Goal: Task Accomplishment & Management: Manage account settings

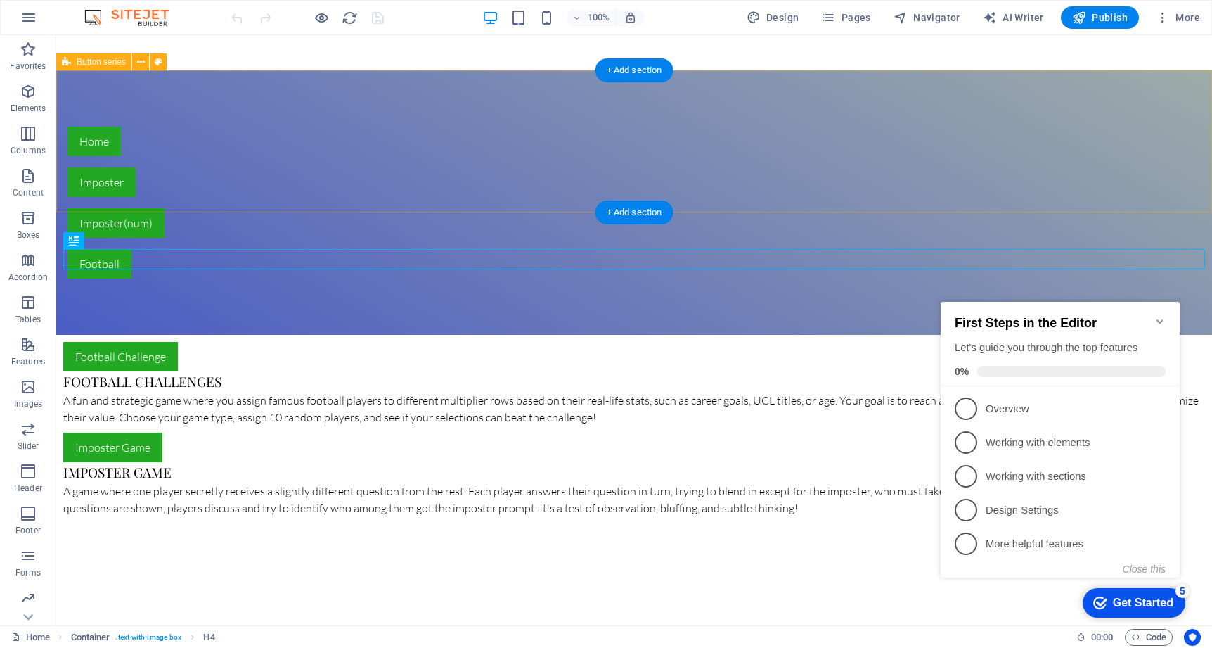
click at [855, 152] on div "Home Imposter Imposter(num) Football" at bounding box center [634, 202] width 1156 height 264
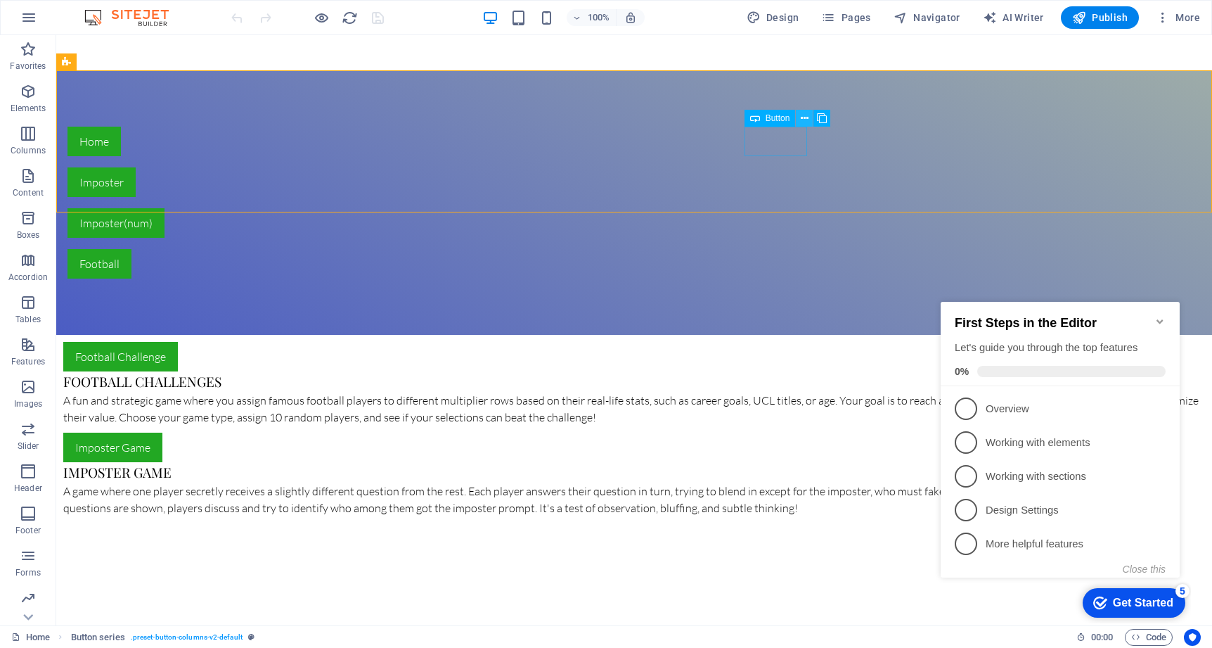
click at [804, 115] on icon at bounding box center [805, 118] width 8 height 15
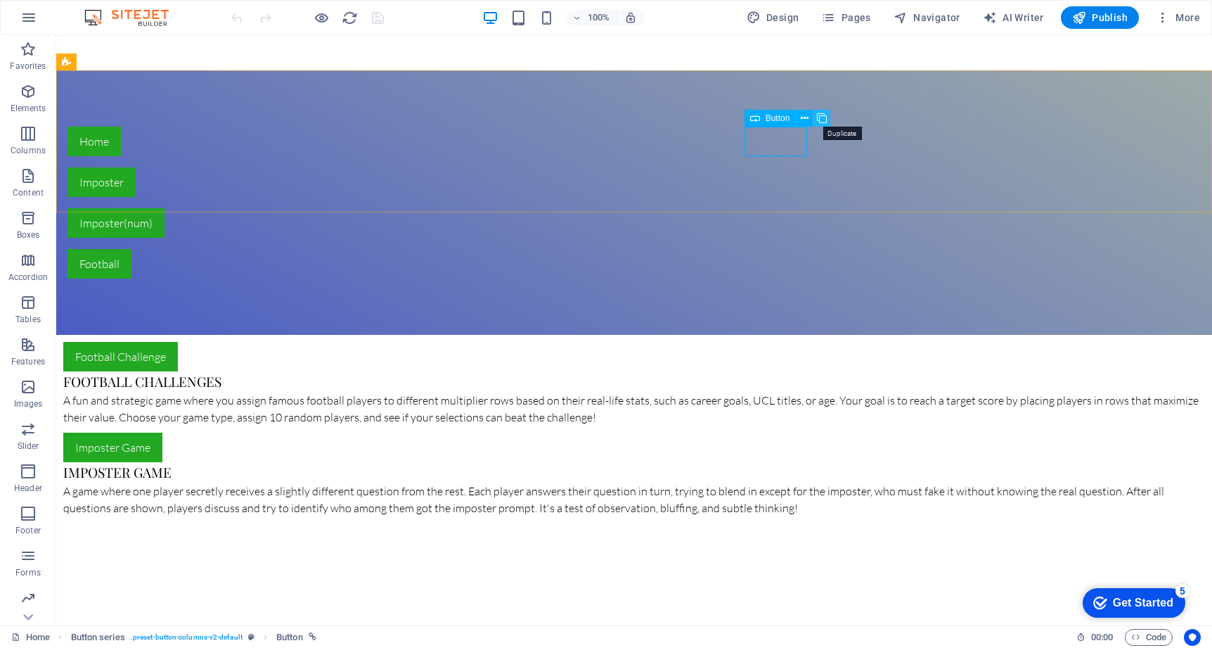
click at [820, 120] on icon at bounding box center [822, 118] width 10 height 15
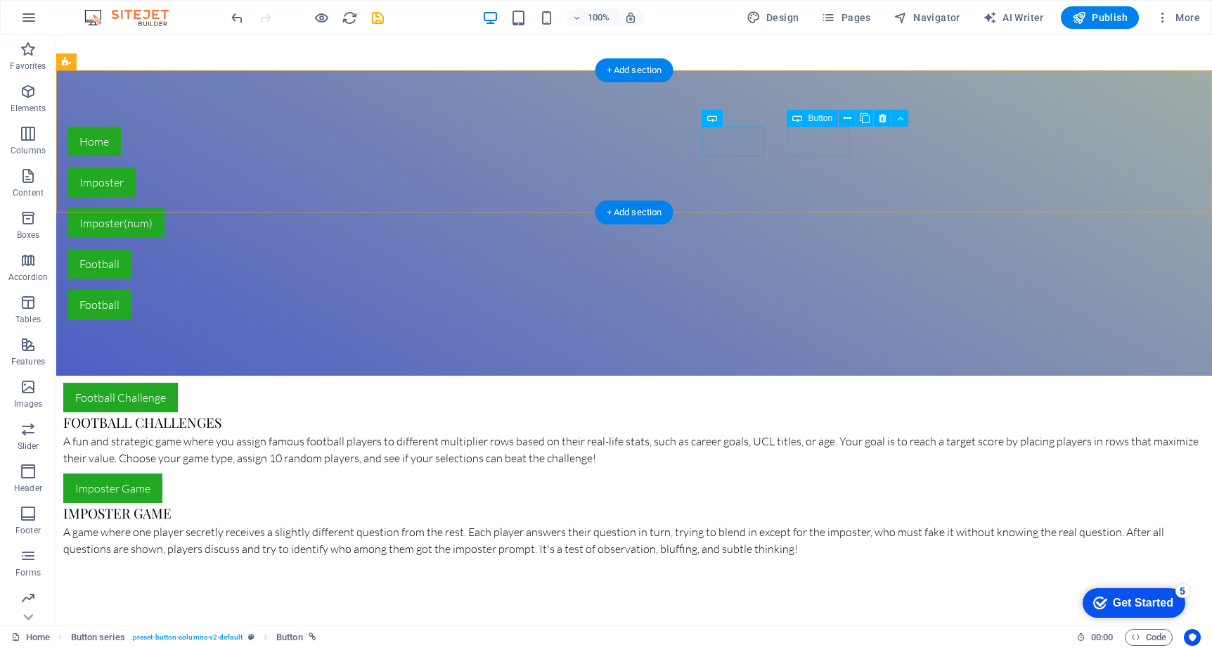
click at [731, 290] on div "Football" at bounding box center [399, 305] width 664 height 30
click at [844, 118] on icon at bounding box center [848, 118] width 8 height 15
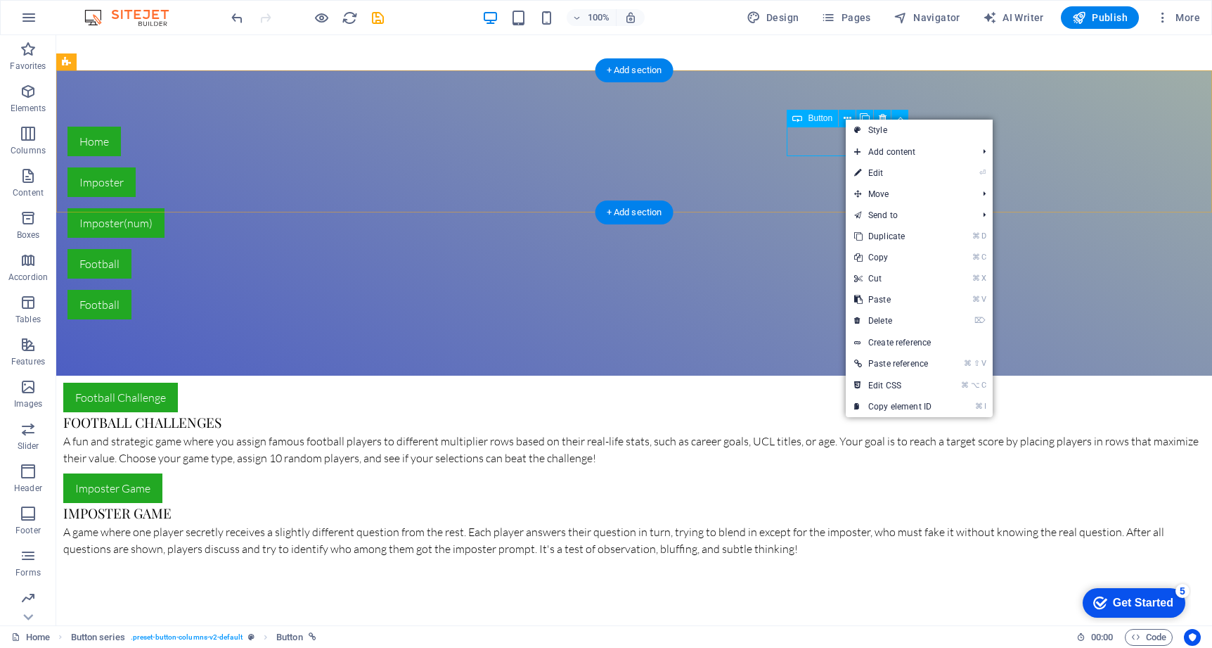
click at [731, 290] on div "Football" at bounding box center [399, 305] width 664 height 30
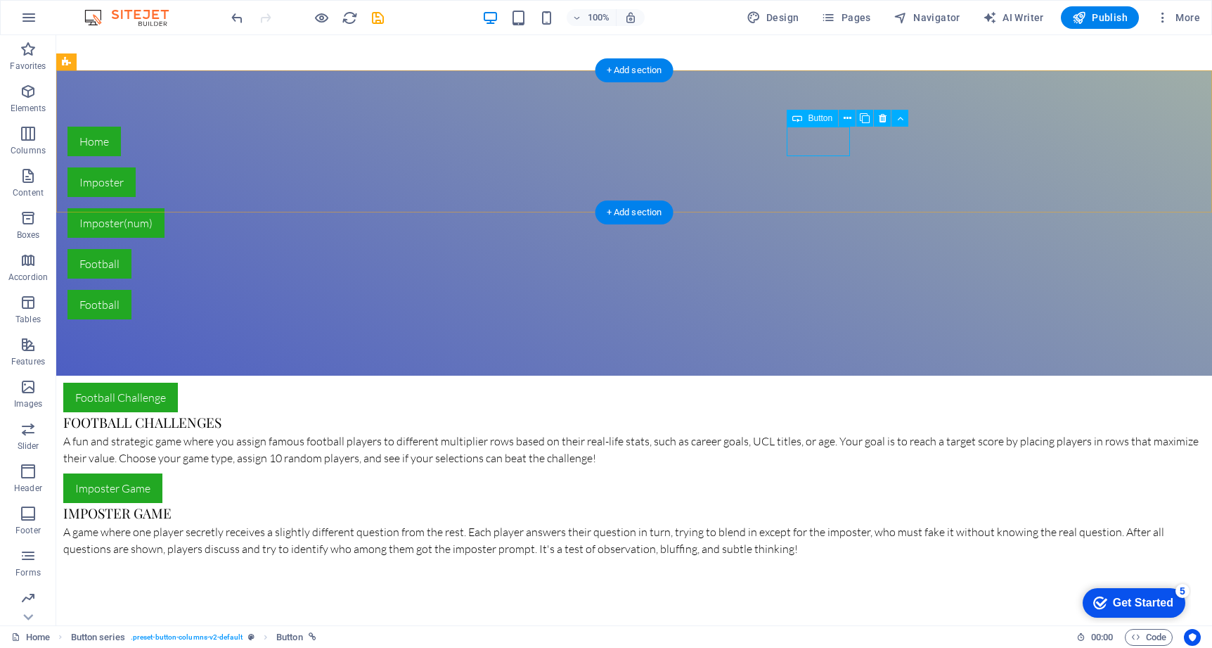
click at [731, 290] on div "Football" at bounding box center [399, 305] width 664 height 30
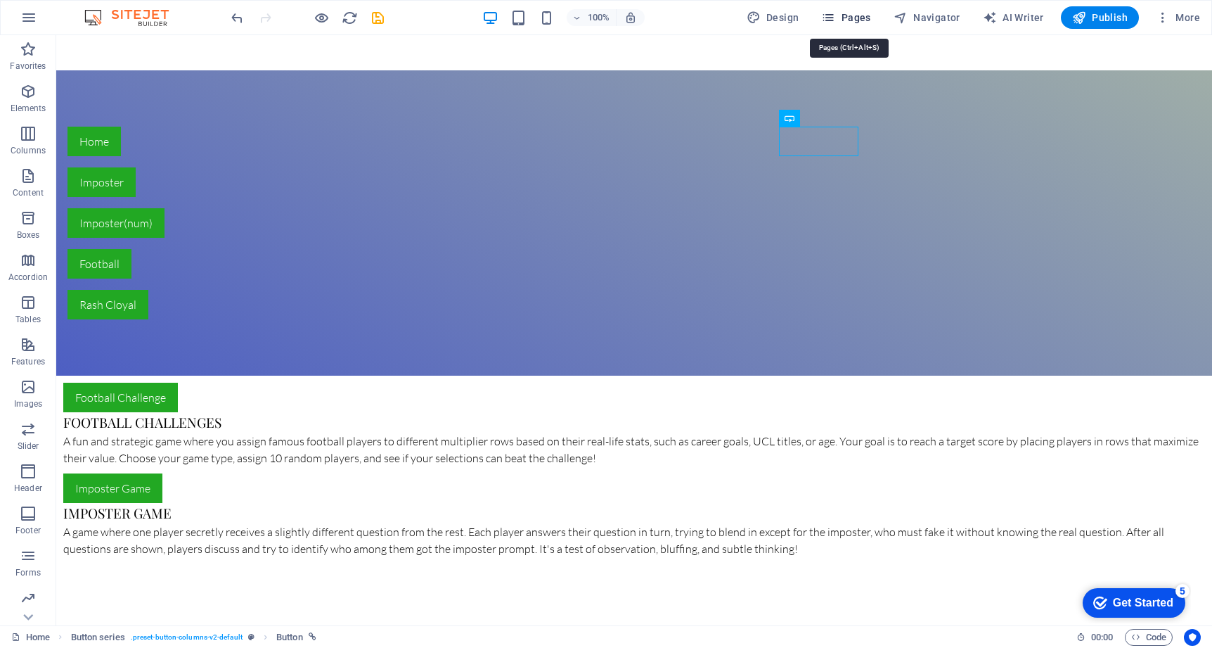
click at [832, 15] on icon "button" at bounding box center [828, 18] width 14 height 14
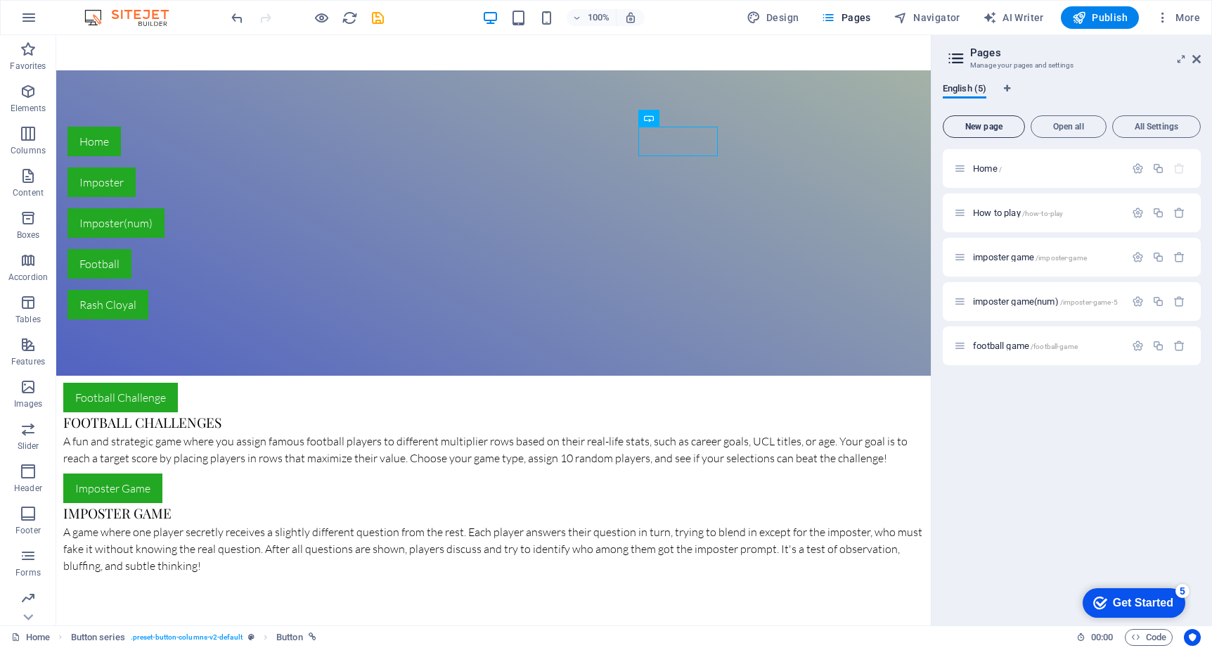
click at [996, 126] on span "New page" at bounding box center [984, 126] width 70 height 8
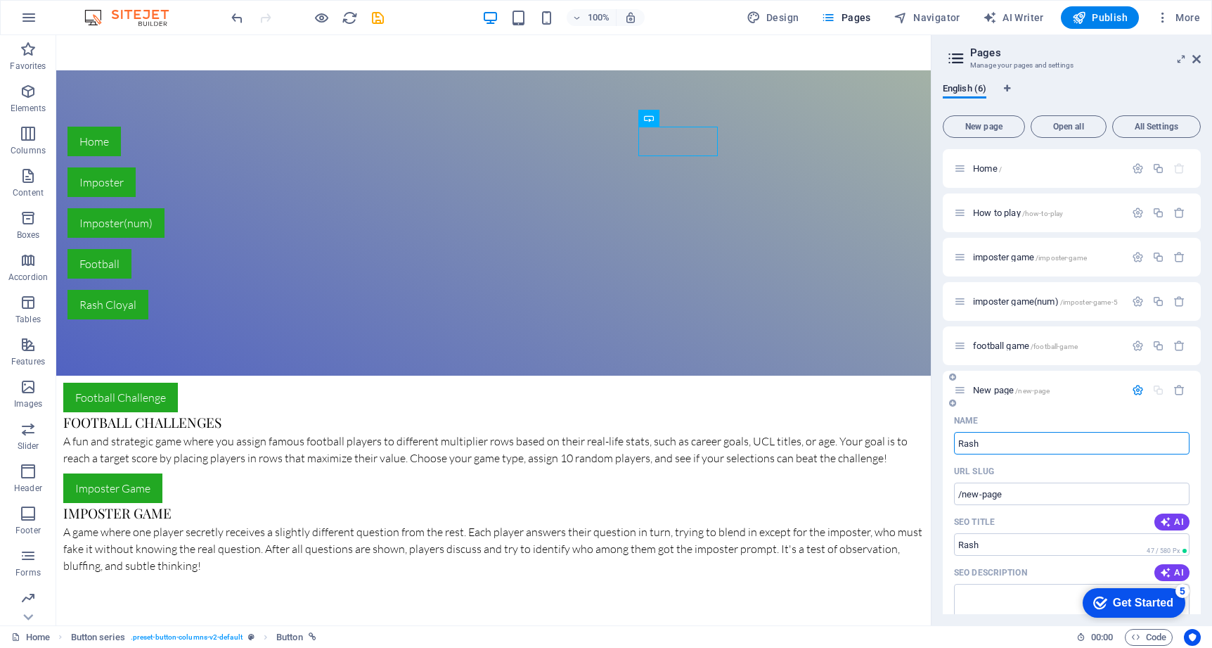
type input "Rash"
type input "/rash"
type input "Rash C"
type input "/rash-c"
type input "R"
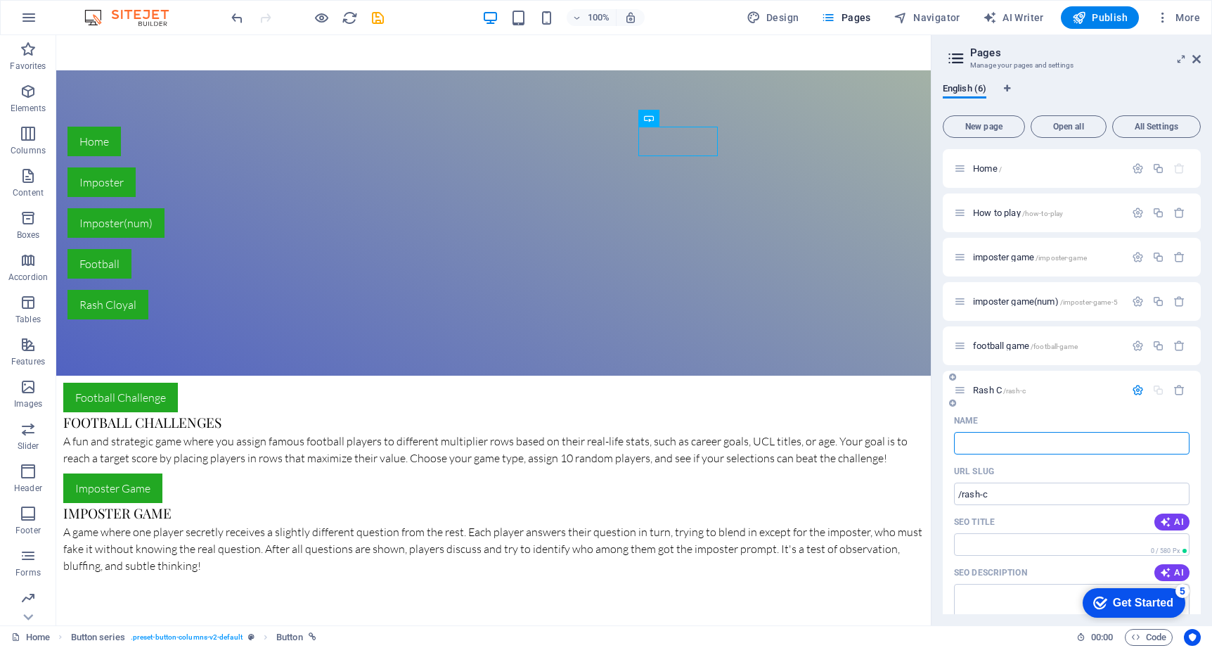
type input "/"
type input "rash cloyal"
type input "/rash-cloyal"
type input "rash cloyal"
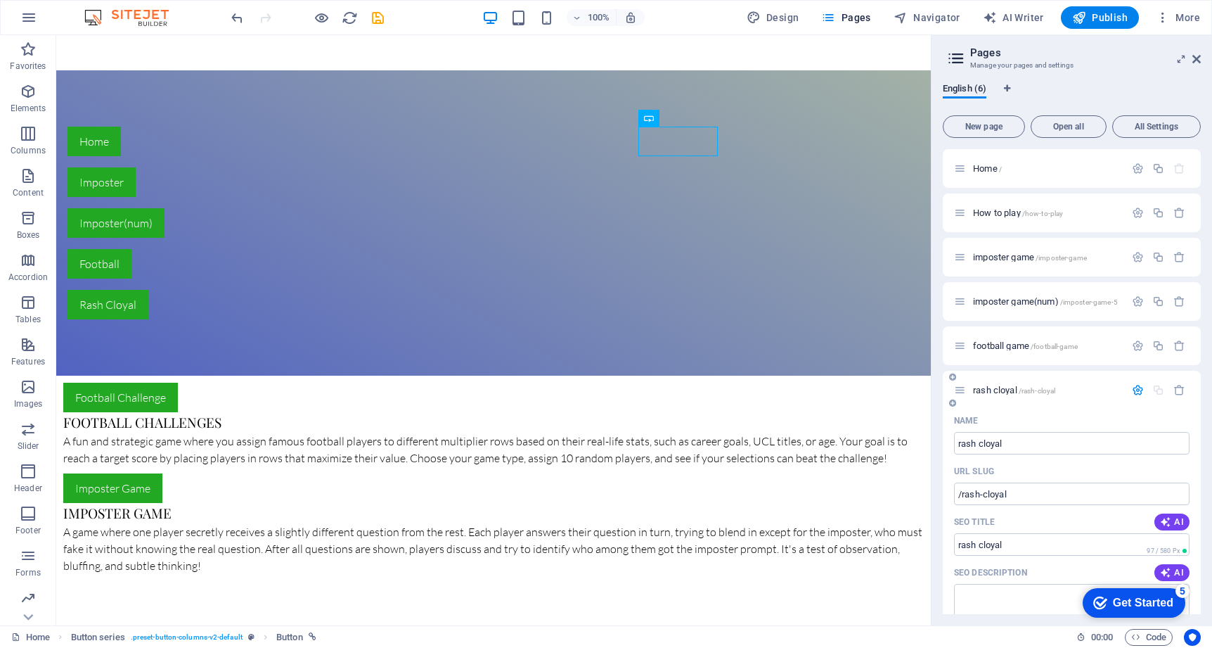
click at [966, 390] on div "rash cloyal /rash-cloyal" at bounding box center [1039, 390] width 171 height 16
click at [958, 388] on icon at bounding box center [960, 390] width 12 height 12
click at [960, 353] on div "football game /football-game" at bounding box center [1039, 345] width 171 height 16
click at [980, 342] on span "football game /football-game" at bounding box center [1025, 345] width 105 height 11
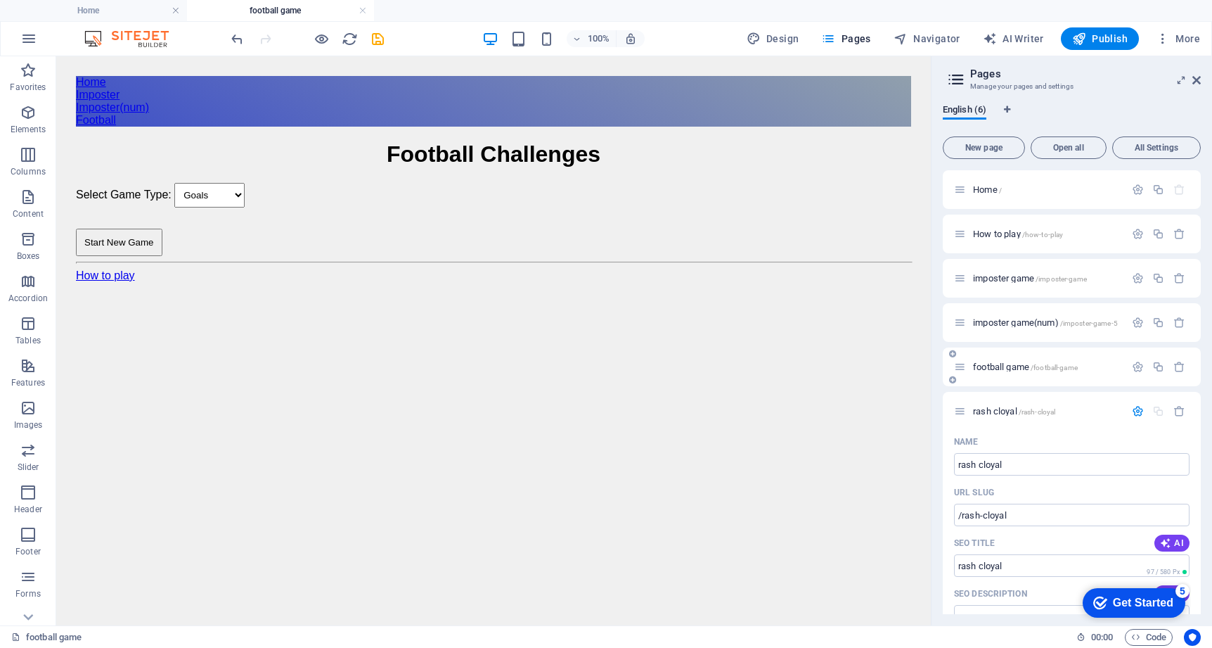
click at [965, 359] on div "football game /football-game" at bounding box center [1039, 367] width 171 height 16
click at [959, 366] on icon at bounding box center [960, 367] width 12 height 12
click at [1135, 364] on icon "button" at bounding box center [1138, 367] width 12 height 12
click at [1133, 368] on icon "button" at bounding box center [1138, 367] width 12 height 12
click at [958, 409] on icon at bounding box center [960, 411] width 12 height 12
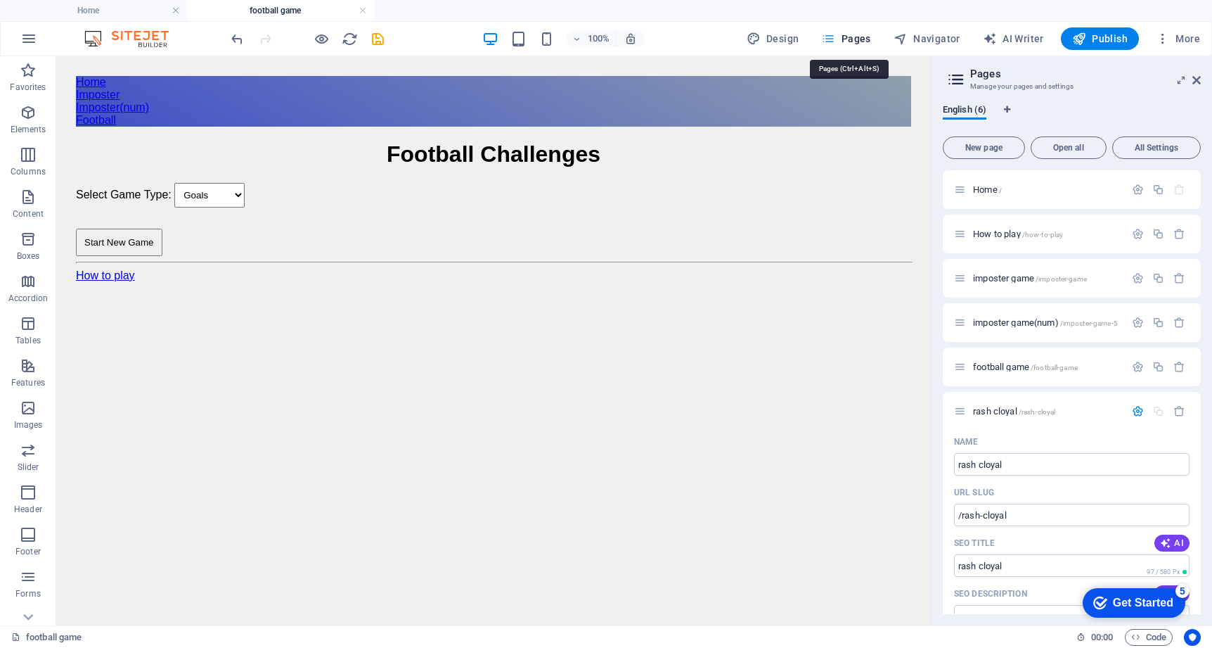
click at [840, 44] on span "Pages" at bounding box center [845, 39] width 49 height 14
click at [840, 42] on span "Pages" at bounding box center [845, 39] width 49 height 14
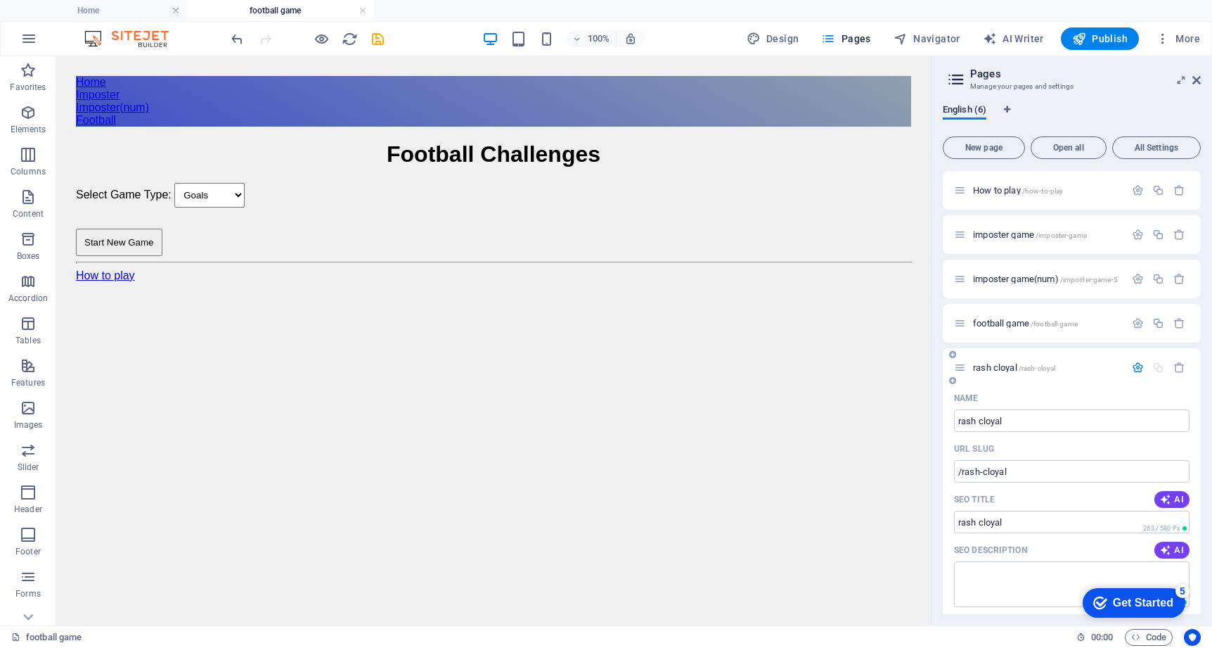
scroll to position [63, 0]
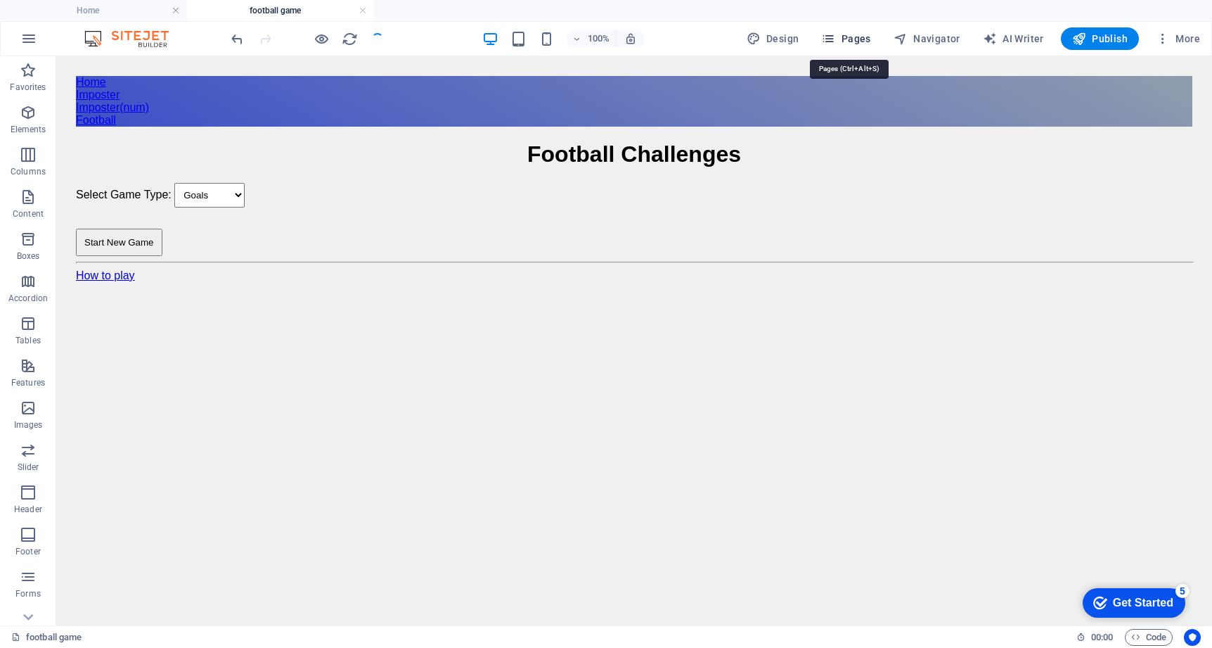
click at [854, 37] on span "Pages" at bounding box center [845, 39] width 49 height 14
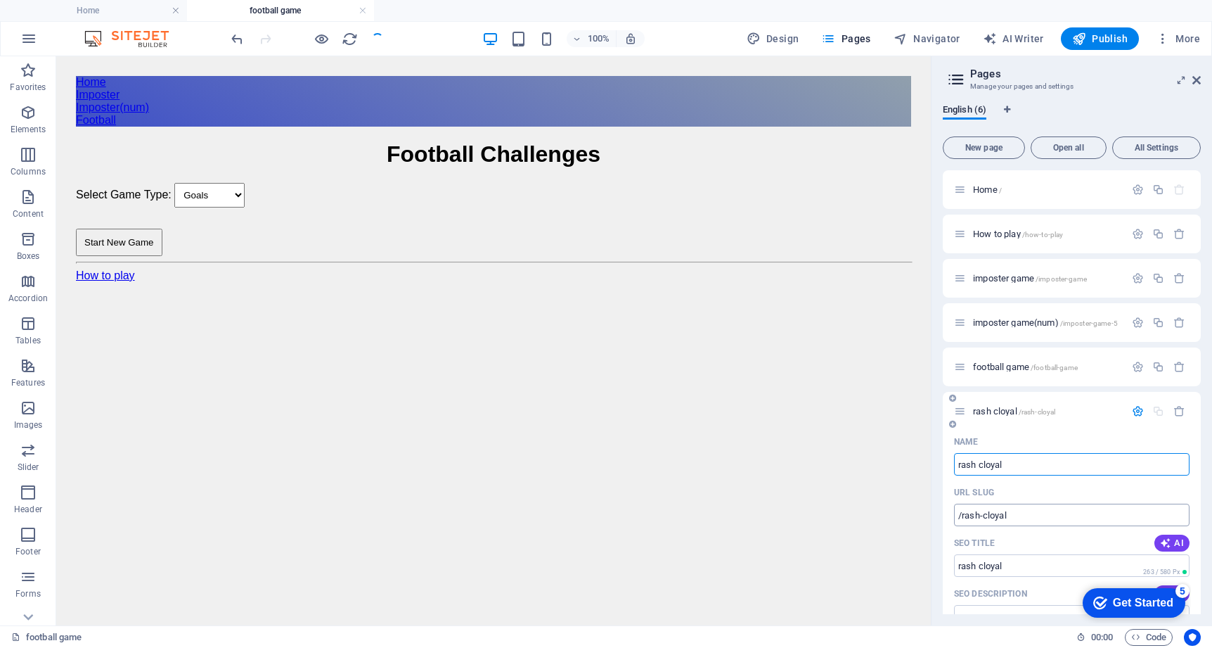
scroll to position [29, 0]
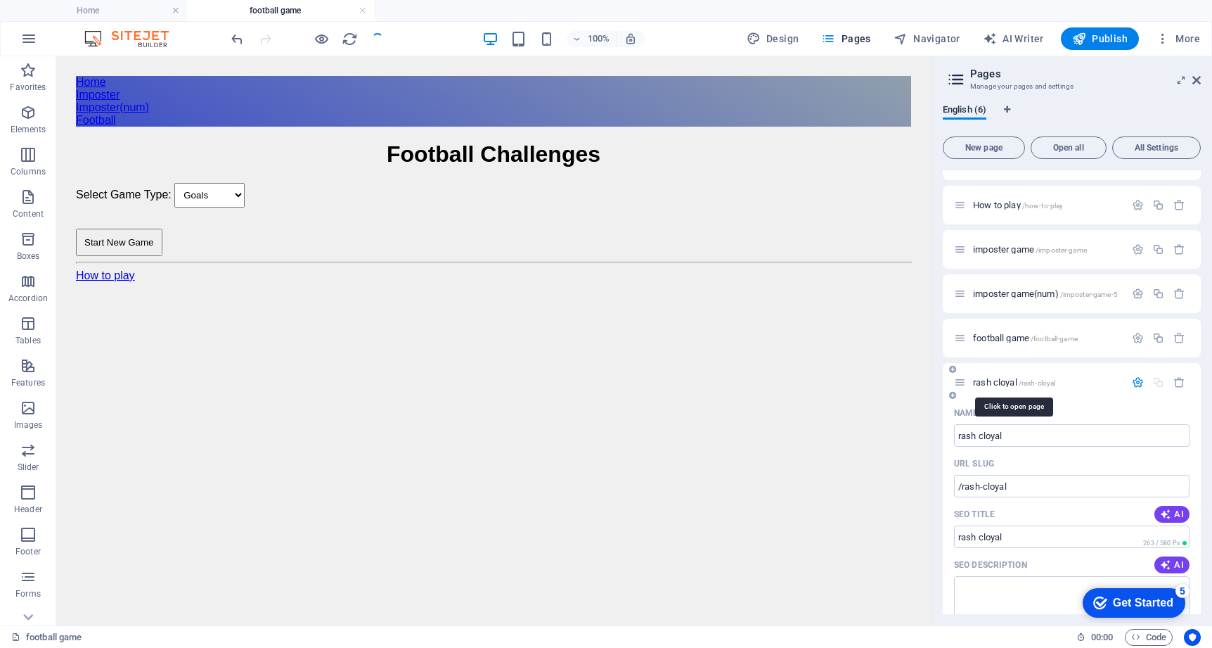
click at [1002, 378] on span "rash cloyal /rash-cloyal" at bounding box center [1014, 382] width 82 height 11
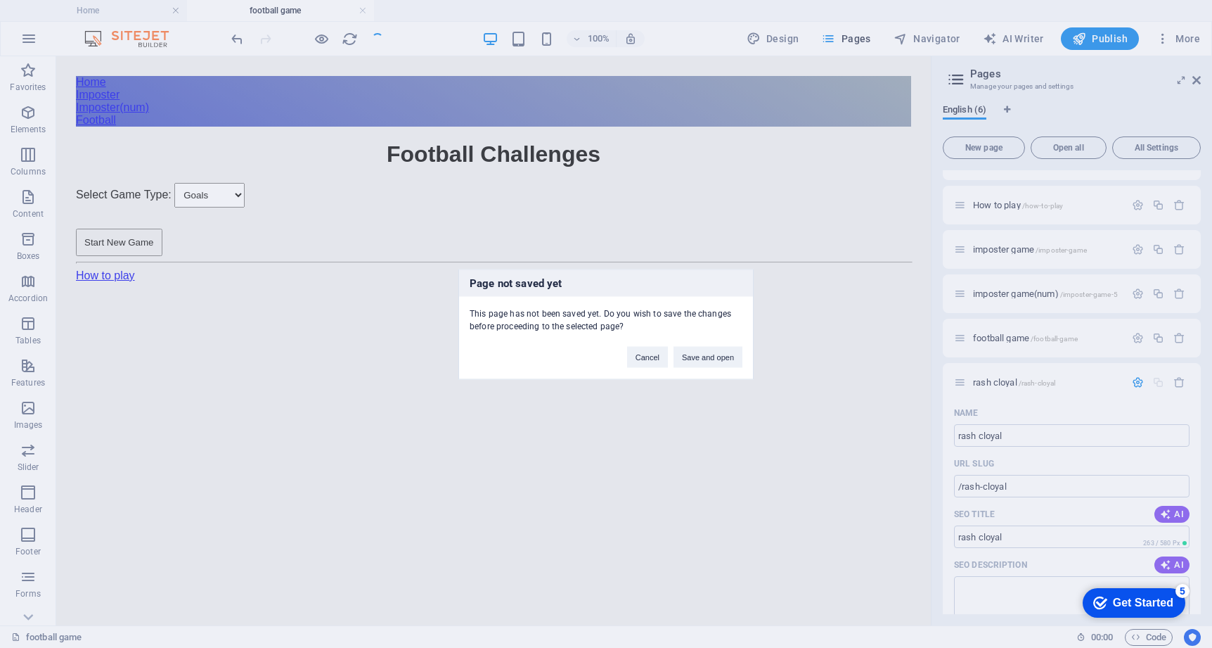
scroll to position [0, 0]
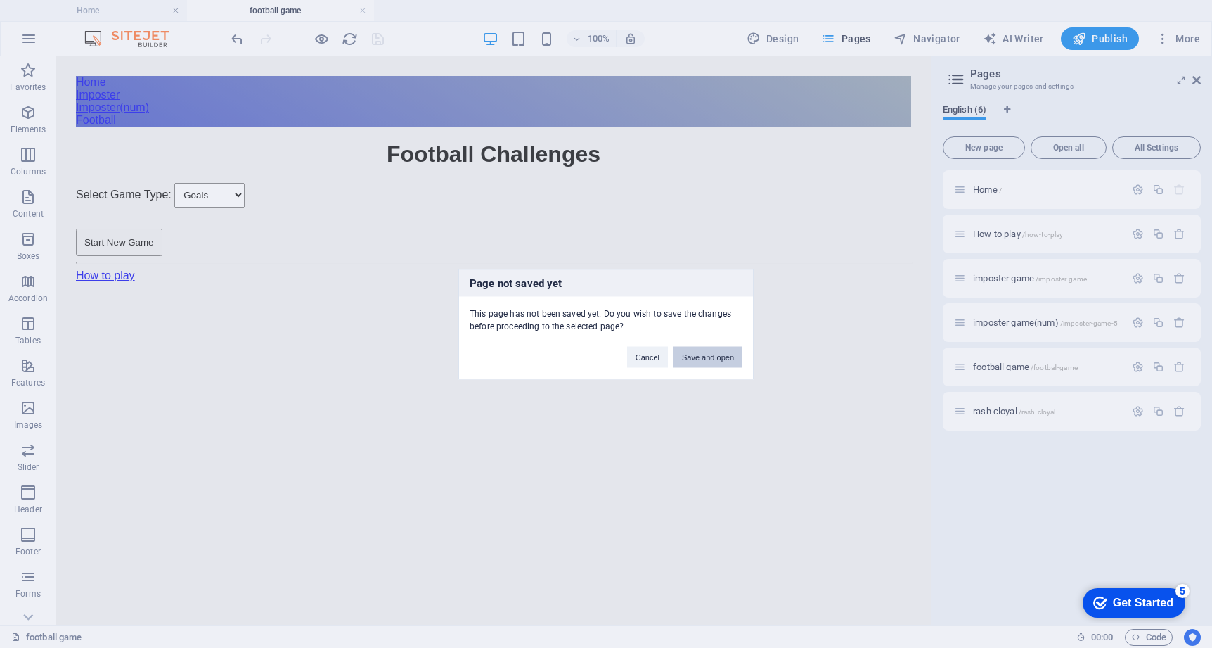
click at [727, 352] on button "Save and open" at bounding box center [708, 356] width 69 height 21
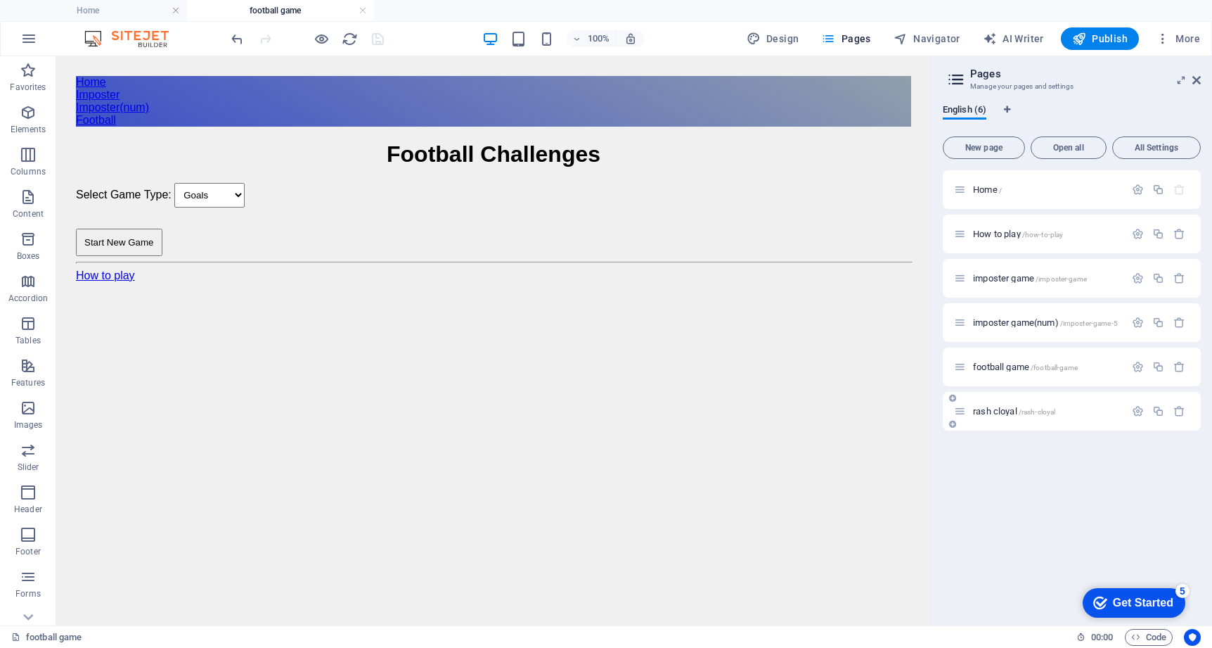
click at [1005, 411] on span "rash cloyal /rash-cloyal" at bounding box center [1014, 411] width 82 height 11
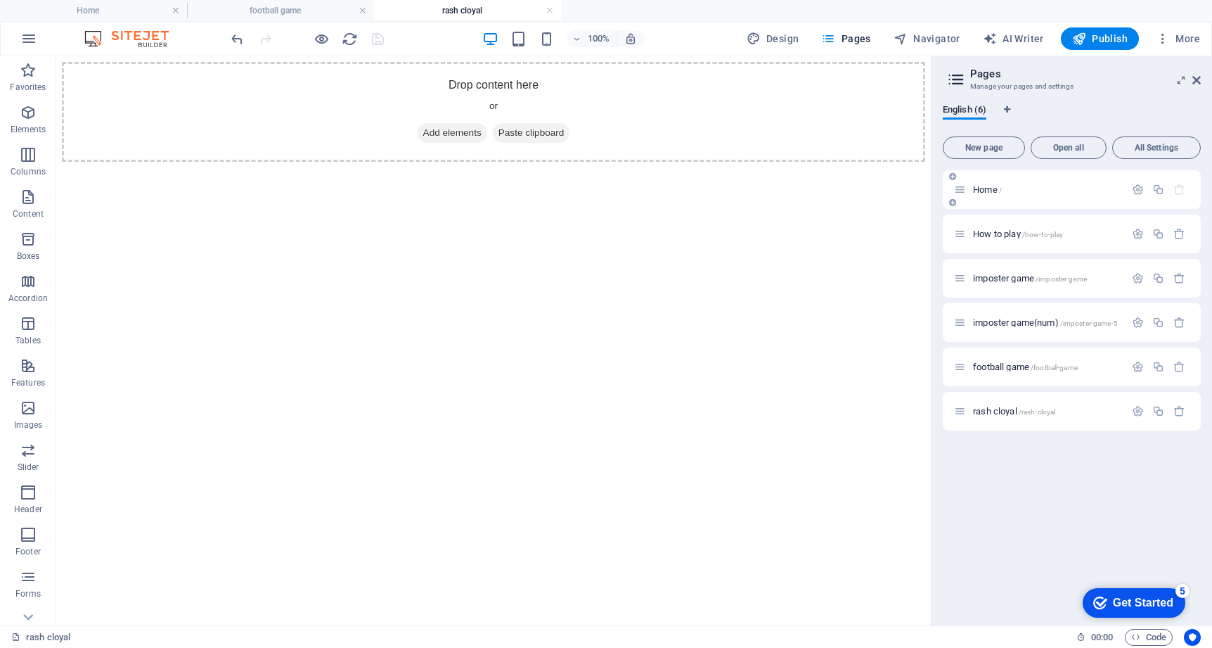
click at [988, 191] on span "Home /" at bounding box center [987, 189] width 29 height 11
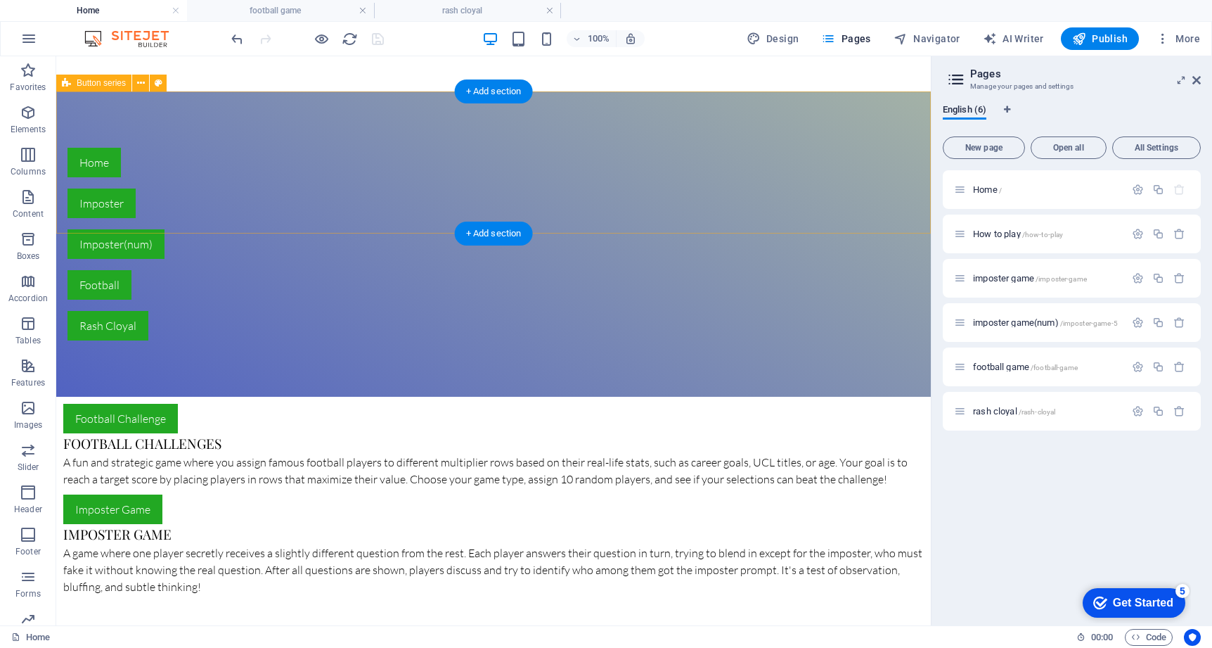
click at [846, 193] on div "Home Imposter Imposter(num) Football [PERSON_NAME]" at bounding box center [493, 243] width 875 height 305
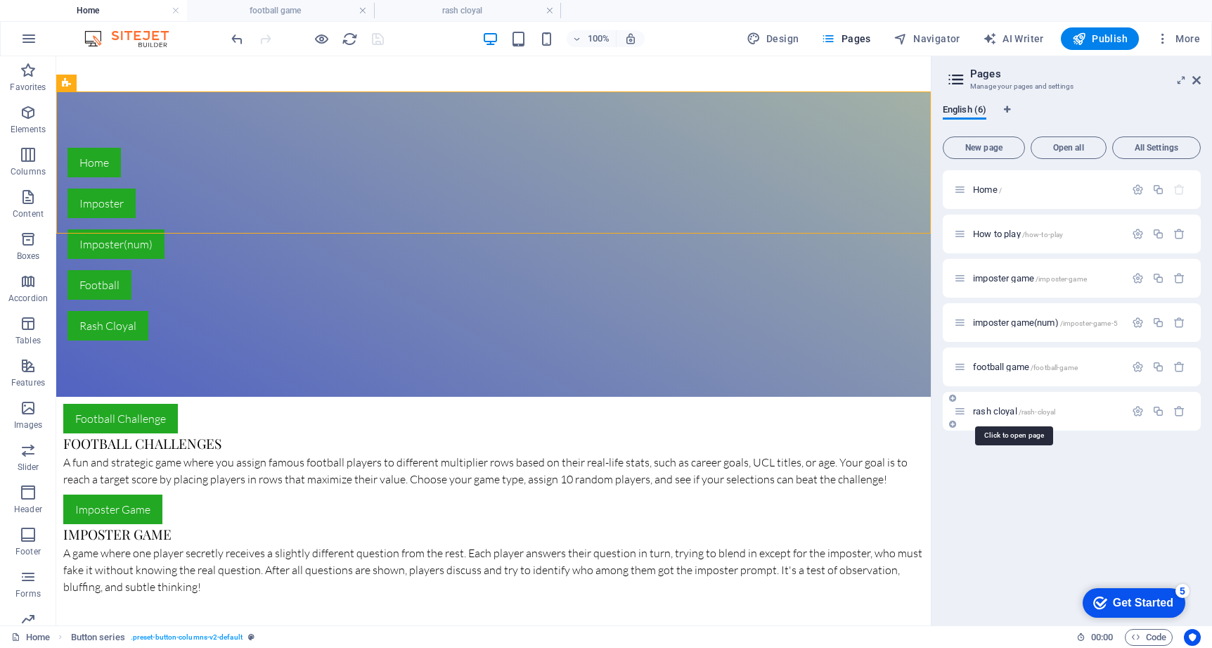
click at [979, 411] on span "rash cloyal /rash-cloyal" at bounding box center [1014, 411] width 82 height 11
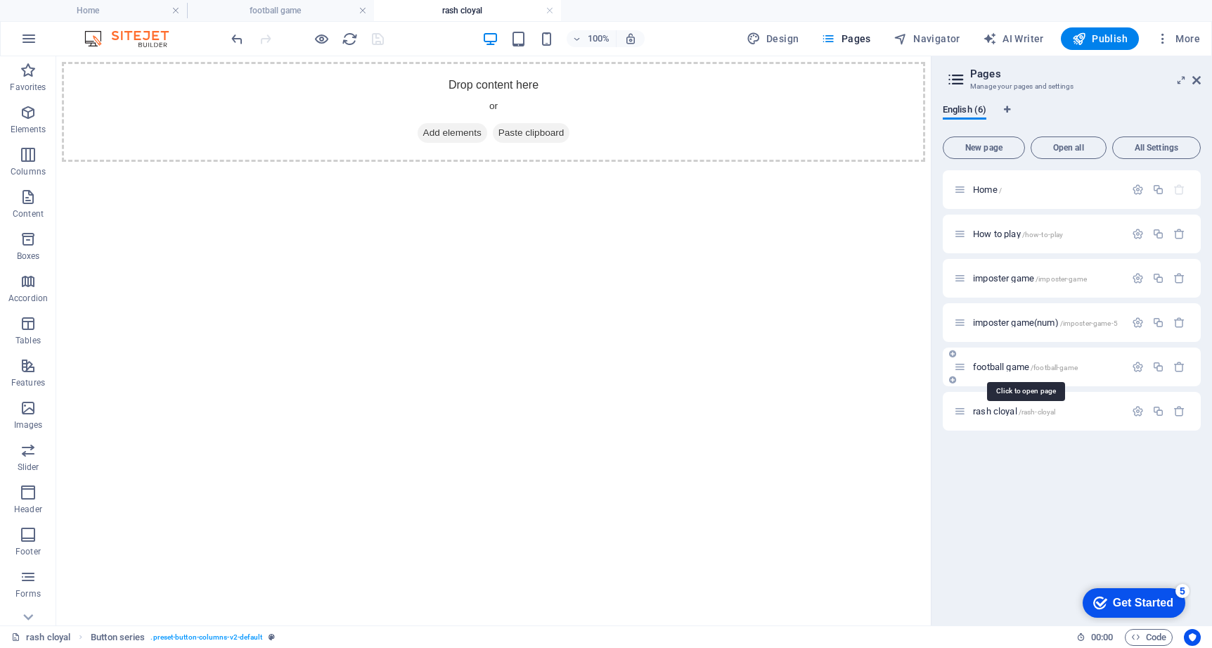
click at [1005, 371] on span "football game /football-game" at bounding box center [1025, 366] width 105 height 11
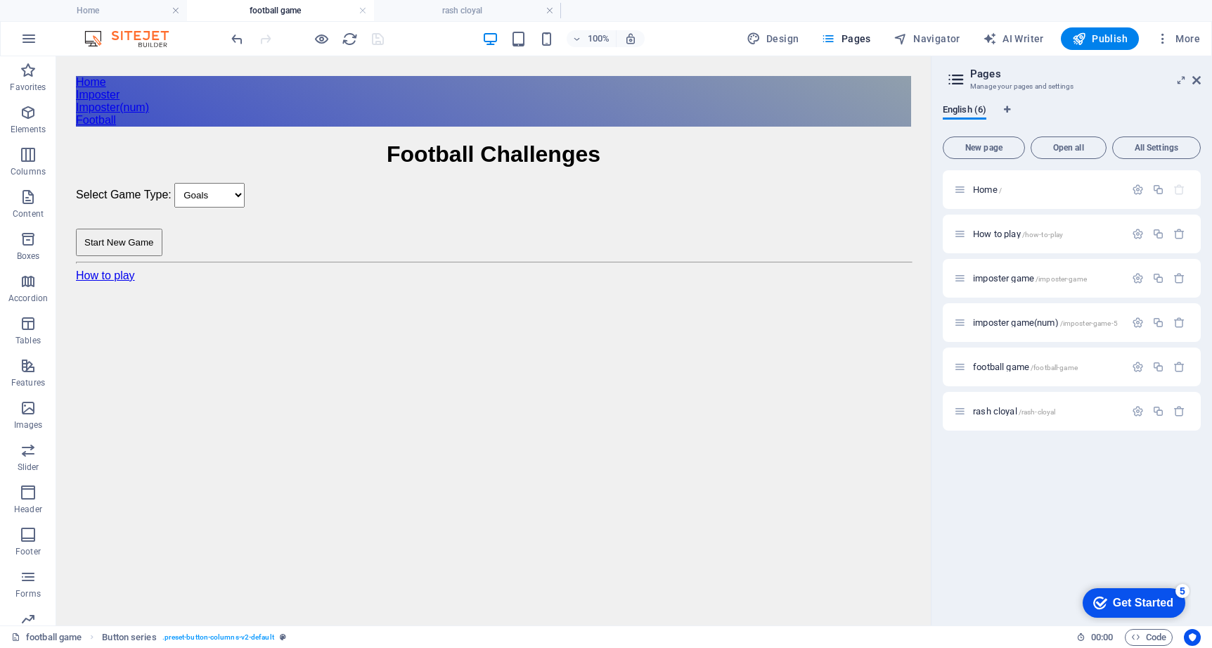
click at [619, 302] on html "Home Imposter Imposter(num) Football Football Challenges Football Challenges Se…" at bounding box center [493, 178] width 875 height 245
drag, startPoint x: 780, startPoint y: 452, endPoint x: 774, endPoint y: 148, distance: 303.8
click at [774, 148] on html "Home Imposter Imposter(num) Football Football Challenges Football Challenges Se…" at bounding box center [493, 178] width 875 height 245
click at [812, 282] on div "How to play" at bounding box center [493, 275] width 835 height 13
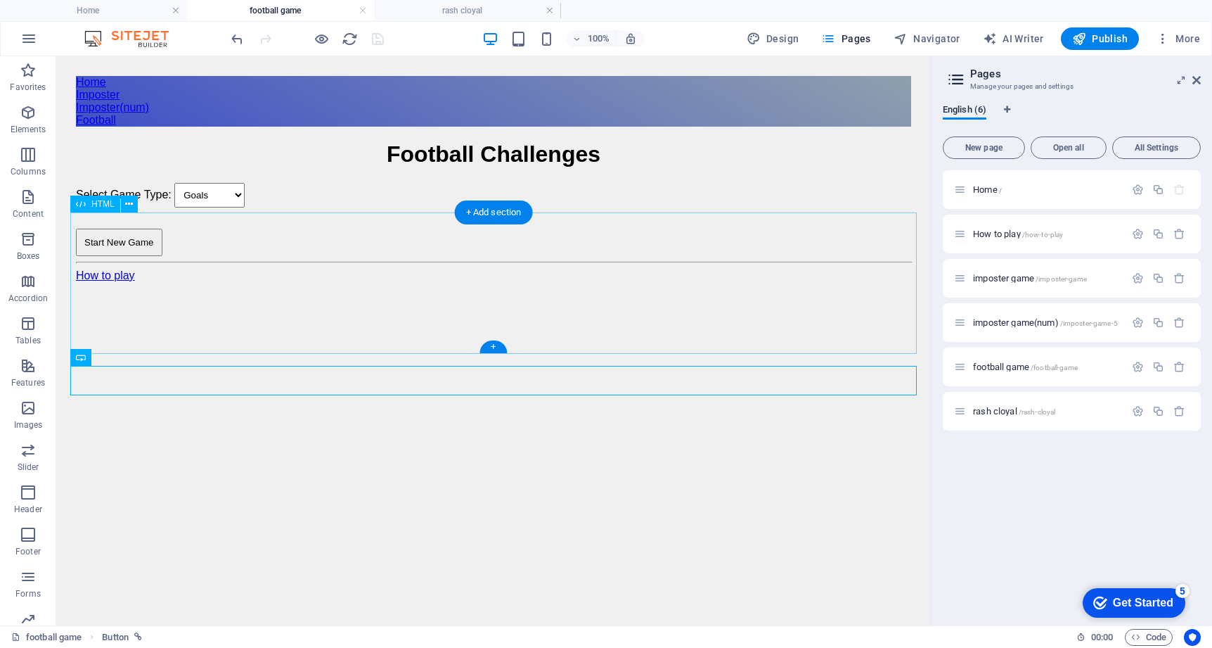
click at [831, 255] on div "Football Challenges Football Challenges Select Game Type: Goals UCL Titles Age …" at bounding box center [493, 198] width 835 height 114
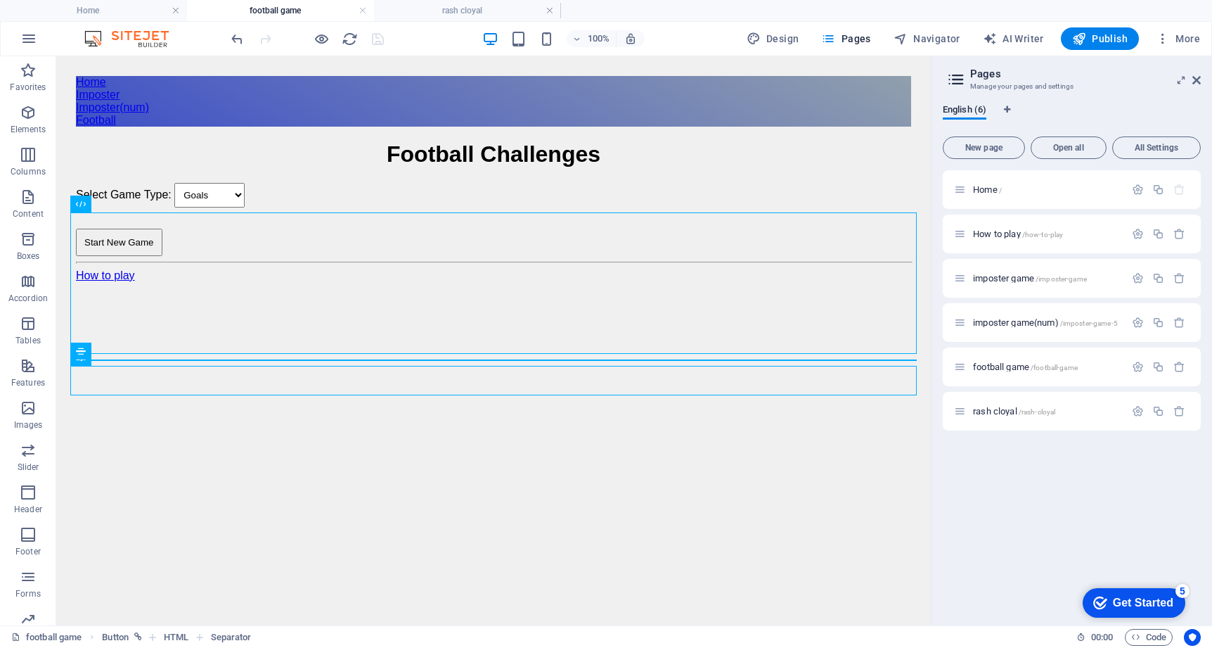
click at [800, 302] on html "Home Imposter Imposter(num) Football Football Challenges Football Challenges Se…" at bounding box center [493, 178] width 875 height 245
drag, startPoint x: 800, startPoint y: 450, endPoint x: 691, endPoint y: 160, distance: 310.1
click at [691, 160] on html "Home Imposter Imposter(num) Football Football Challenges Football Challenges Se…" at bounding box center [493, 178] width 875 height 245
click at [794, 127] on div "Home Imposter Imposter(num) Football" at bounding box center [493, 101] width 835 height 51
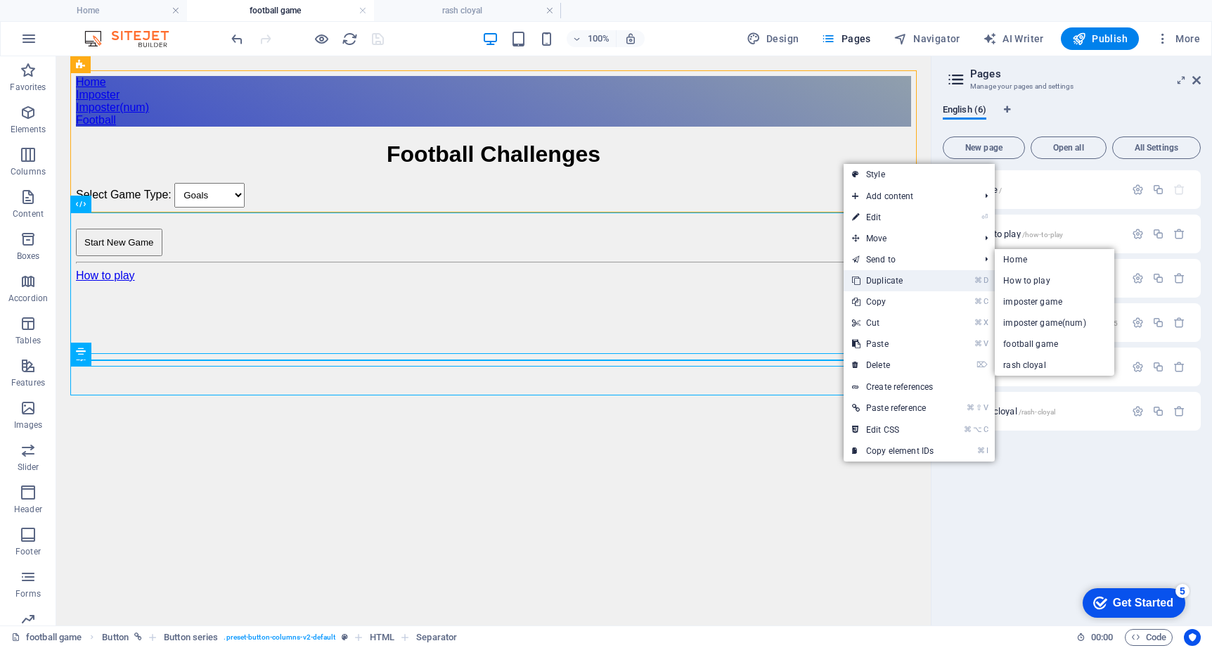
click at [872, 276] on link "⌘ D Duplicate" at bounding box center [893, 280] width 98 height 21
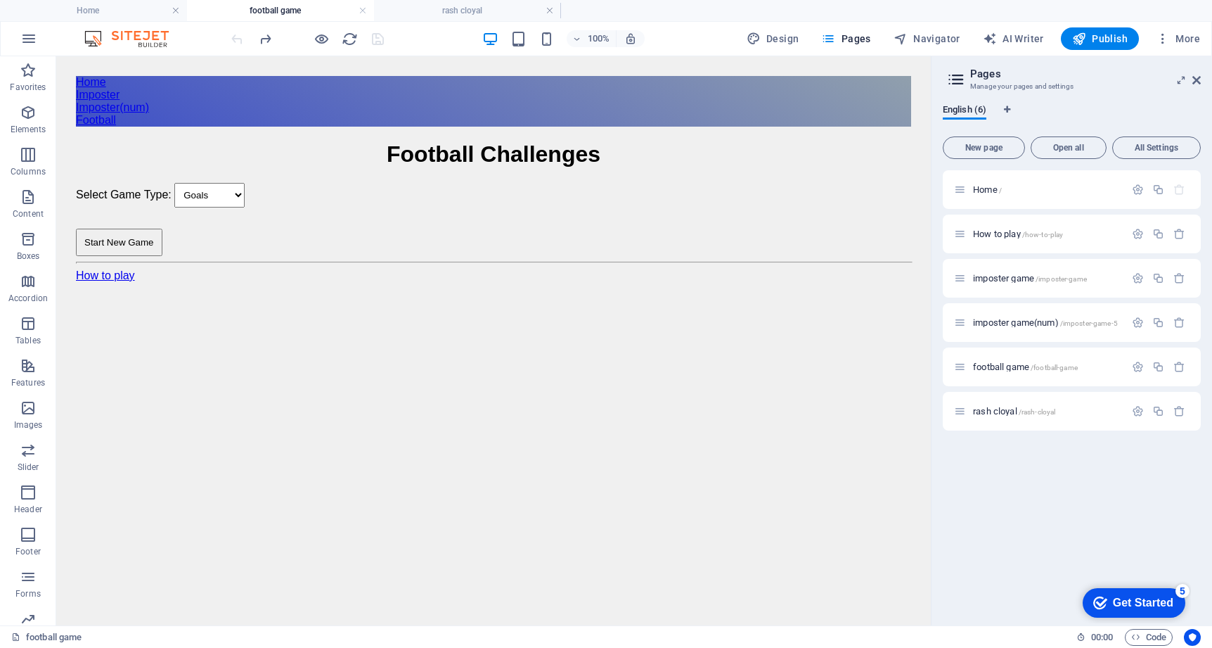
click at [723, 302] on html "Home Imposter Imposter(num) Football Football Challenges Football Challenges Se…" at bounding box center [493, 178] width 875 height 245
click at [1176, 413] on icon "button" at bounding box center [1179, 411] width 12 height 12
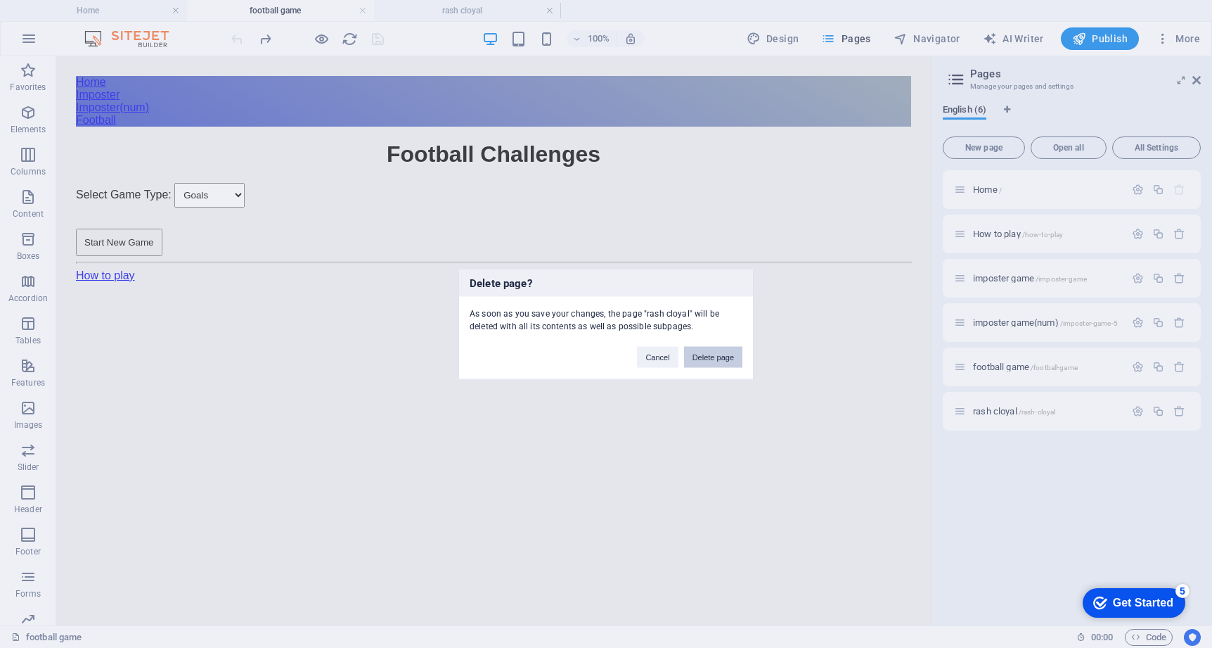
click at [711, 357] on button "Delete page" at bounding box center [713, 356] width 58 height 21
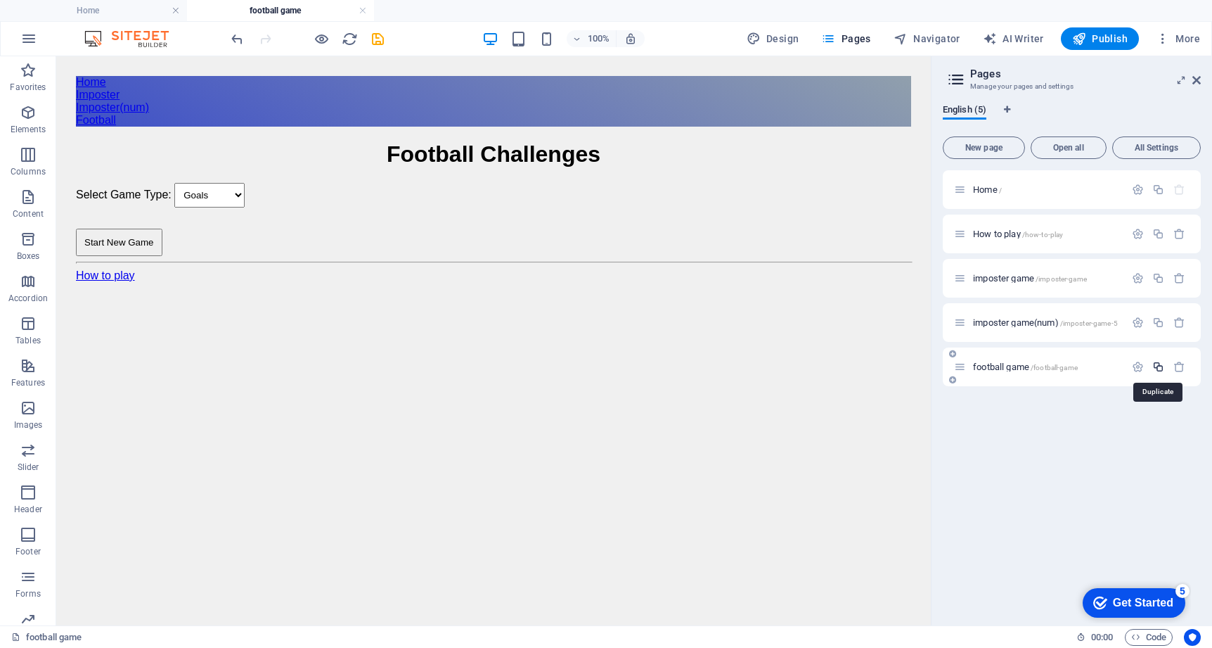
click at [1159, 363] on icon "button" at bounding box center [1158, 367] width 12 height 12
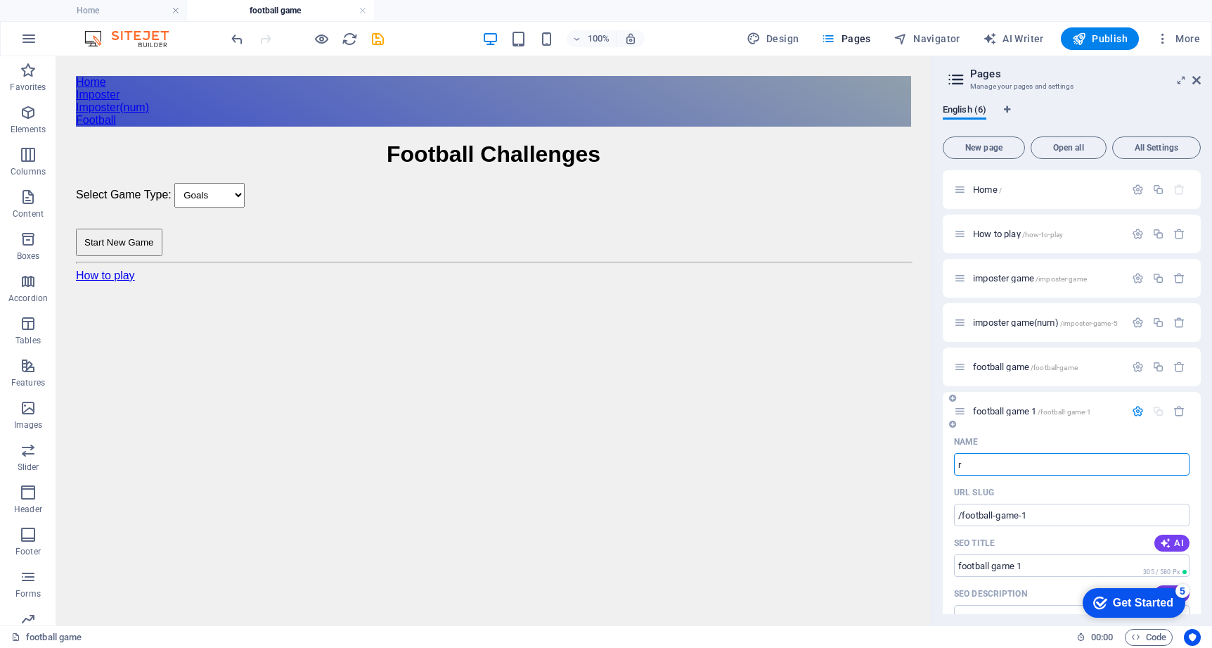
type input "rs"
type input "/r"
type input "r"
type input "/rs"
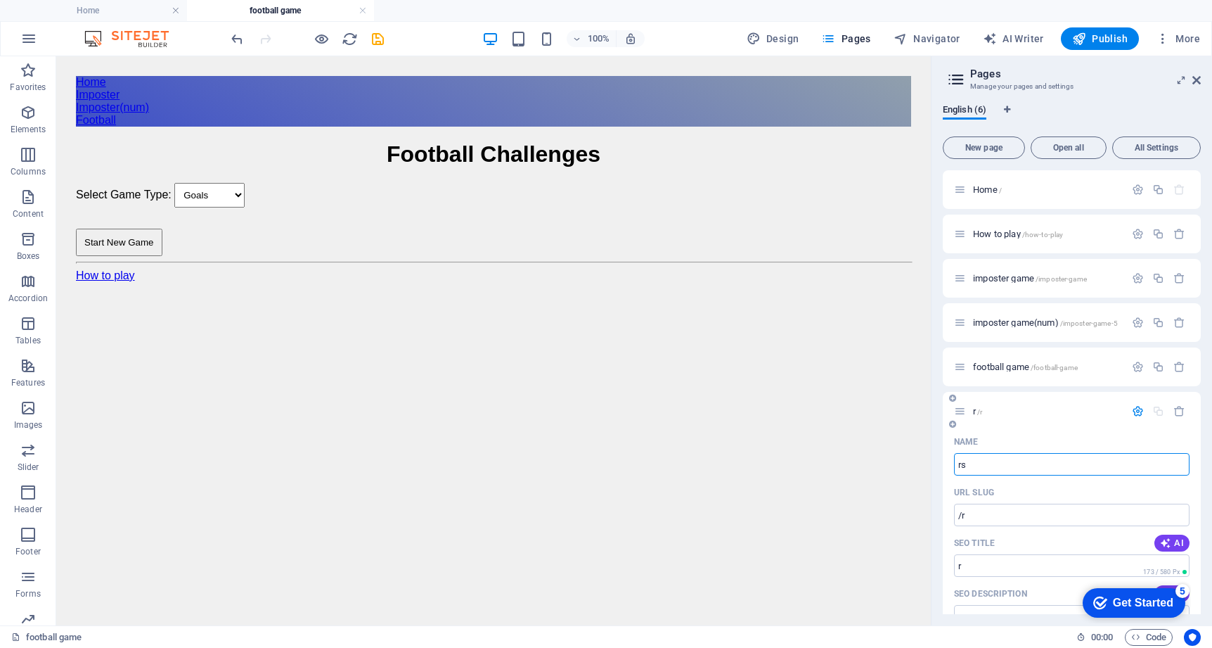
type input "rs"
type input "rasj"
type input "/rasj"
type input "rasj"
type input "ras"
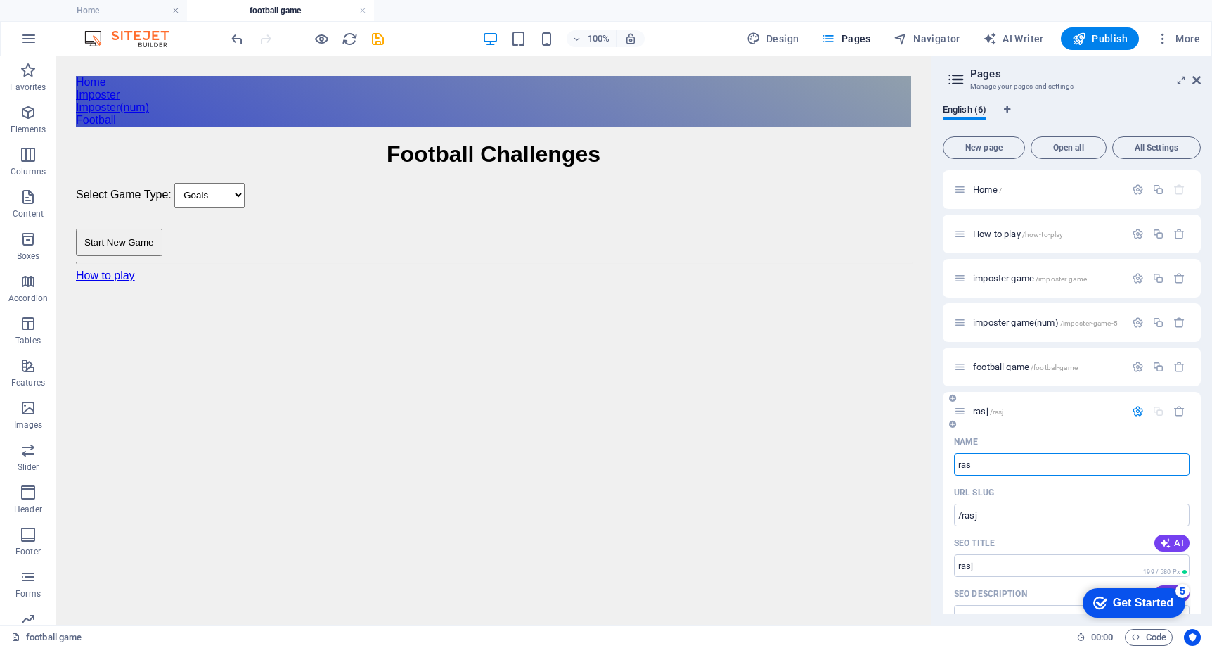
type input "/ras"
type input "ras"
type input "rash cloya;"
type input "/rash-cloya"
type input "rash cloya;"
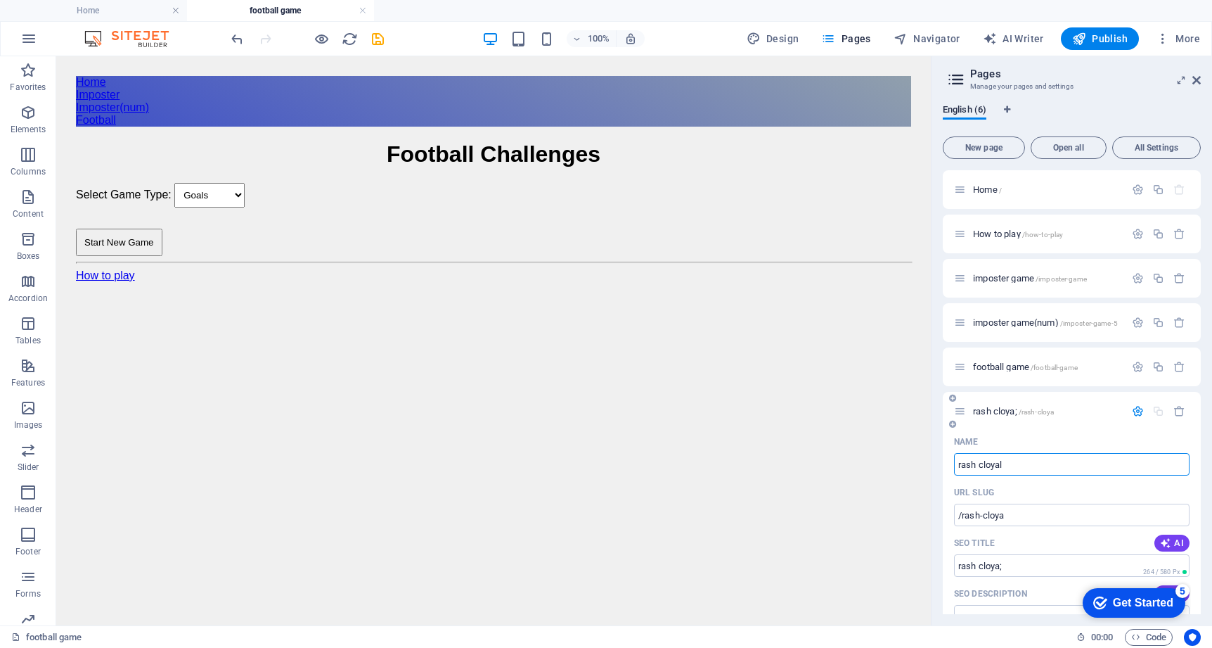
type input "rash cloyal"
type input "/rash-cloyal"
type input "rash cloyal"
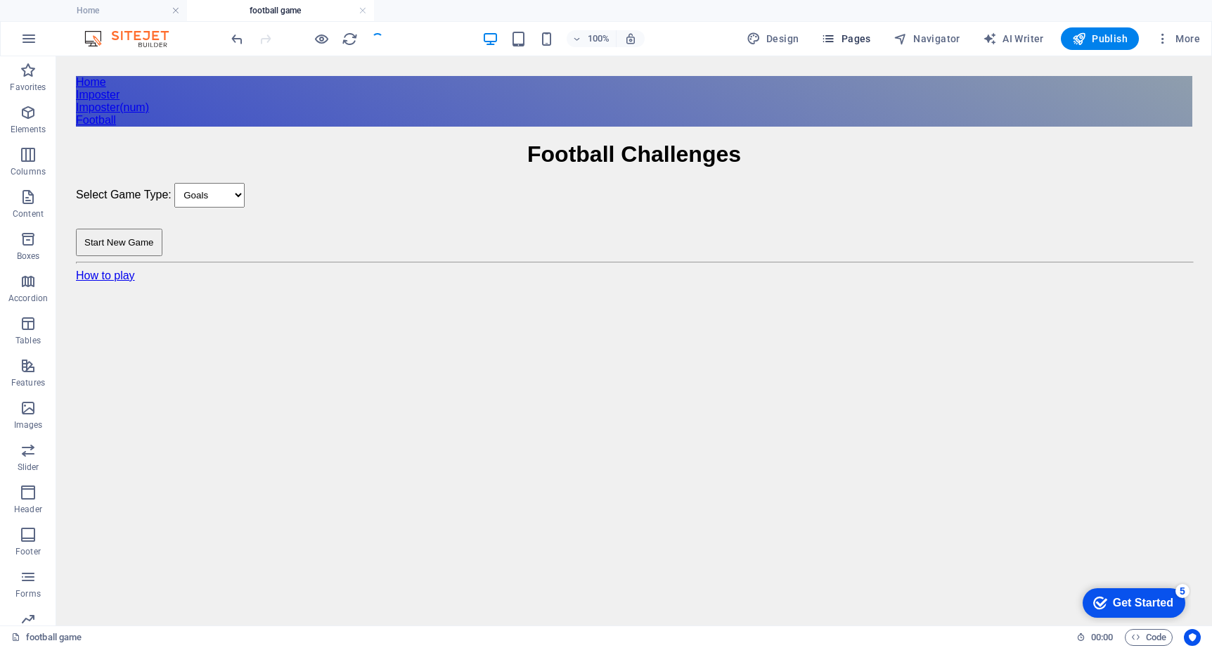
click at [850, 37] on span "Pages" at bounding box center [845, 39] width 49 height 14
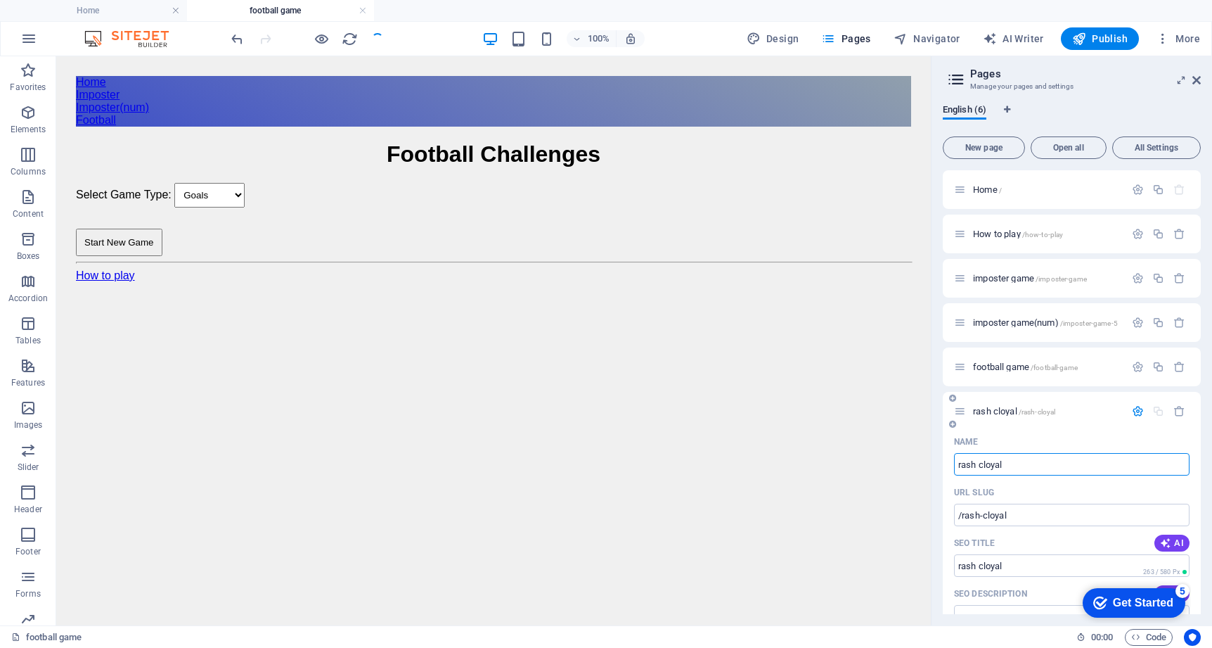
click at [986, 404] on div "rash cloyal /rash-cloyal" at bounding box center [1039, 411] width 171 height 16
click at [987, 408] on span "rash cloyal /rash-cloyal" at bounding box center [1014, 411] width 82 height 11
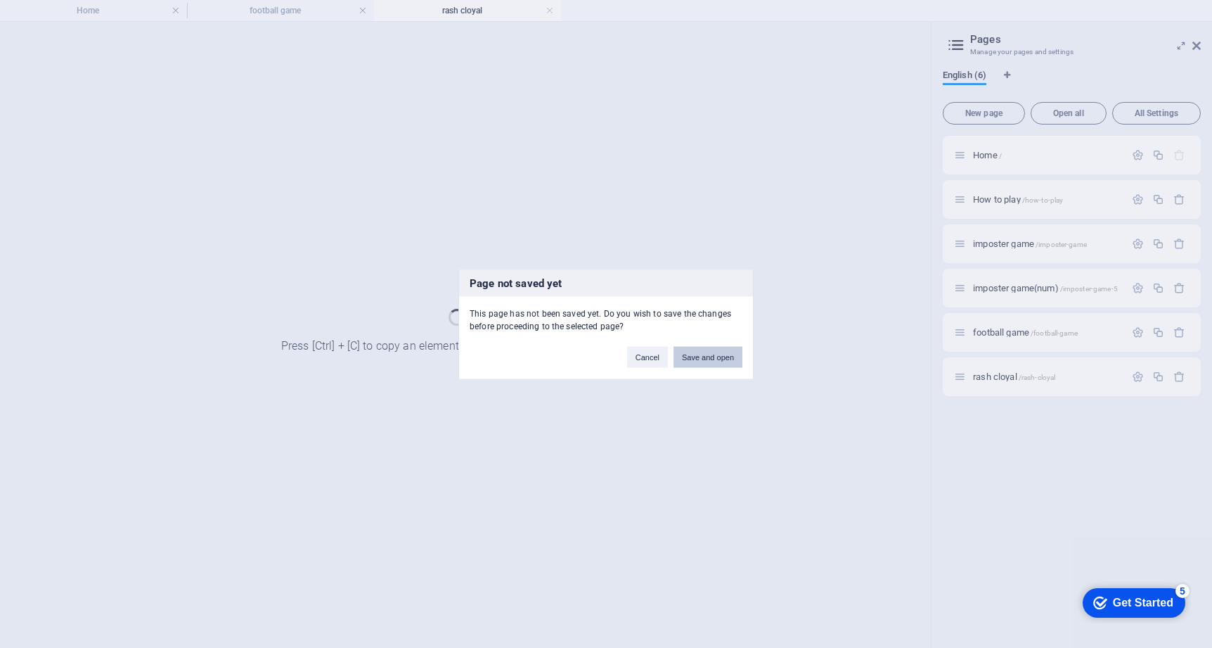
click at [730, 359] on button "Save and open" at bounding box center [708, 356] width 69 height 21
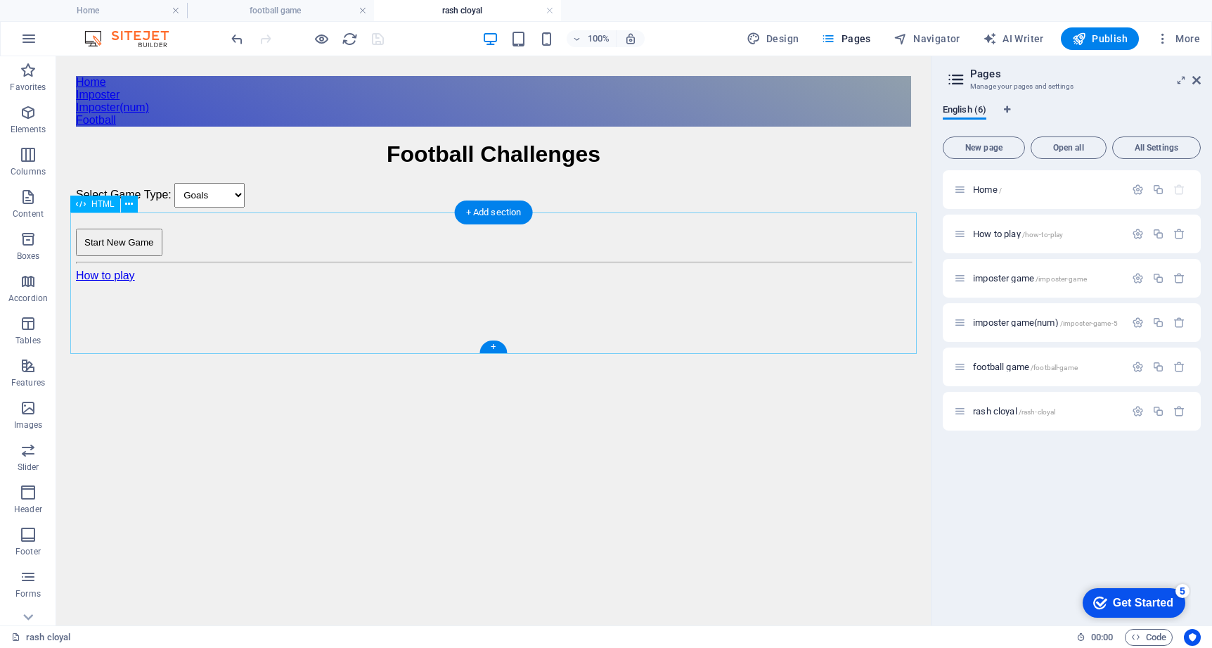
click at [536, 255] on div "Football Challenges Football Challenges Select Game Type: Goals UCL Titles Age …" at bounding box center [493, 198] width 835 height 114
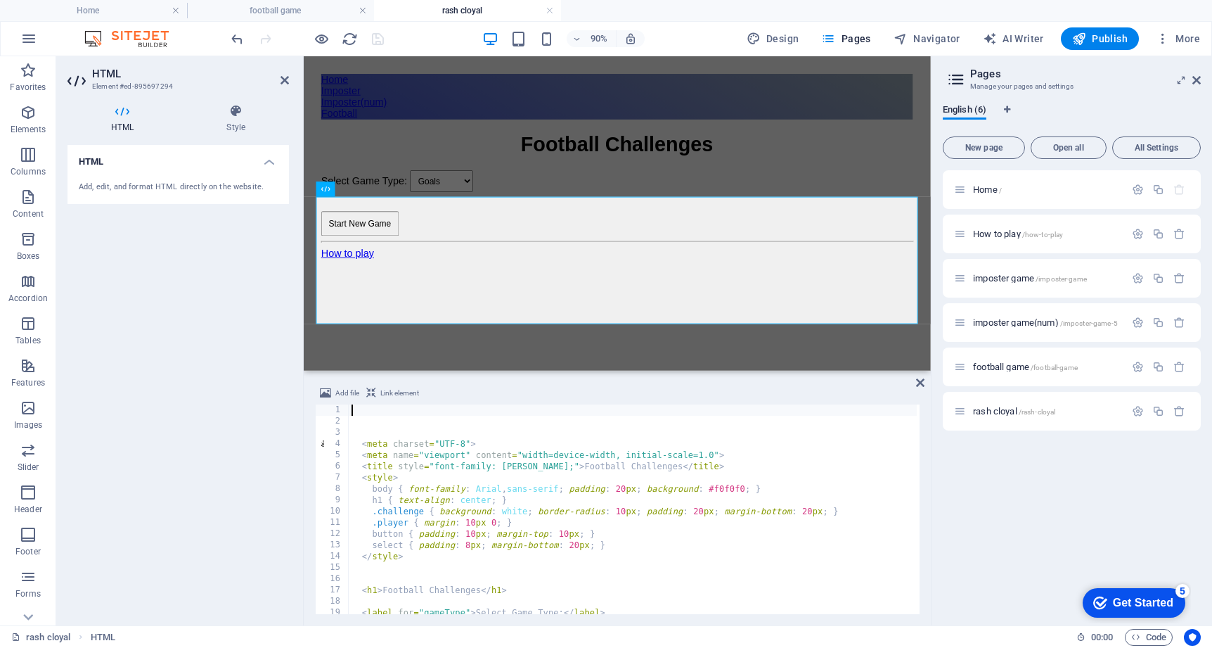
click at [541, 492] on div "< meta charset = "UTF-8" > < meta name = "viewport" content = "width=device-wid…" at bounding box center [976, 518] width 1254 height 229
type textarea "body { font-family: [PERSON_NAME], sans-serif; padding: 20px; background: #f0f0…"
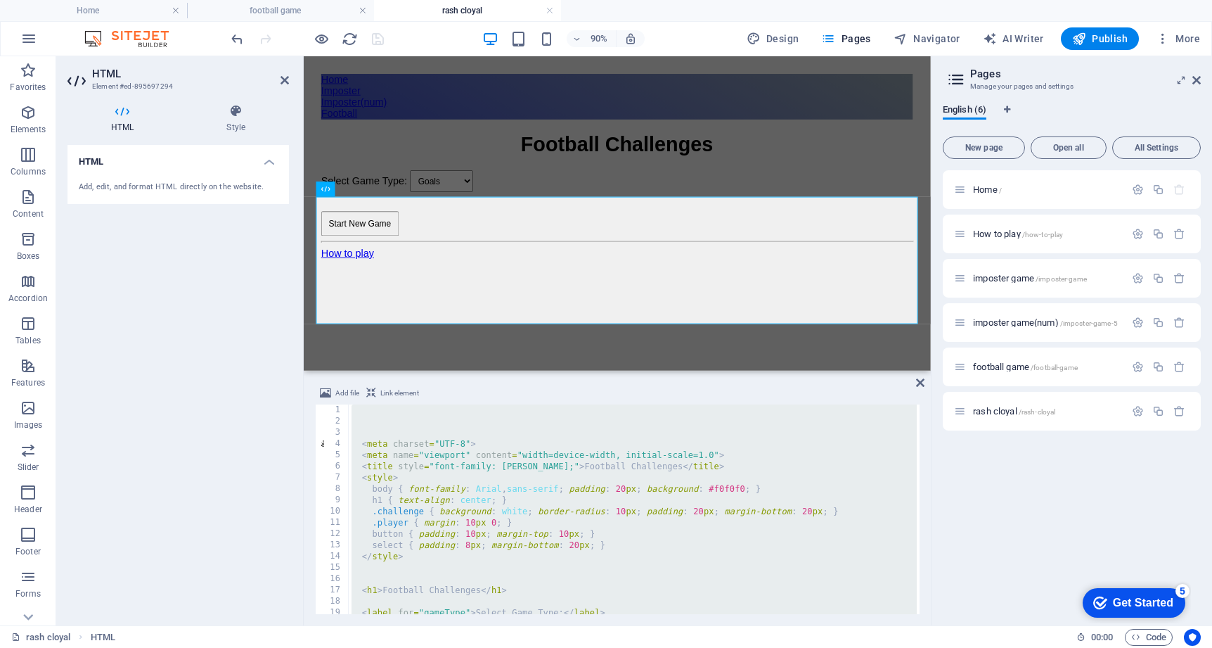
paste textarea
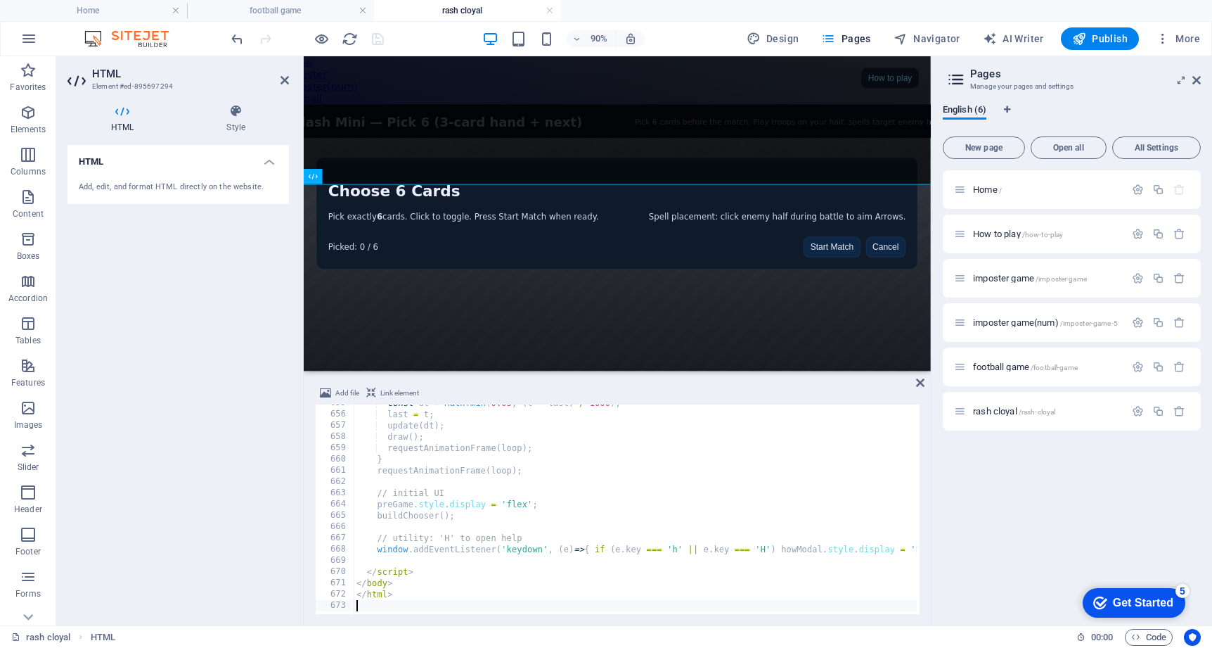
scroll to position [7375, 0]
click at [916, 380] on icon at bounding box center [920, 382] width 8 height 11
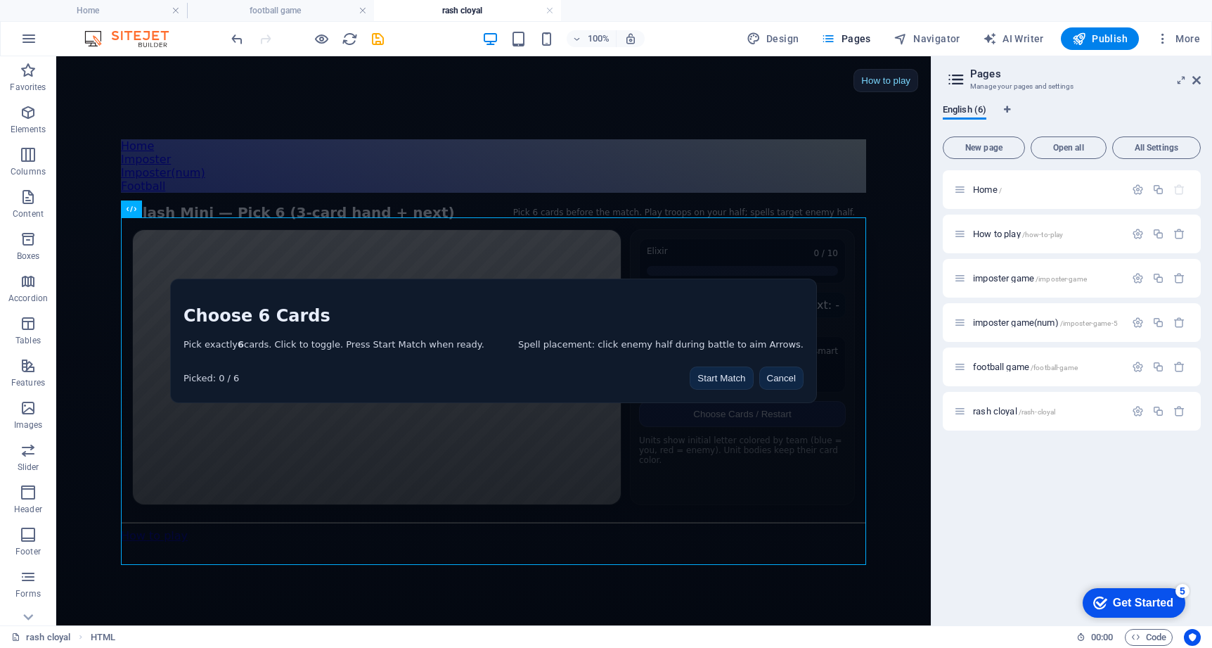
click at [866, 148] on body "Home Imposter Imposter(num) Football Clash Mini — 9 cards, pick 6, 3-card hand …" at bounding box center [493, 340] width 875 height 569
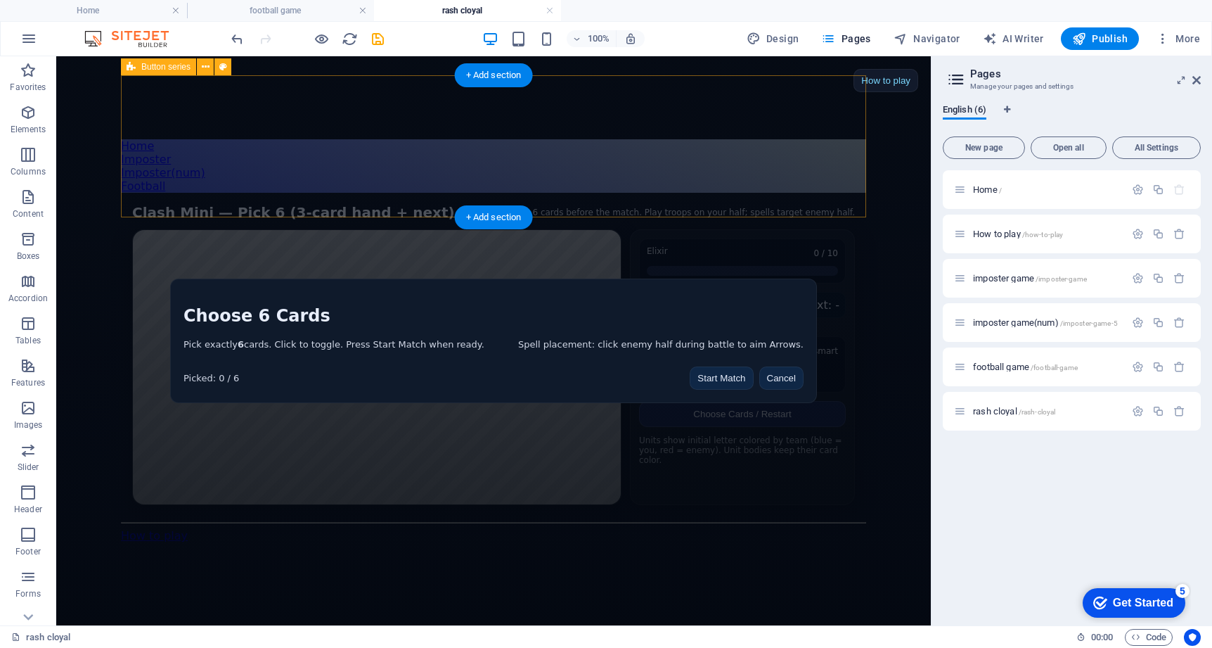
click at [373, 186] on div "Home Imposter Imposter(num) Football" at bounding box center [493, 165] width 745 height 53
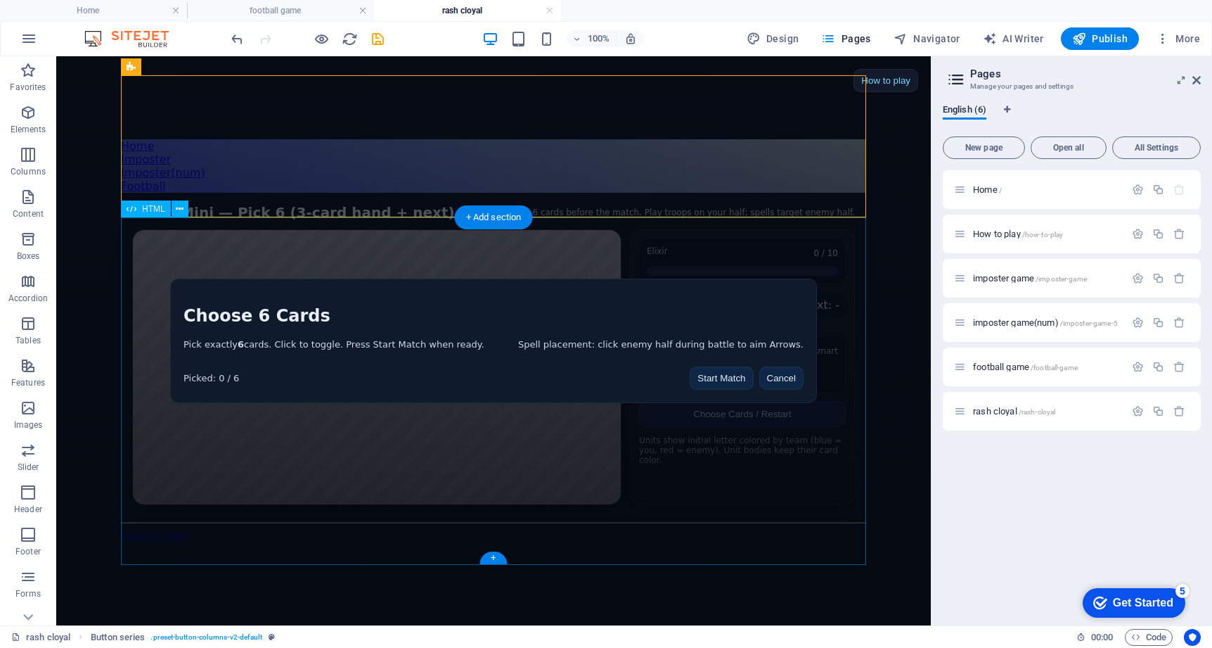
click at [591, 292] on div "Clash Mini — 9 cards, pick 6, 3-card hand + next How to play Clash Mini — Pick …" at bounding box center [493, 354] width 745 height 323
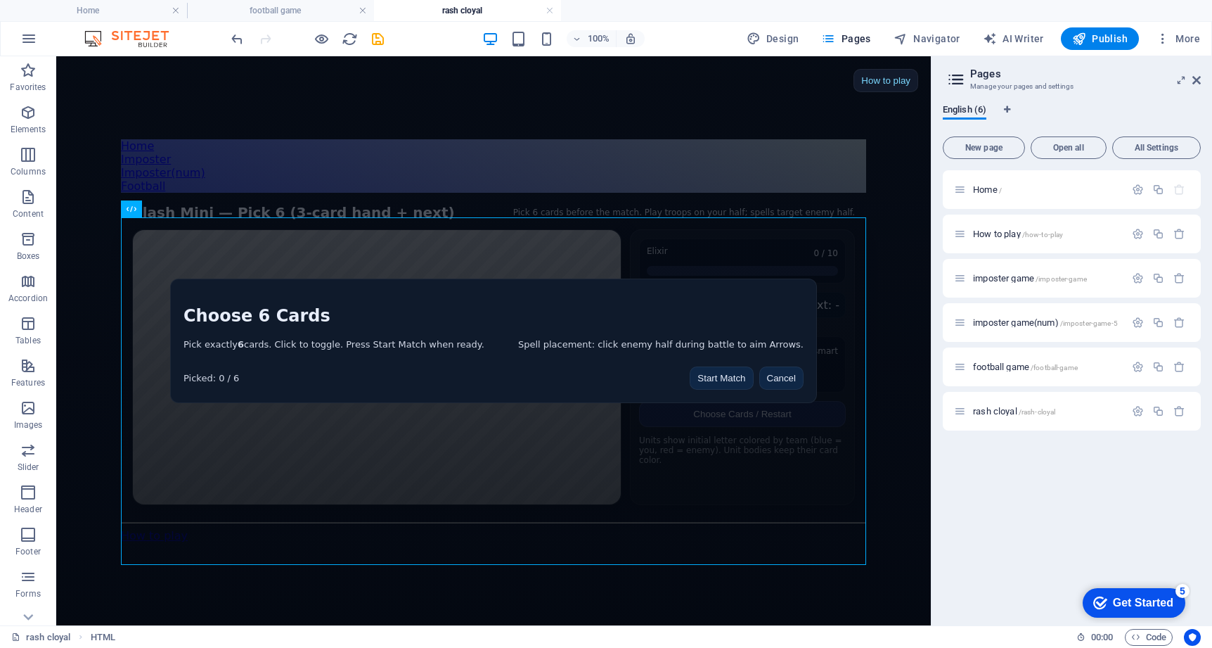
click at [914, 261] on body "Home Imposter Imposter(num) Football Clash Mini — 9 cards, pick 6, 3-card hand …" at bounding box center [493, 340] width 875 height 569
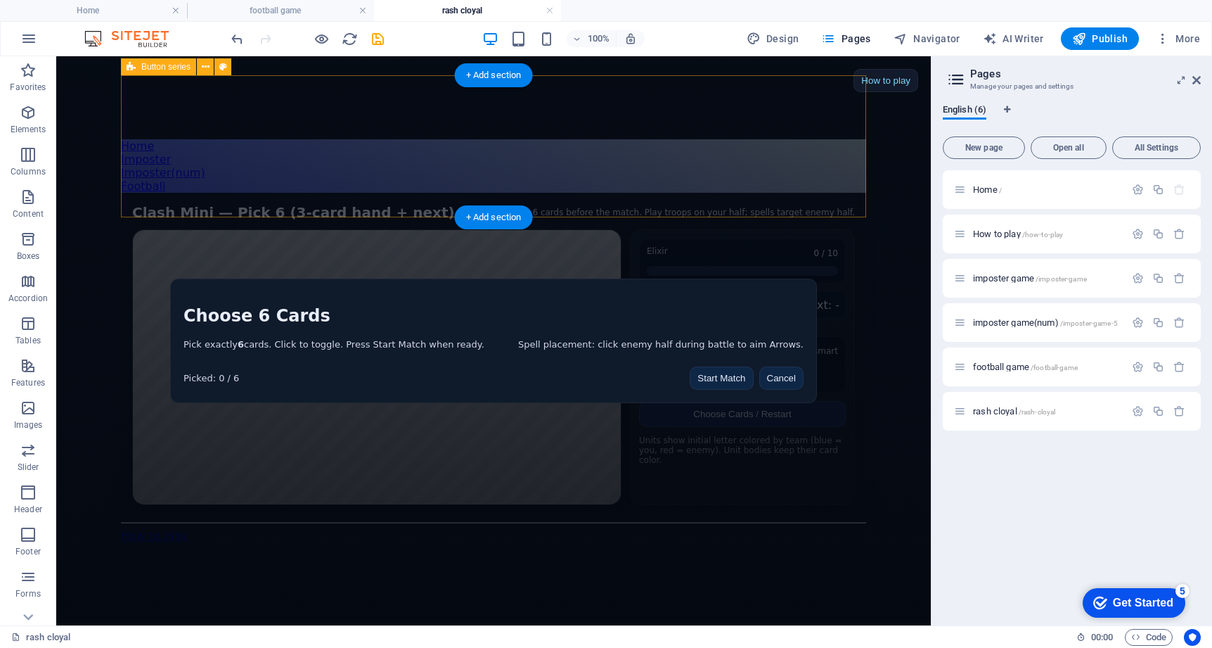
click at [681, 139] on div "Home Imposter Imposter(num) Football" at bounding box center [493, 165] width 745 height 53
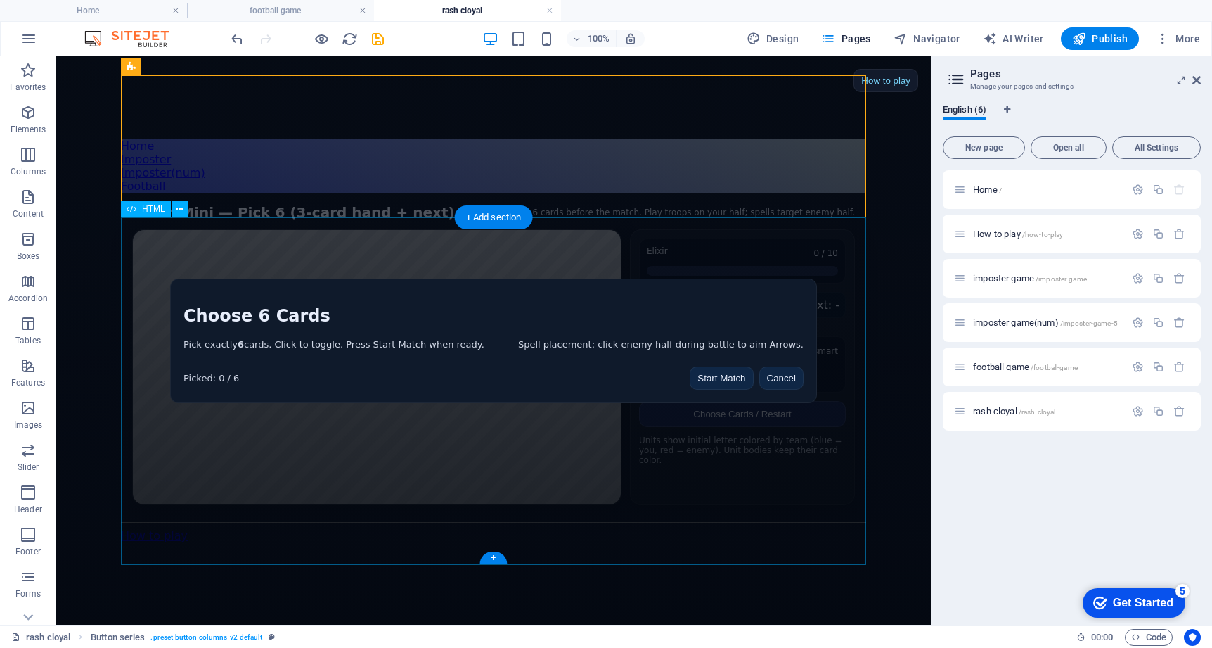
click at [702, 380] on div "Clash Mini — 9 cards, pick 6, 3-card hand + next How to play Clash Mini — Pick …" at bounding box center [493, 354] width 745 height 323
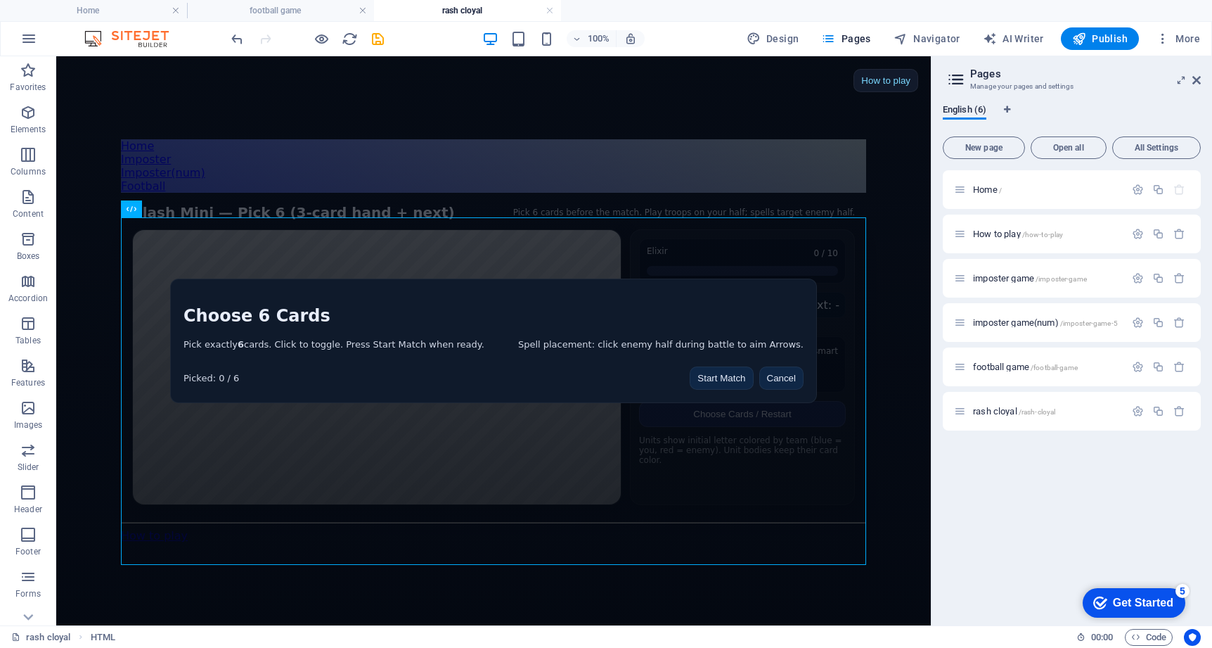
click at [867, 157] on body "Home Imposter Imposter(num) Football Clash Mini — 9 cards, pick 6, 3-card hand …" at bounding box center [493, 340] width 875 height 569
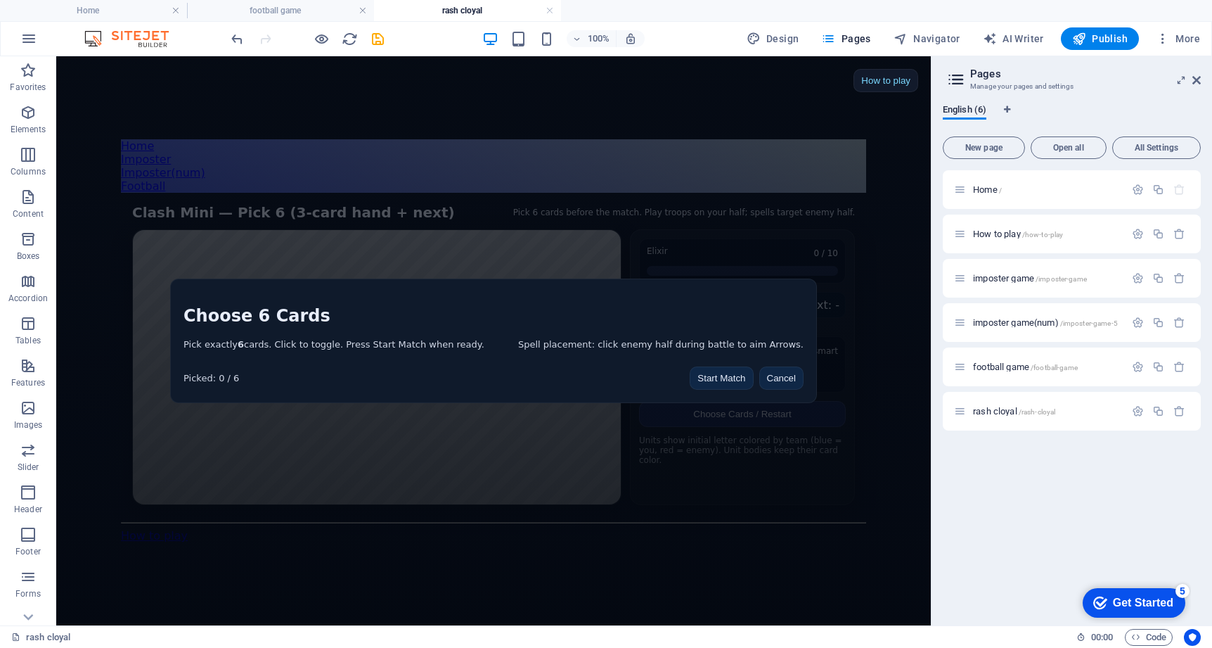
click at [878, 81] on body "Home Imposter Imposter(num) Football Clash Mini — 9 cards, pick 6, 3-card hand …" at bounding box center [493, 340] width 875 height 569
click at [868, 181] on body "Home Imposter Imposter(num) Football Clash Mini — 9 cards, pick 6, 3-card hand …" at bounding box center [493, 340] width 875 height 569
click at [851, 223] on div "Clash Mini — 9 cards, pick 6, 3-card hand + next How to play Clash Mini — Pick …" at bounding box center [493, 354] width 745 height 323
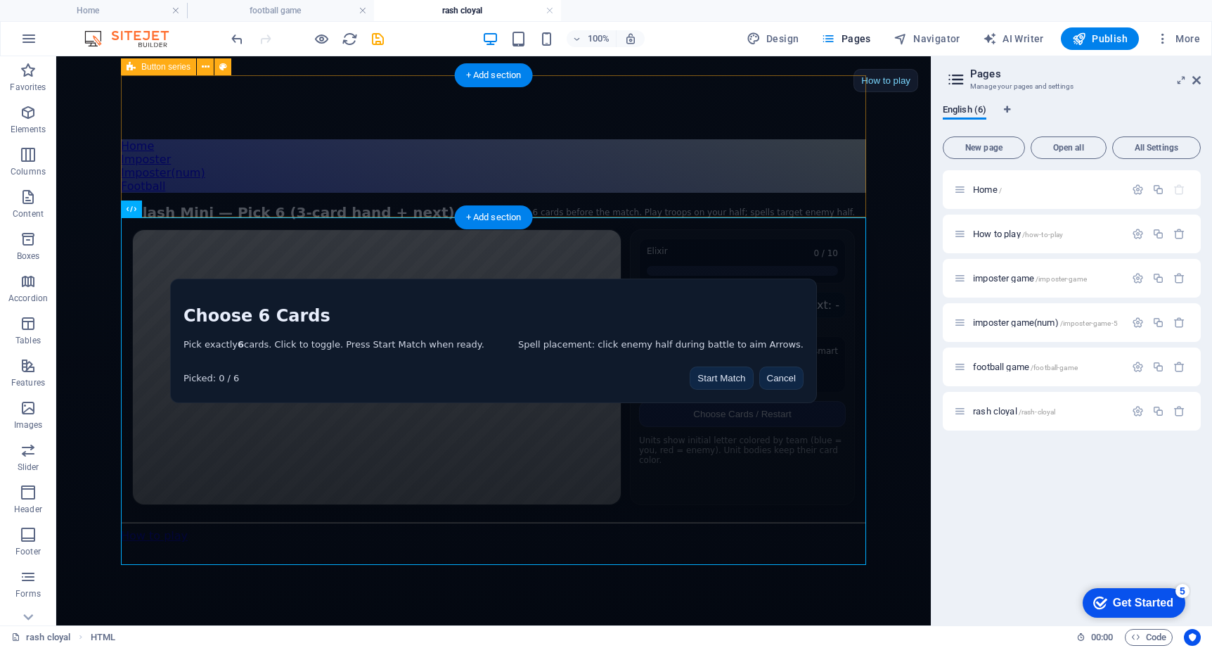
click at [851, 193] on div "Home Imposter Imposter(num) Football" at bounding box center [493, 165] width 745 height 53
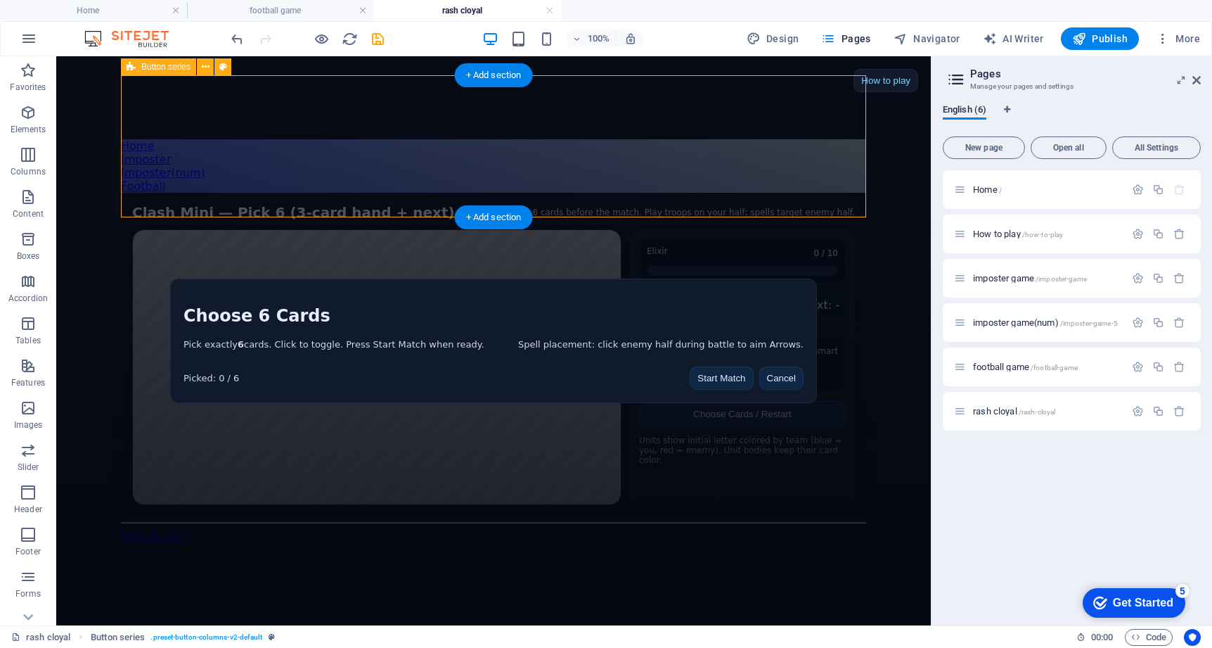
click at [744, 191] on div "Home Imposter Imposter(num) Football" at bounding box center [493, 165] width 745 height 53
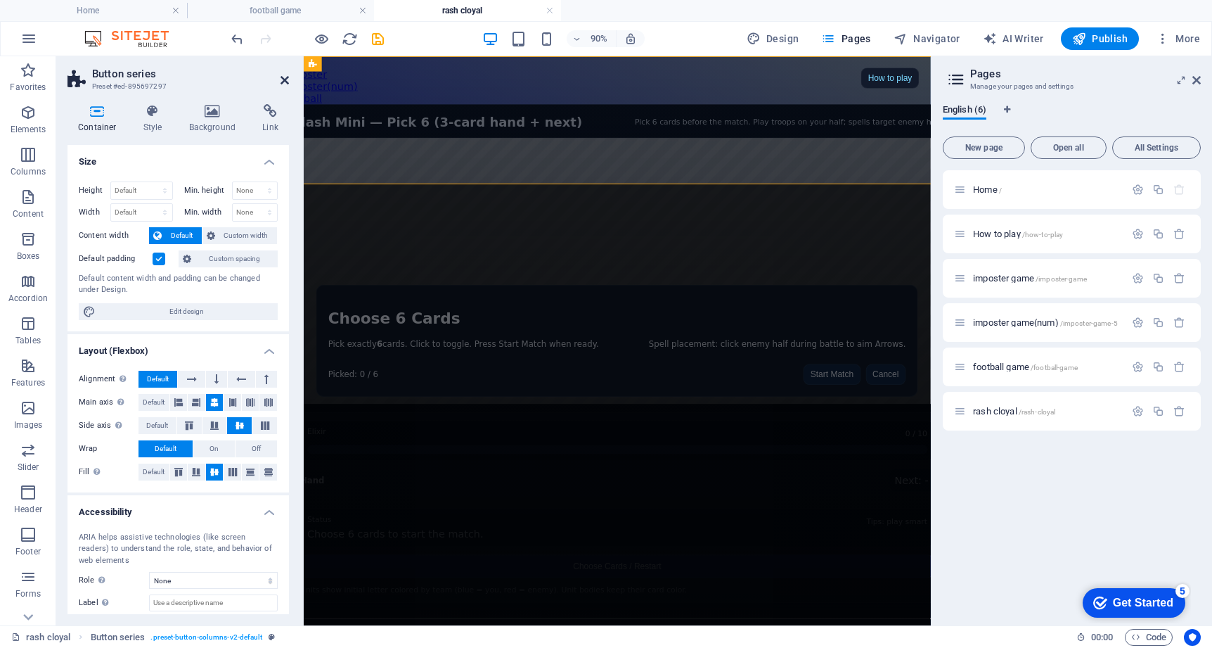
click at [281, 81] on icon at bounding box center [285, 80] width 8 height 11
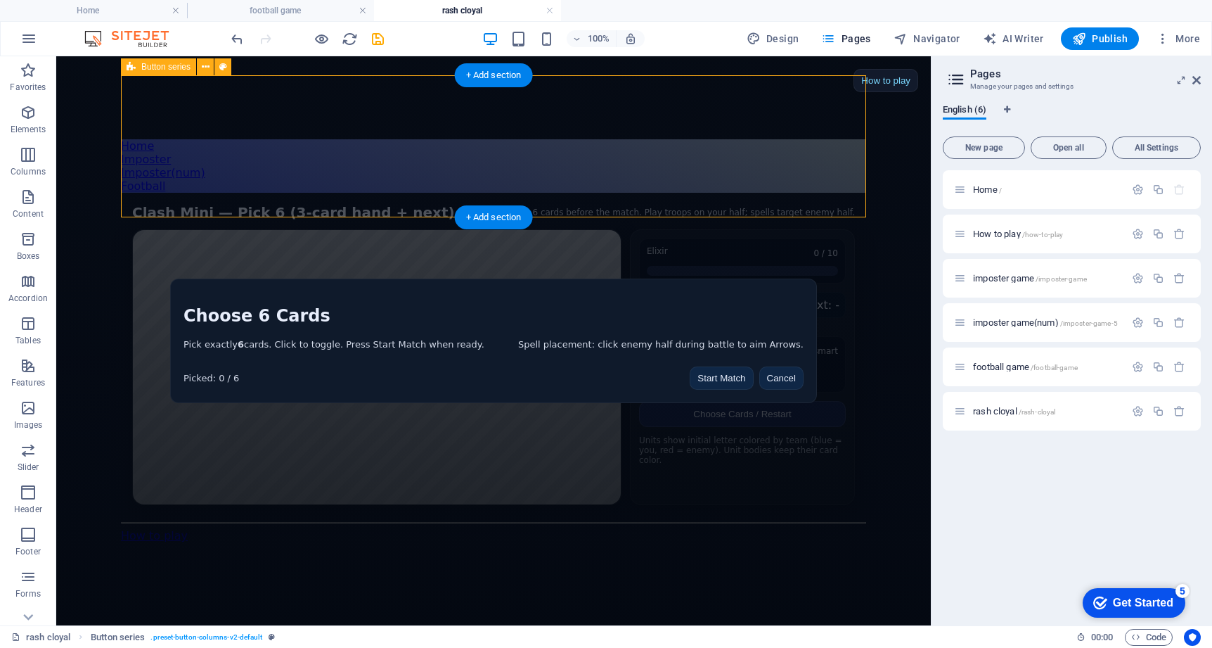
click at [346, 139] on div "Home Imposter Imposter(num) Football" at bounding box center [493, 165] width 745 height 53
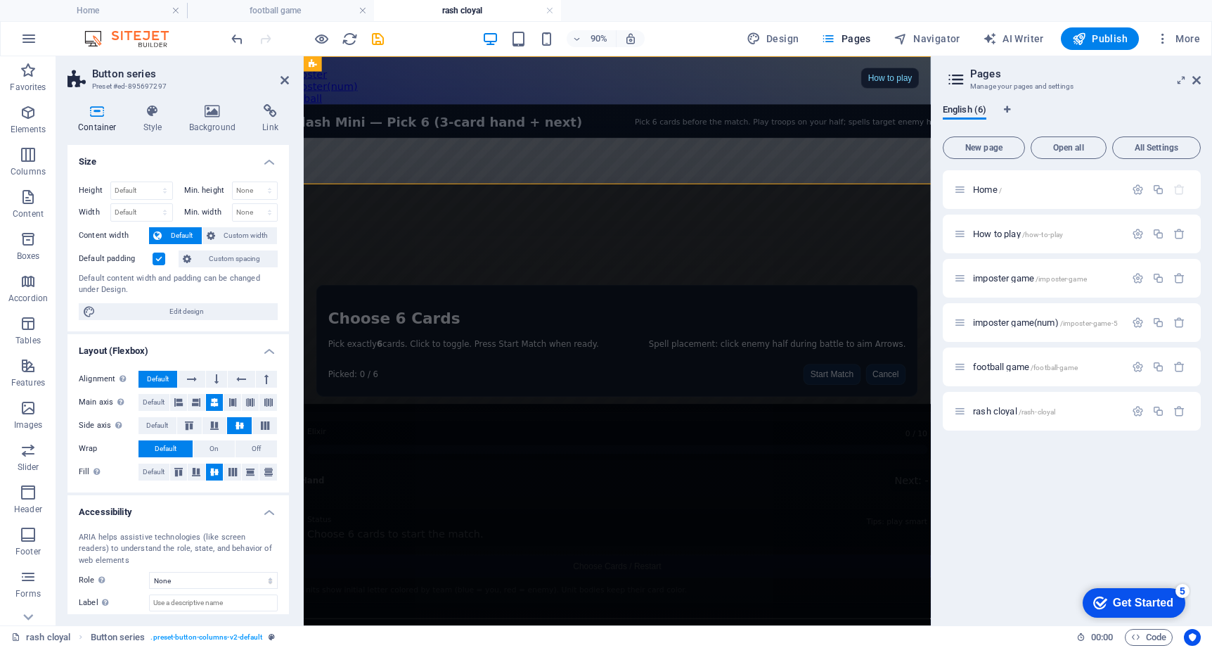
click at [276, 76] on h2 "Button series" at bounding box center [190, 73] width 197 height 13
click at [283, 81] on icon at bounding box center [285, 80] width 8 height 11
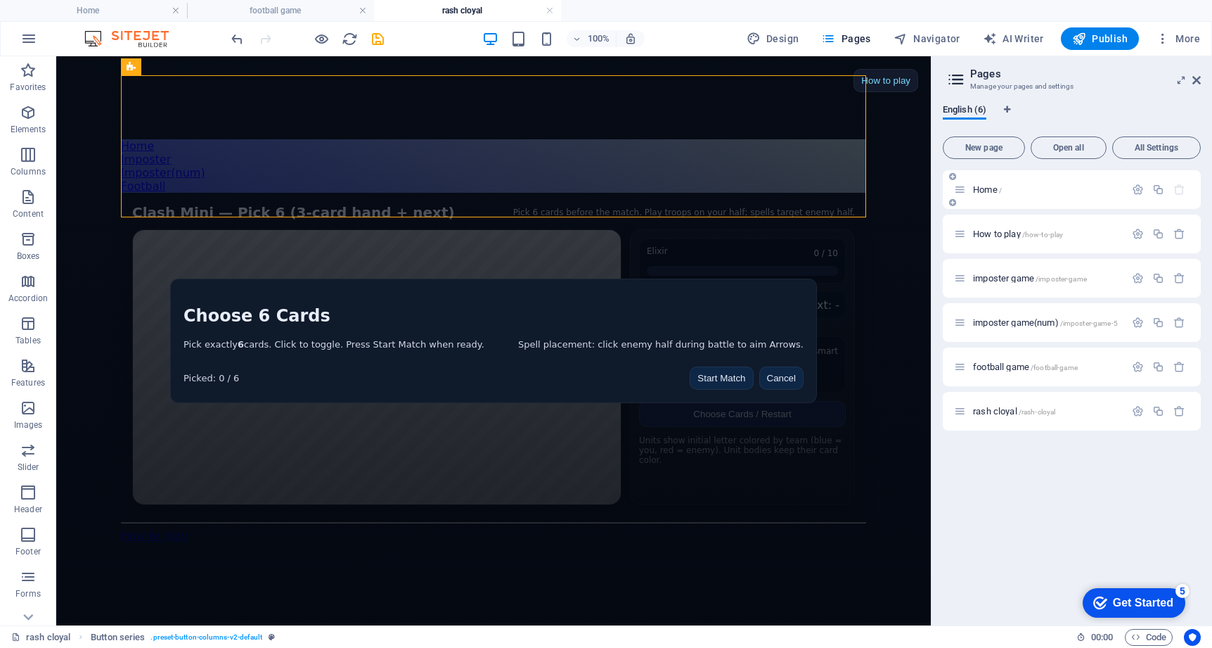
click at [984, 195] on div "Home /" at bounding box center [1039, 189] width 171 height 16
click at [983, 186] on span "Home /" at bounding box center [987, 189] width 29 height 11
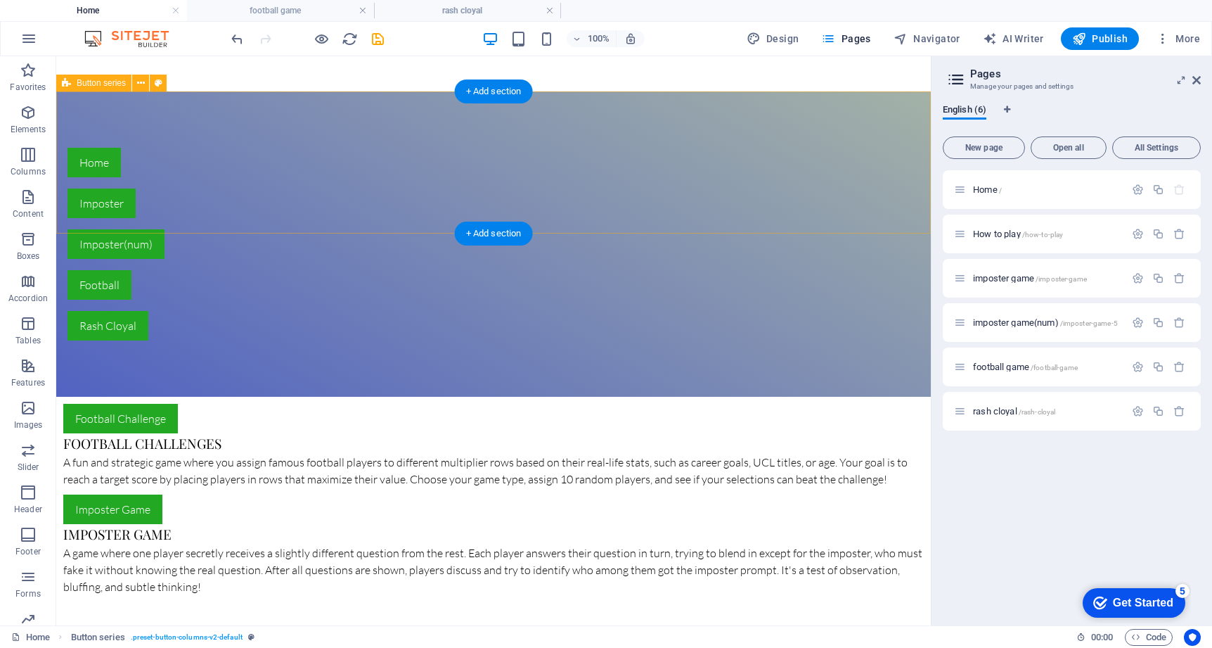
click at [702, 193] on div "Home Imposter Imposter(num) Football [PERSON_NAME]" at bounding box center [493, 243] width 875 height 305
click at [680, 311] on div "Rash Cloyal" at bounding box center [399, 326] width 664 height 30
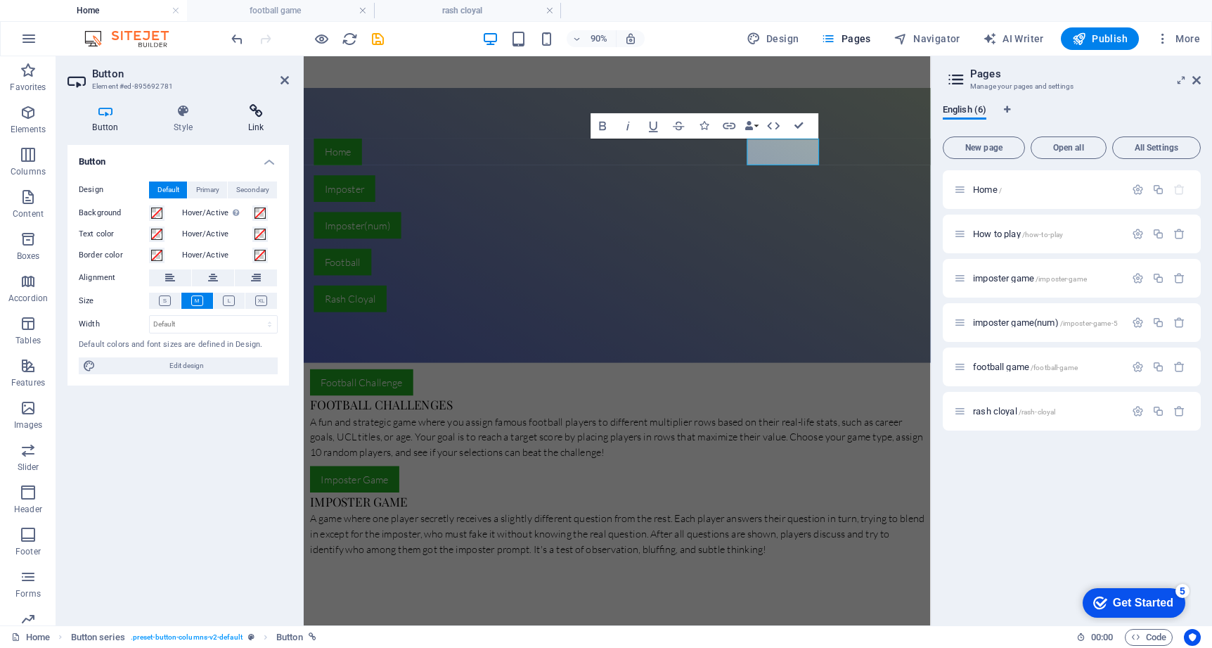
click at [257, 120] on h4 "Link" at bounding box center [256, 119] width 66 height 30
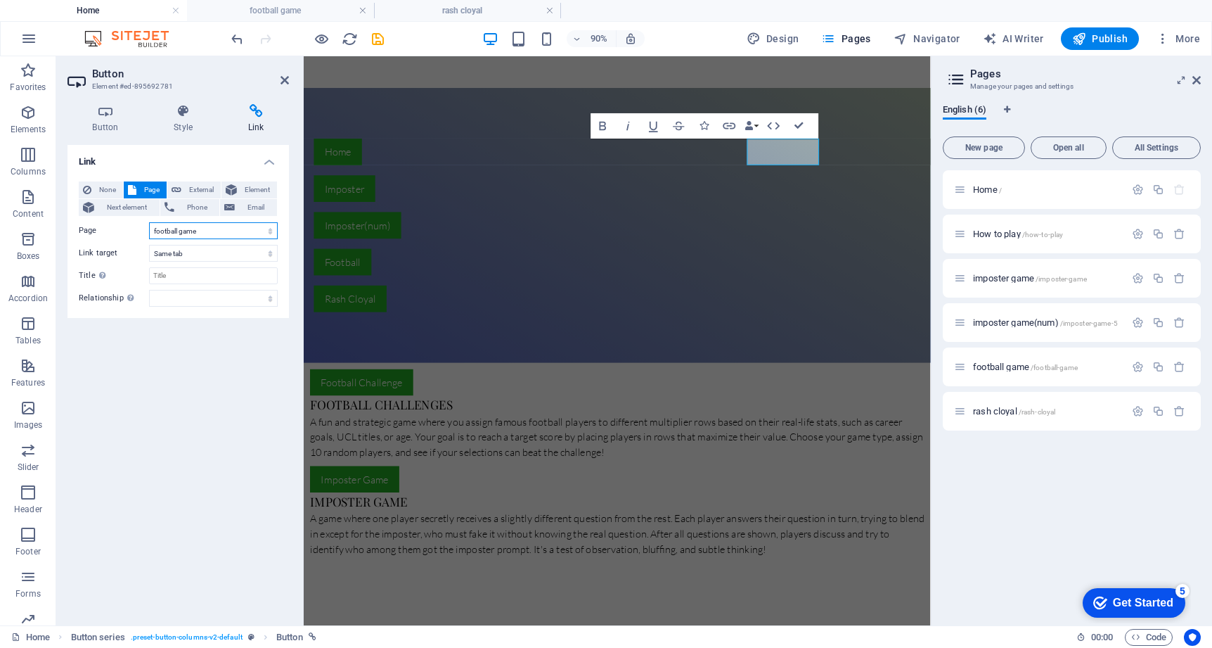
click at [200, 232] on select "Home How to play imposter game imposter game(num) football game rash cloyal" at bounding box center [213, 230] width 129 height 17
select select "5"
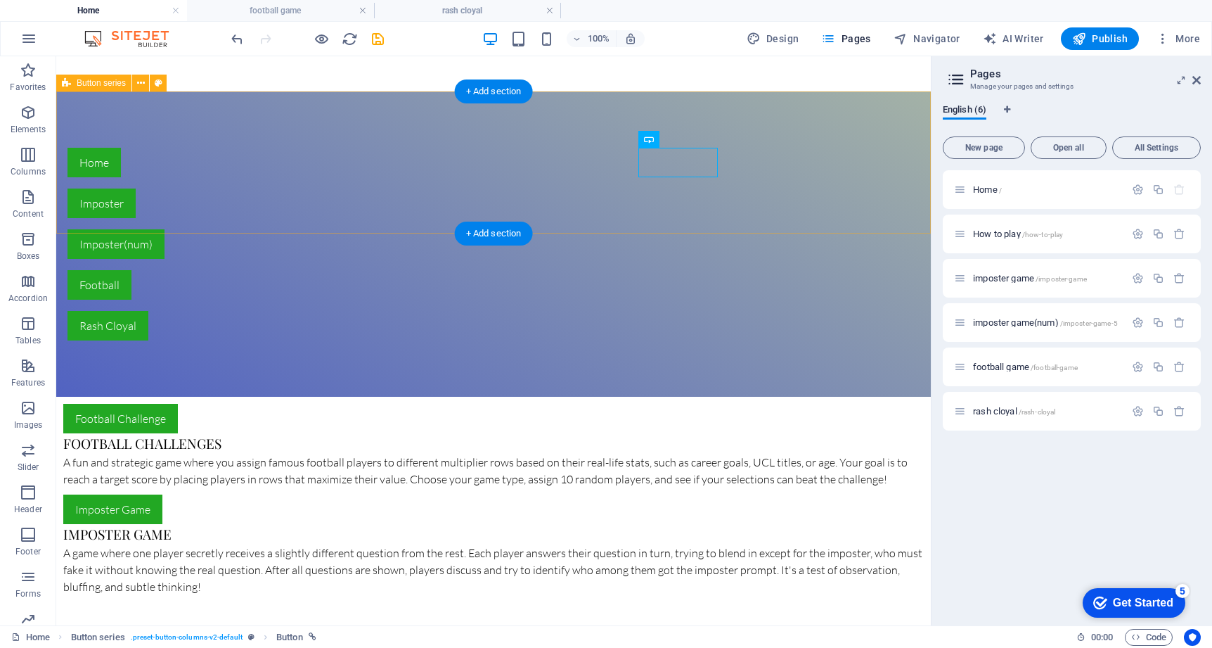
click at [808, 152] on div "Home Imposter Imposter(num) Football [PERSON_NAME]" at bounding box center [493, 243] width 875 height 305
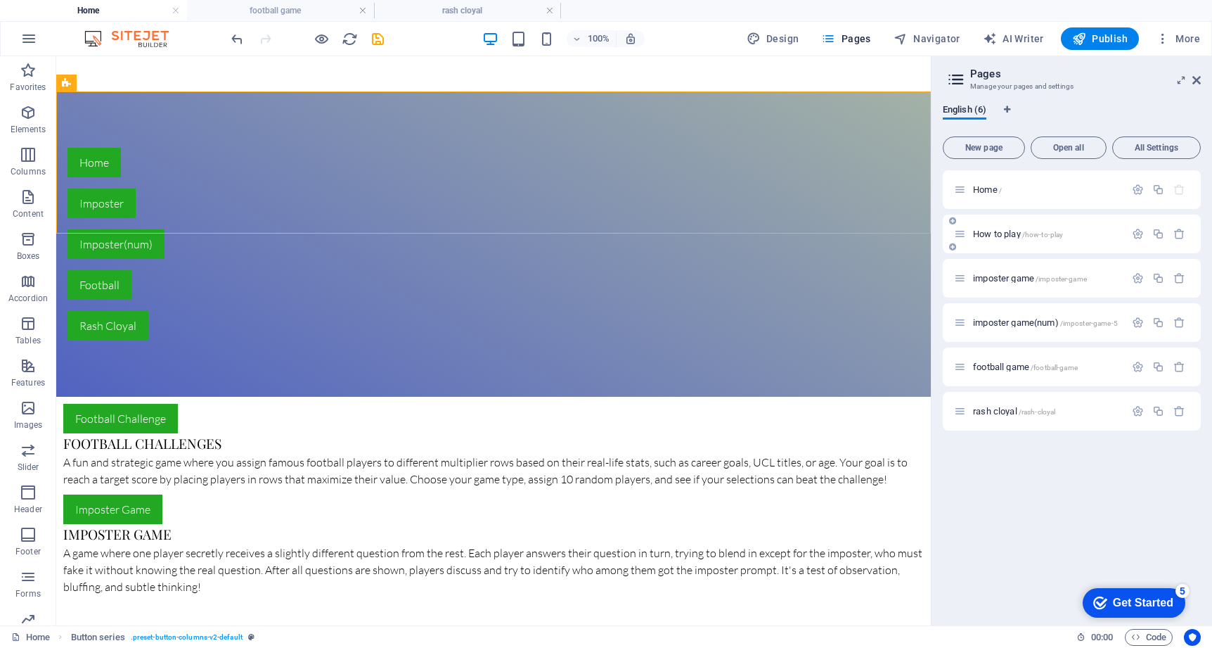
click at [1015, 240] on div "How to play /how-to-play" at bounding box center [1039, 234] width 171 height 16
click at [996, 413] on span "rash cloyal /rash-cloyal" at bounding box center [1014, 411] width 82 height 11
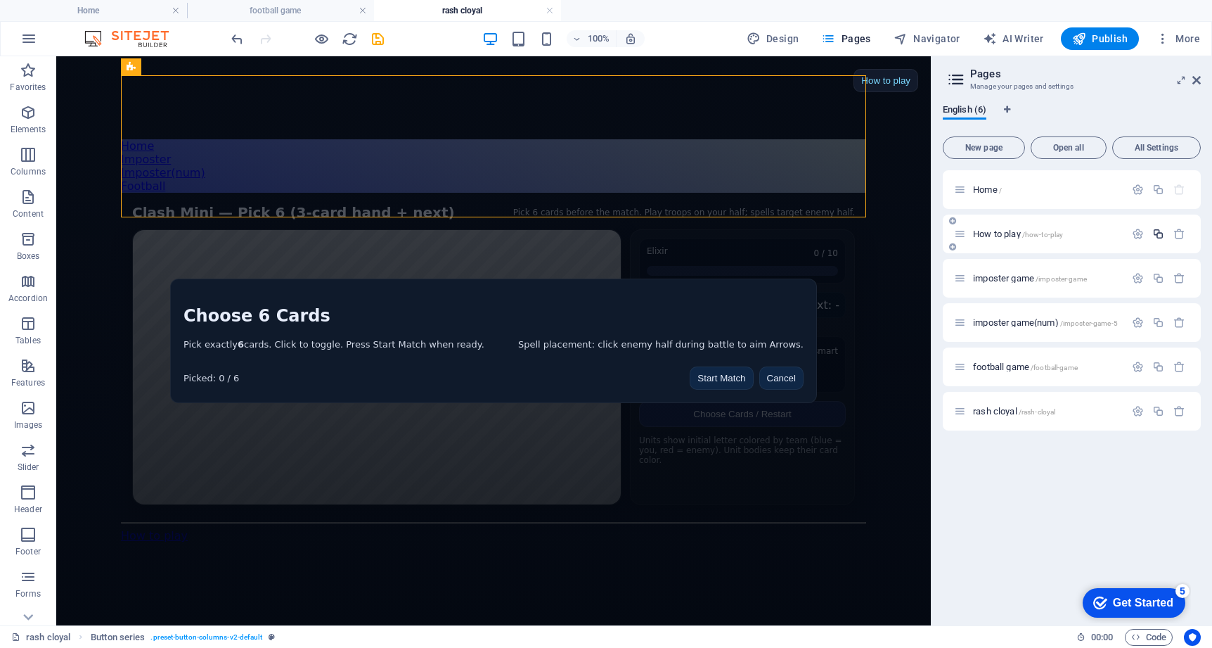
click at [1157, 233] on icon "button" at bounding box center [1158, 234] width 12 height 12
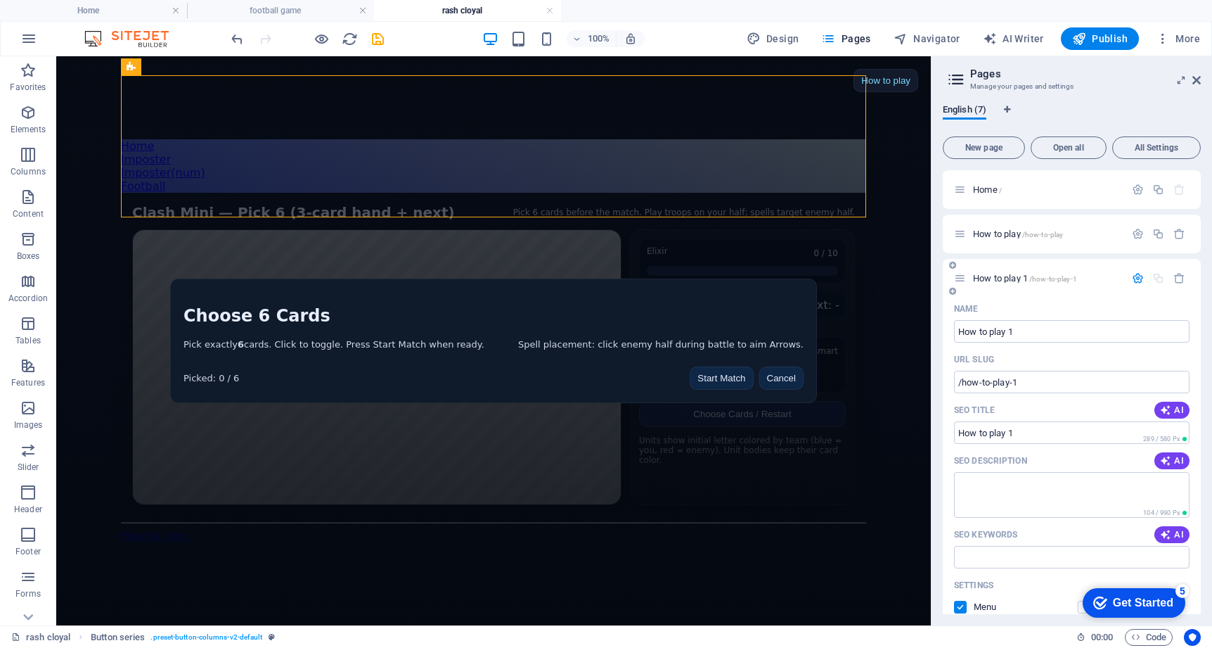
drag, startPoint x: 1008, startPoint y: 279, endPoint x: 1003, endPoint y: 315, distance: 36.3
click at [1003, 315] on div "How to play 1 /how-to-play-1 Name How to play 1 ​ URL SLUG /how-to-play-1 ​ SEO…" at bounding box center [1072, 550] width 258 height 582
click at [1176, 279] on icon "button" at bounding box center [1179, 278] width 12 height 12
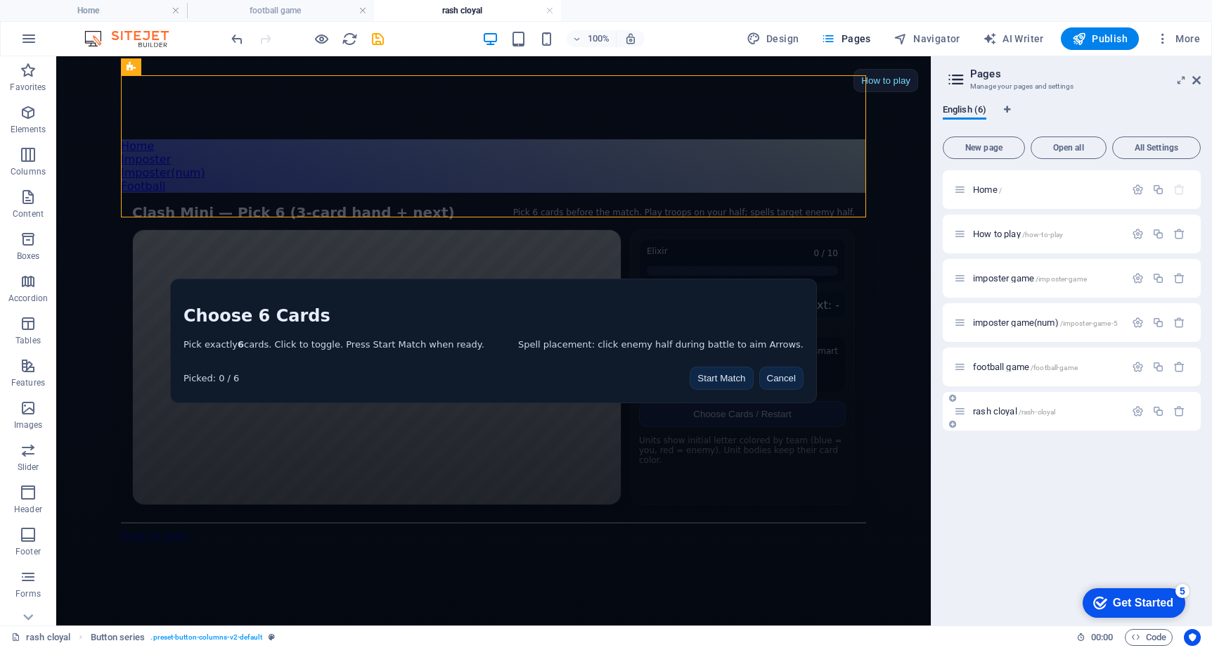
click at [1000, 416] on div "rash cloyal /rash-cloyal" at bounding box center [1039, 411] width 171 height 16
click at [988, 403] on div "rash cloyal /rash-cloyal" at bounding box center [1039, 411] width 171 height 16
click at [989, 407] on span "rash cloyal /rash-cloyal" at bounding box center [1014, 411] width 82 height 11
click at [237, 542] on div "How to play" at bounding box center [493, 535] width 745 height 13
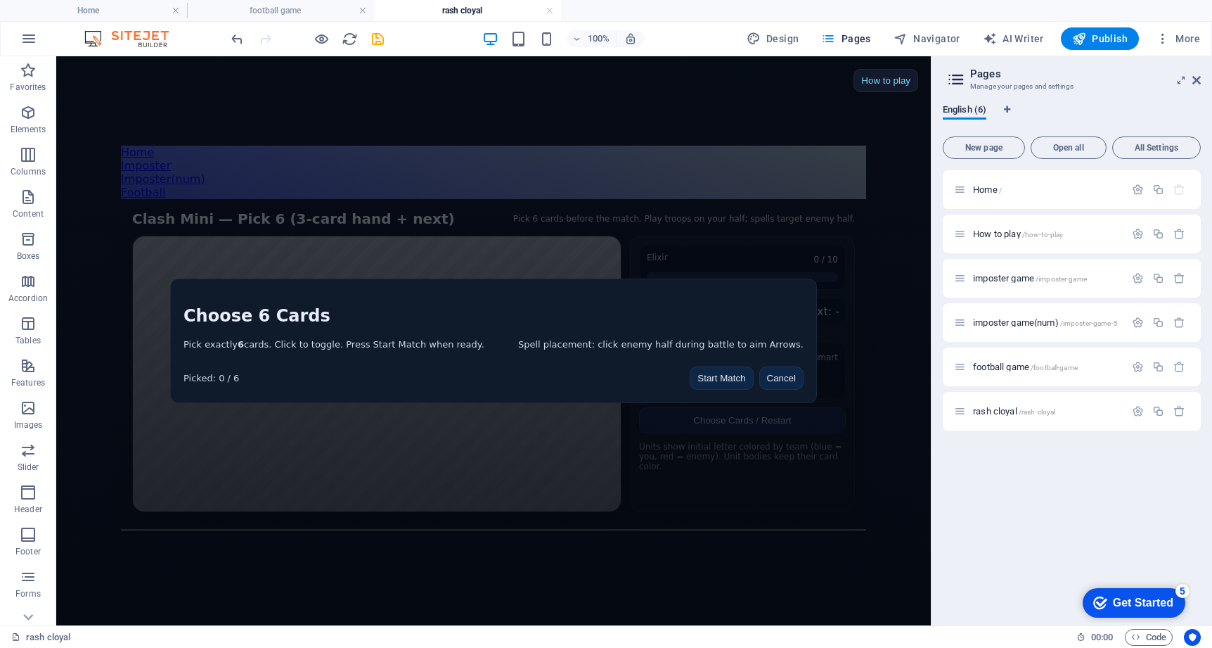
click at [233, 535] on div "Home Imposter Imposter(num) Football Clash Mini — 9 cards, pick 6, 3-card hand …" at bounding box center [493, 340] width 745 height 389
click at [233, 529] on div "Home Imposter Imposter(num) Football Clash Mini — 9 cards, pick 6, 3-card hand …" at bounding box center [493, 338] width 745 height 384
click at [227, 530] on div at bounding box center [493, 529] width 745 height 1
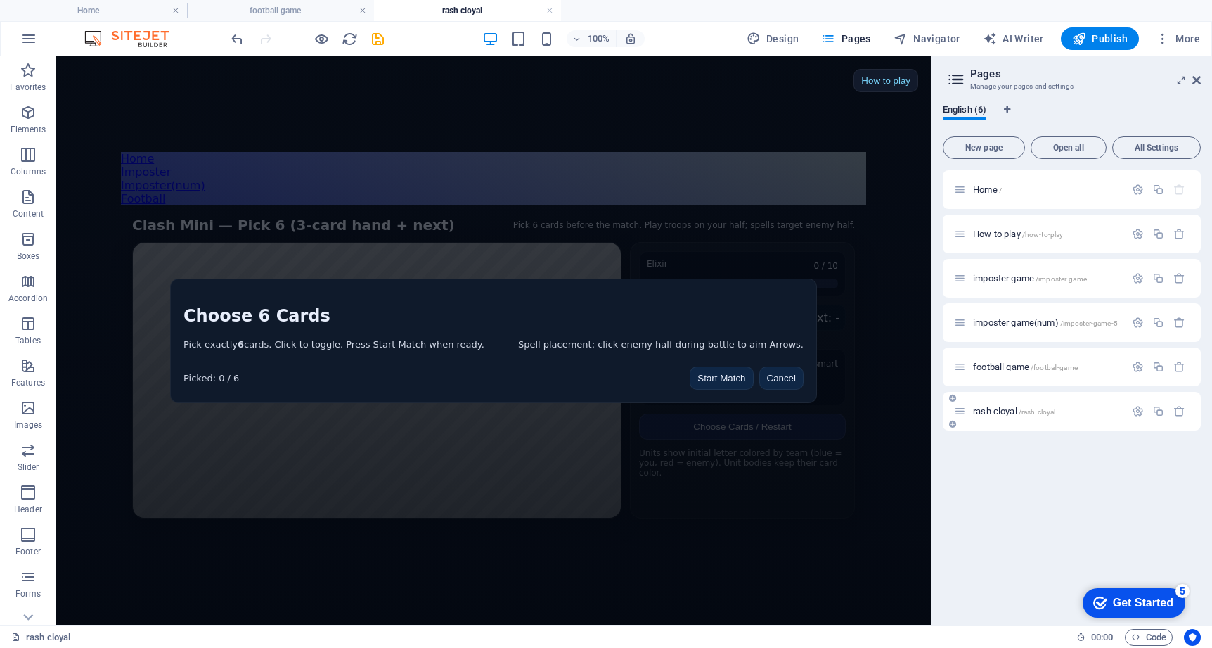
click at [997, 410] on span "rash cloyal /rash-cloyal" at bounding box center [1014, 411] width 82 height 11
click at [992, 183] on div "Home /" at bounding box center [1039, 189] width 171 height 16
click at [993, 188] on span "Home /" at bounding box center [987, 189] width 29 height 11
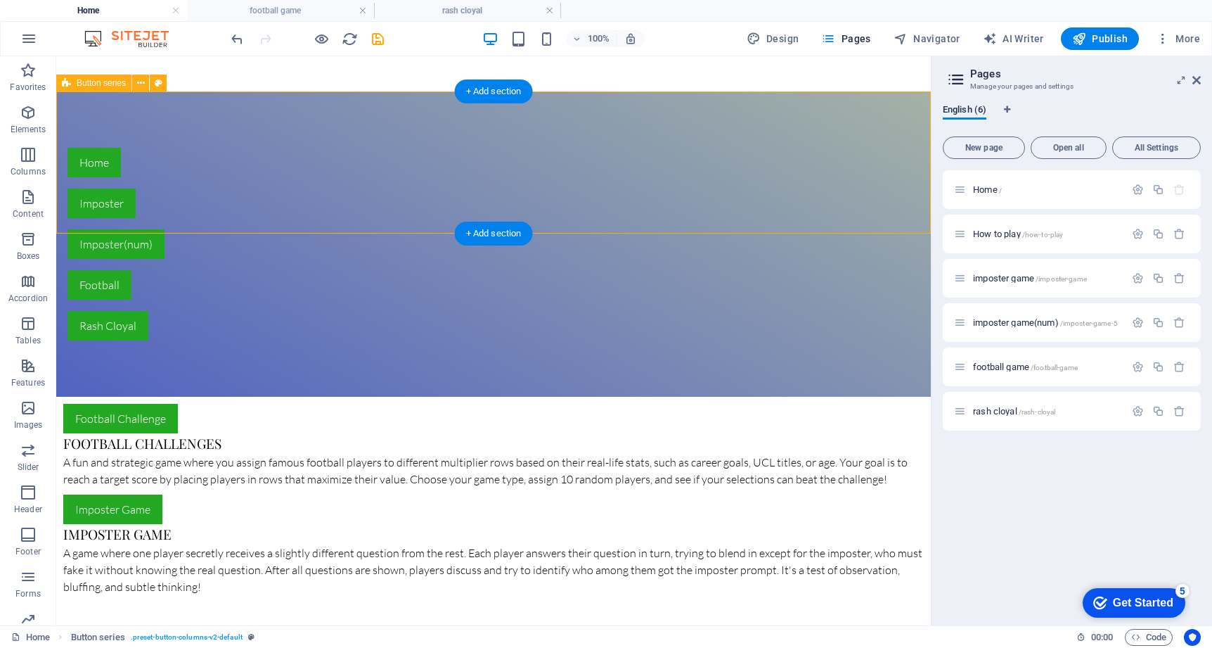
click at [788, 152] on div "Home Imposter Imposter(num) Football [PERSON_NAME]" at bounding box center [493, 243] width 875 height 305
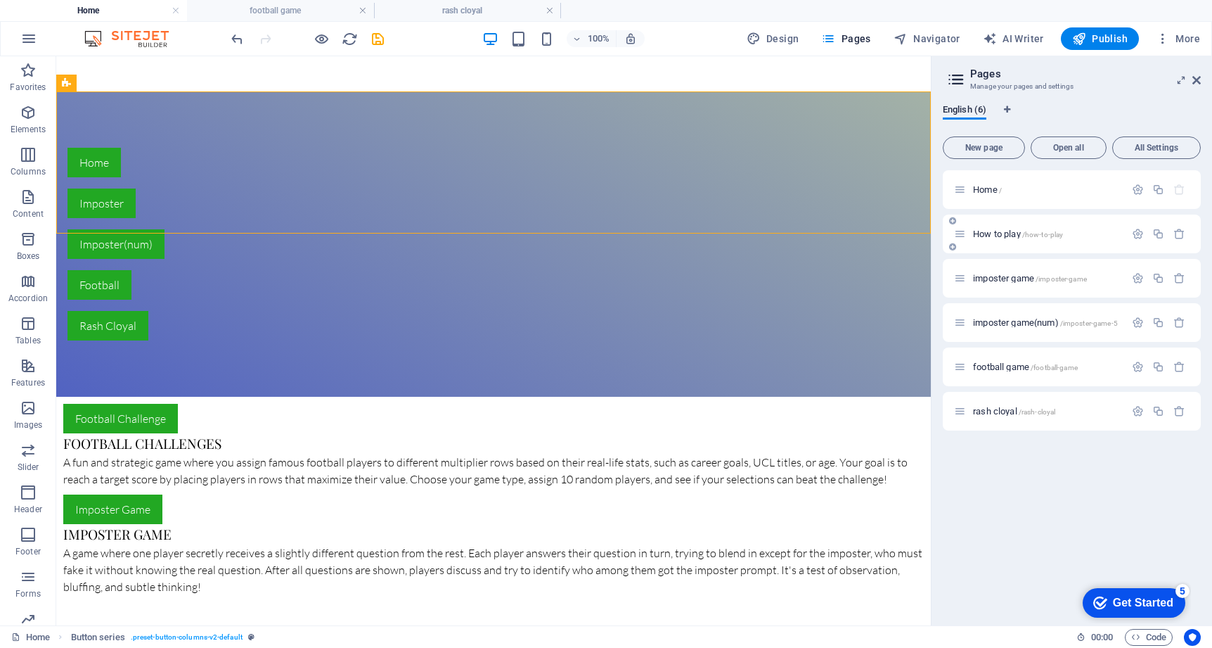
click at [991, 238] on div "How to play /how-to-play" at bounding box center [1039, 234] width 171 height 16
click at [991, 234] on span "How to play /how-to-play" at bounding box center [1018, 233] width 90 height 11
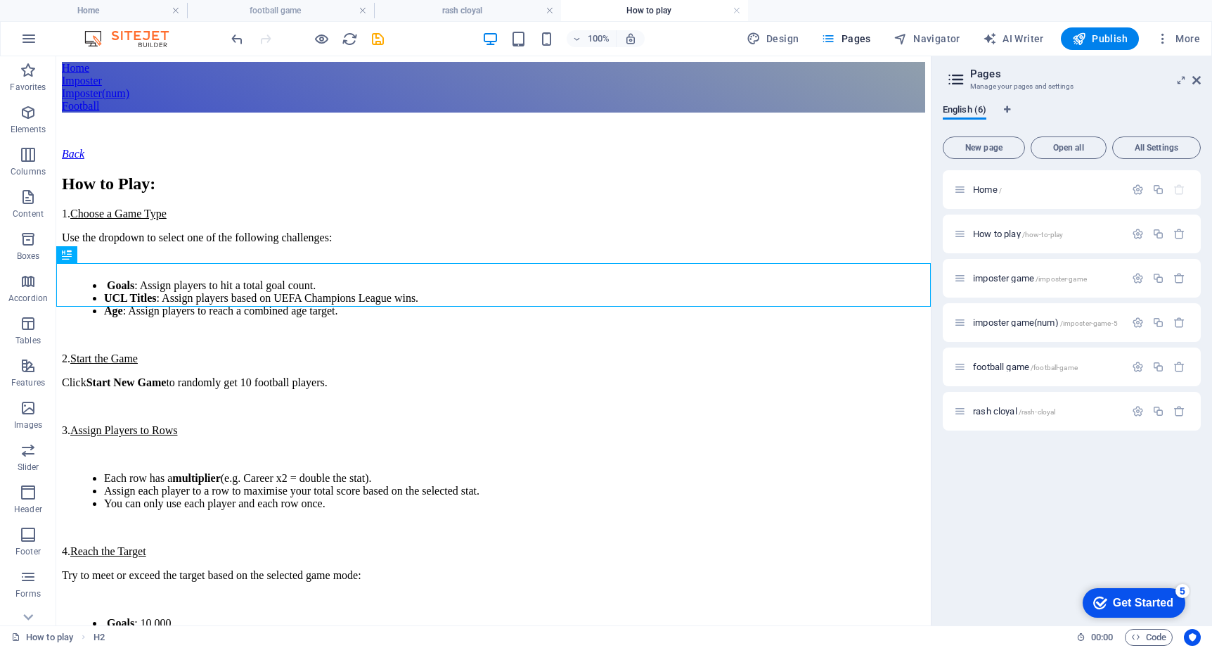
scroll to position [0, 0]
click at [796, 112] on div "Home Imposter Imposter(num) Football" at bounding box center [493, 87] width 863 height 51
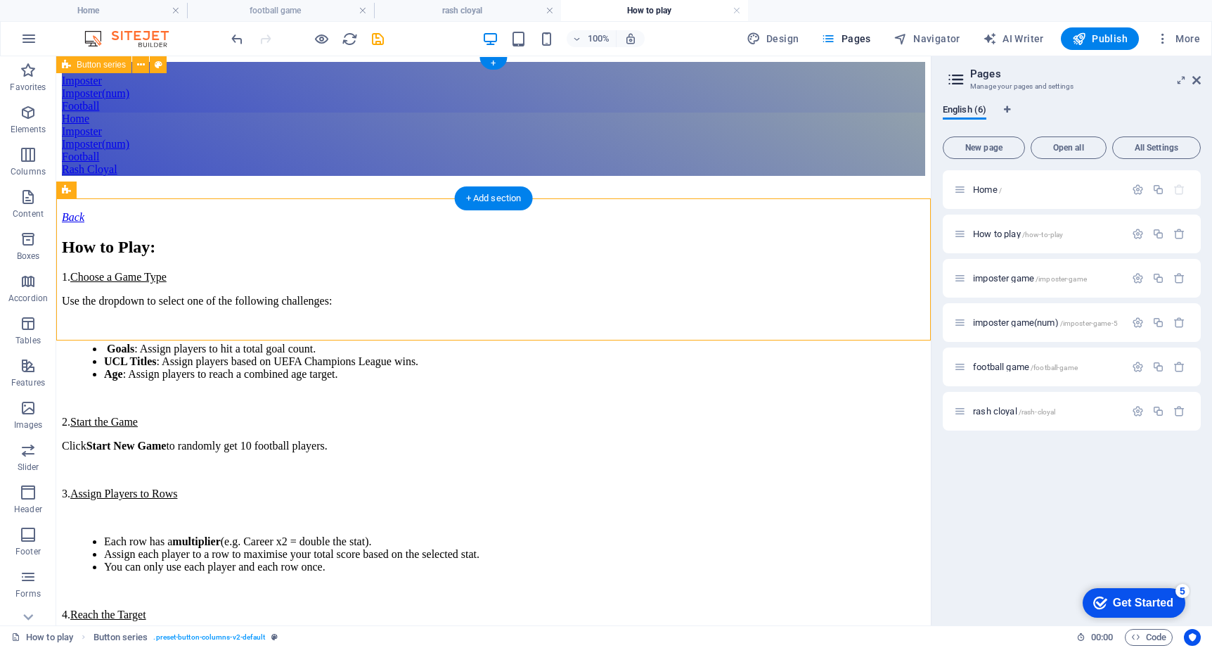
click at [796, 112] on div "Home Imposter Imposter(num) Football" at bounding box center [493, 87] width 863 height 51
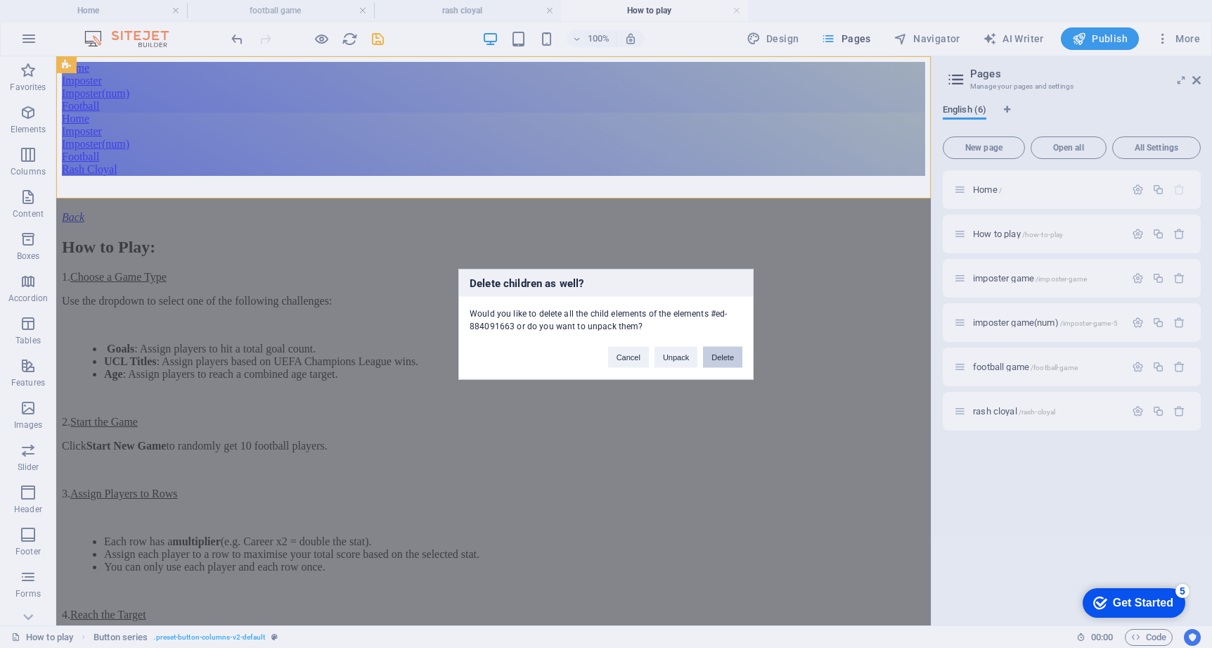
click at [719, 349] on button "Delete" at bounding box center [722, 356] width 39 height 21
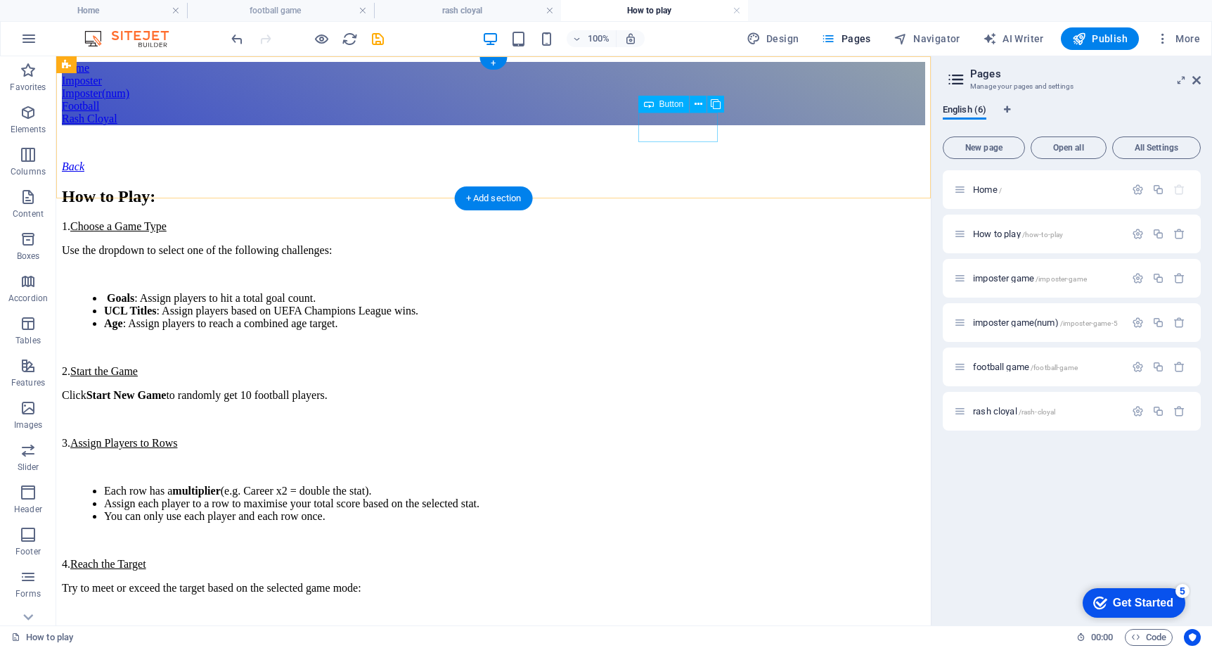
click at [670, 125] on div "Rash Cloyal" at bounding box center [493, 118] width 863 height 13
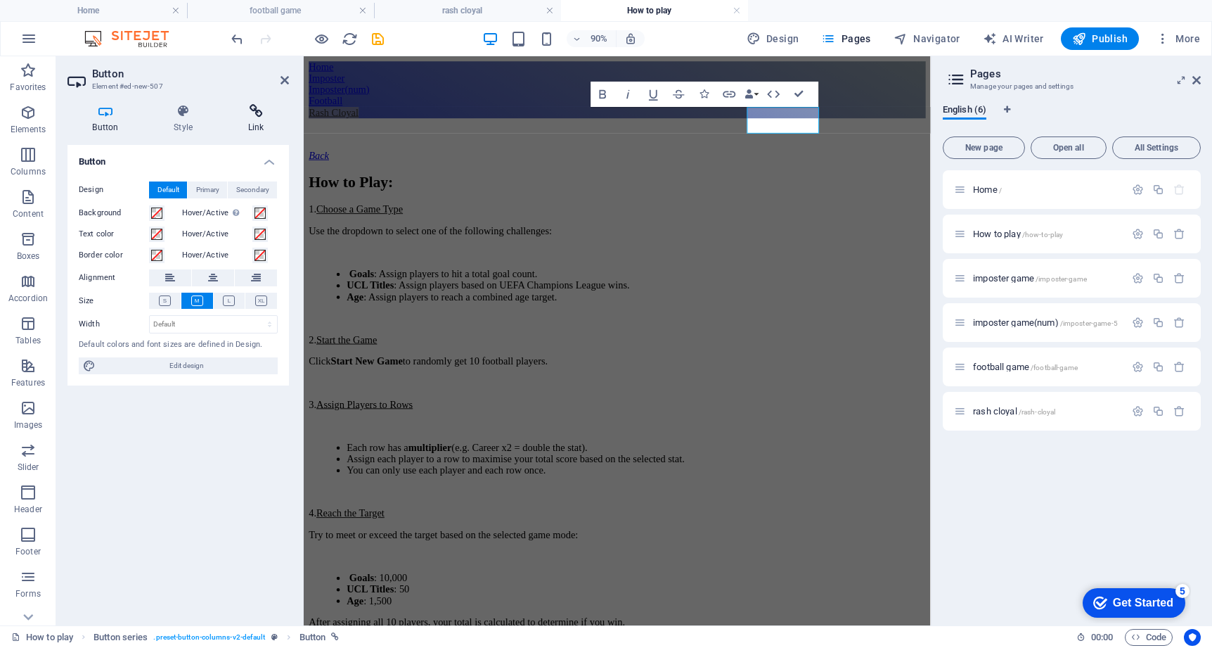
click at [247, 120] on h4 "Link" at bounding box center [256, 119] width 66 height 30
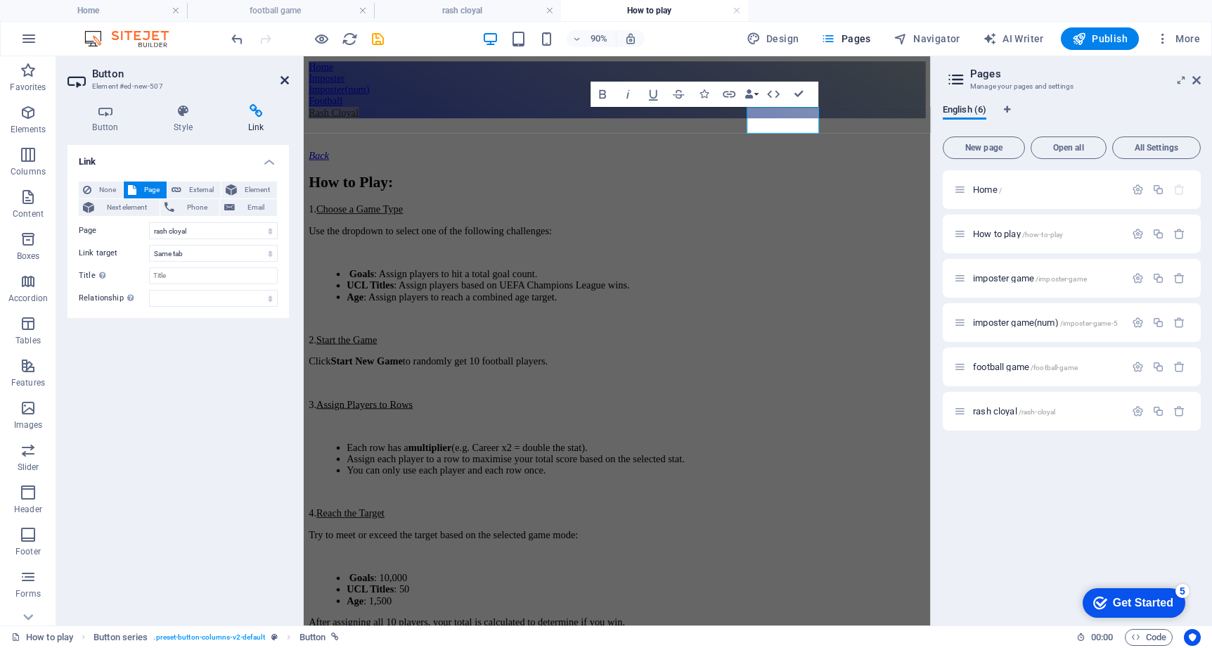
click at [285, 81] on icon at bounding box center [285, 80] width 8 height 11
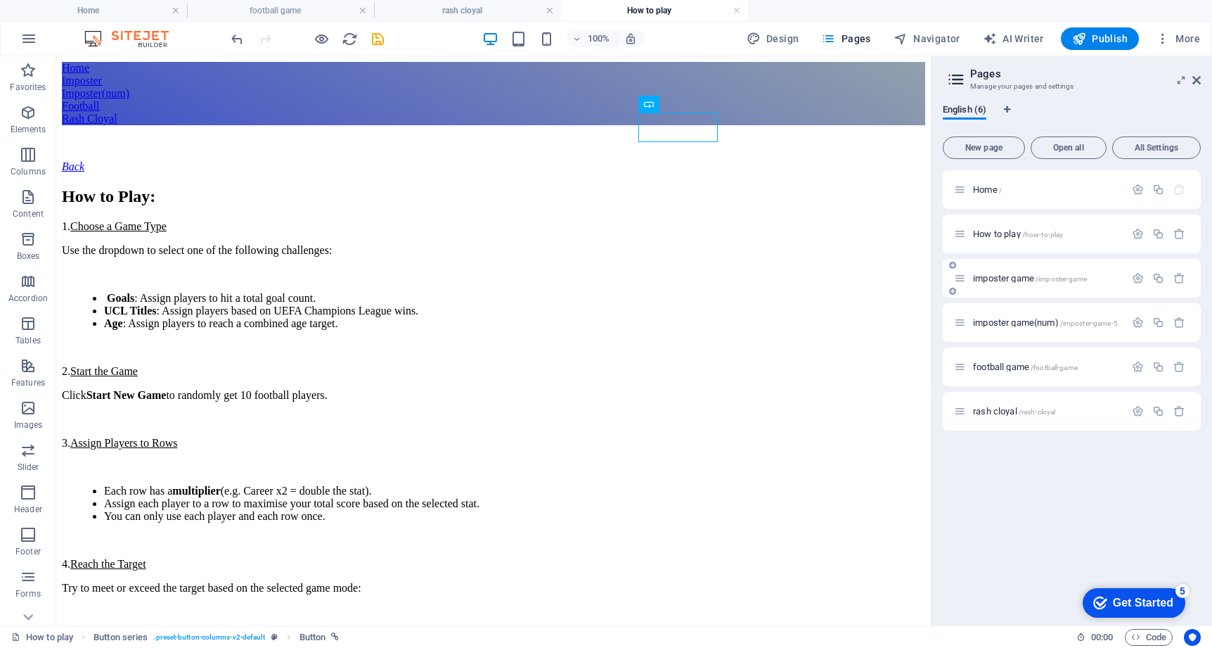
click at [989, 274] on span "imposter game /imposter-game" at bounding box center [1030, 278] width 114 height 11
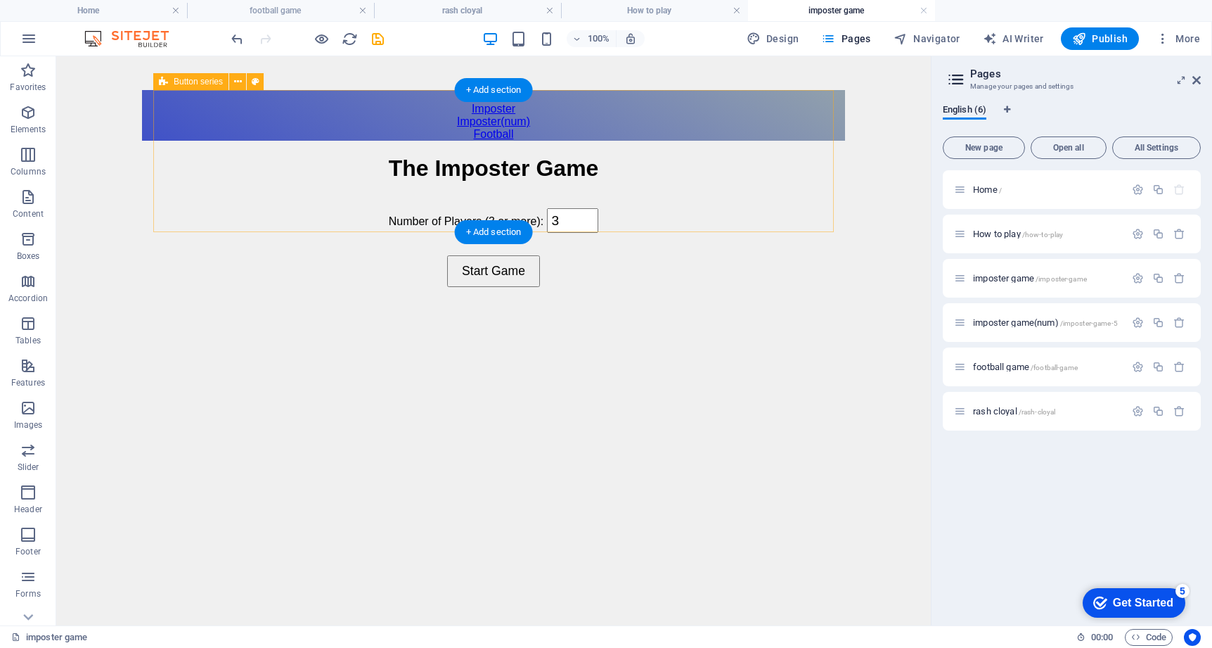
click at [774, 134] on div "Home Imposter Imposter(num) Football" at bounding box center [493, 115] width 703 height 51
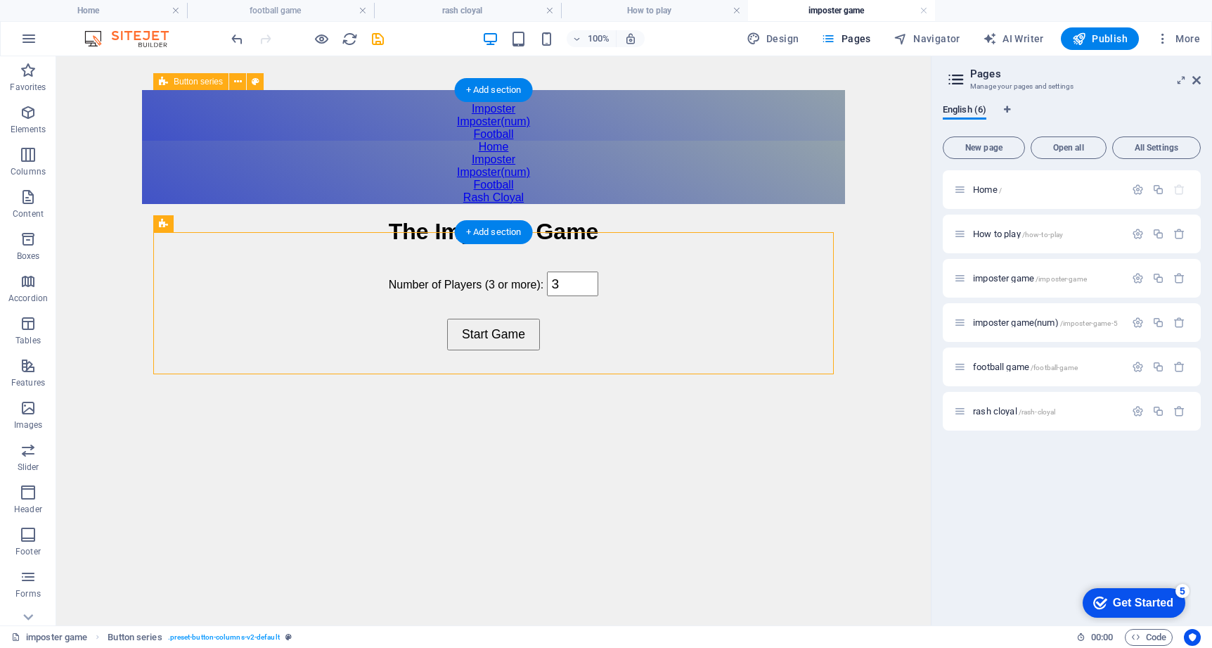
click at [773, 141] on div "Home Imposter Imposter(num) Football" at bounding box center [493, 115] width 703 height 51
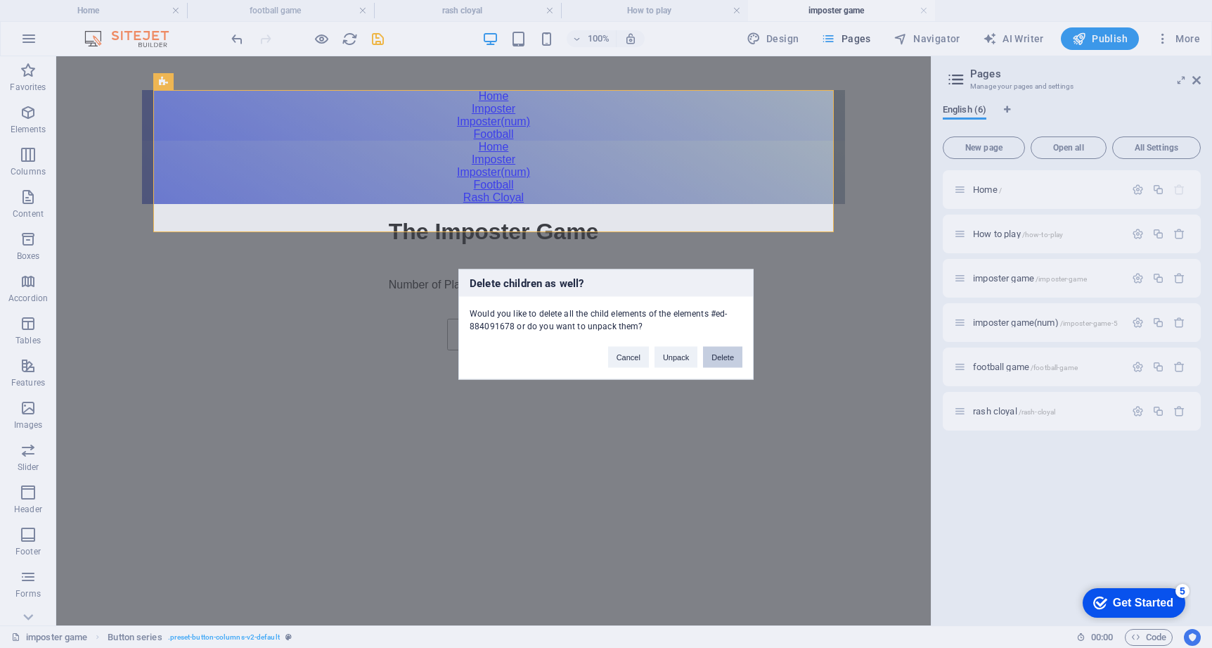
click at [707, 358] on button "Delete" at bounding box center [722, 356] width 39 height 21
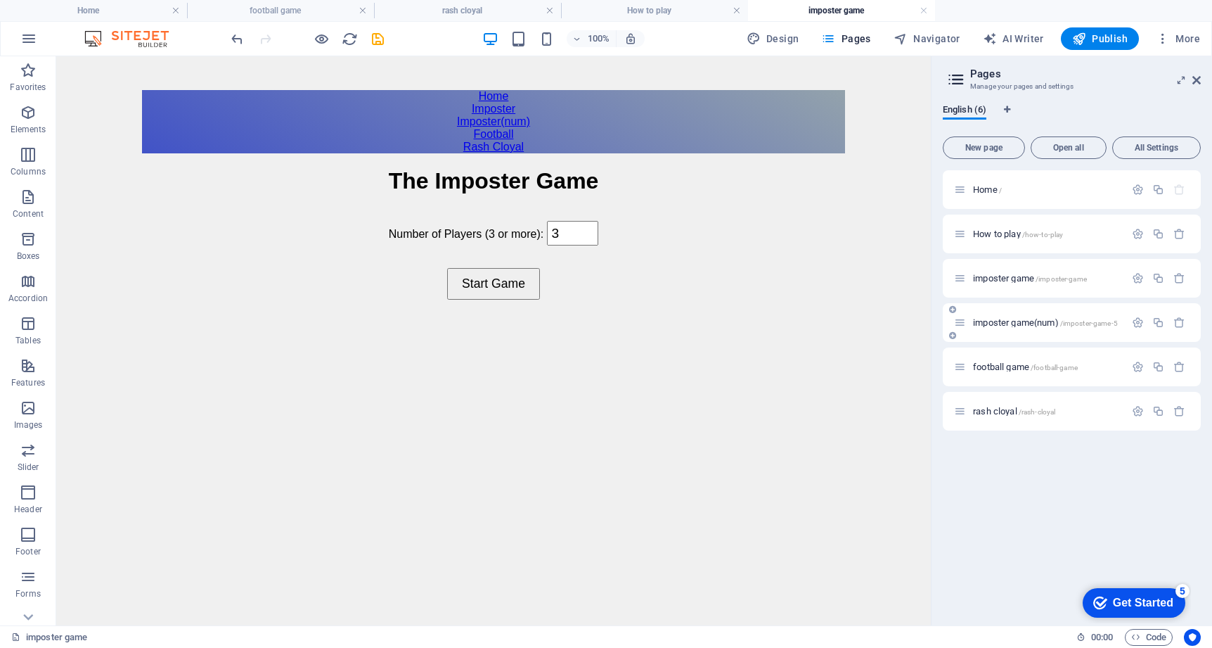
click at [1022, 314] on div "imposter game(num) /imposter-game-5" at bounding box center [1039, 322] width 171 height 16
click at [1022, 322] on span "imposter game(num) /imposter-game-5" at bounding box center [1045, 322] width 145 height 11
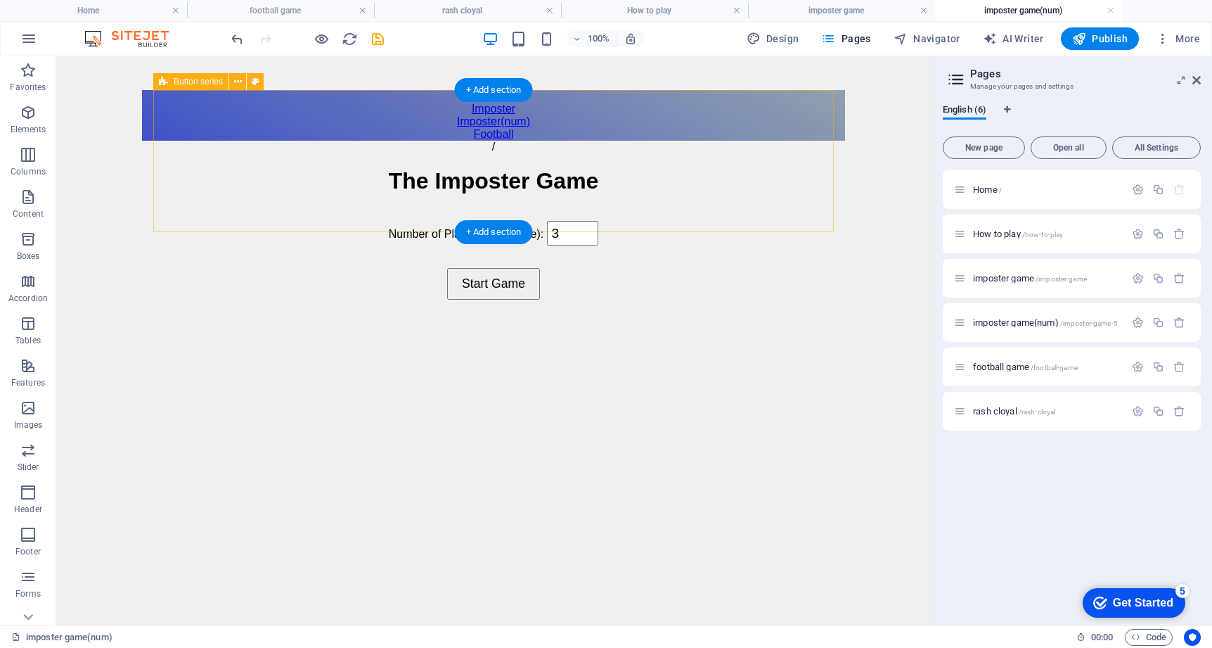
click at [733, 138] on div "Home Imposter Imposter(num) Football" at bounding box center [493, 115] width 703 height 51
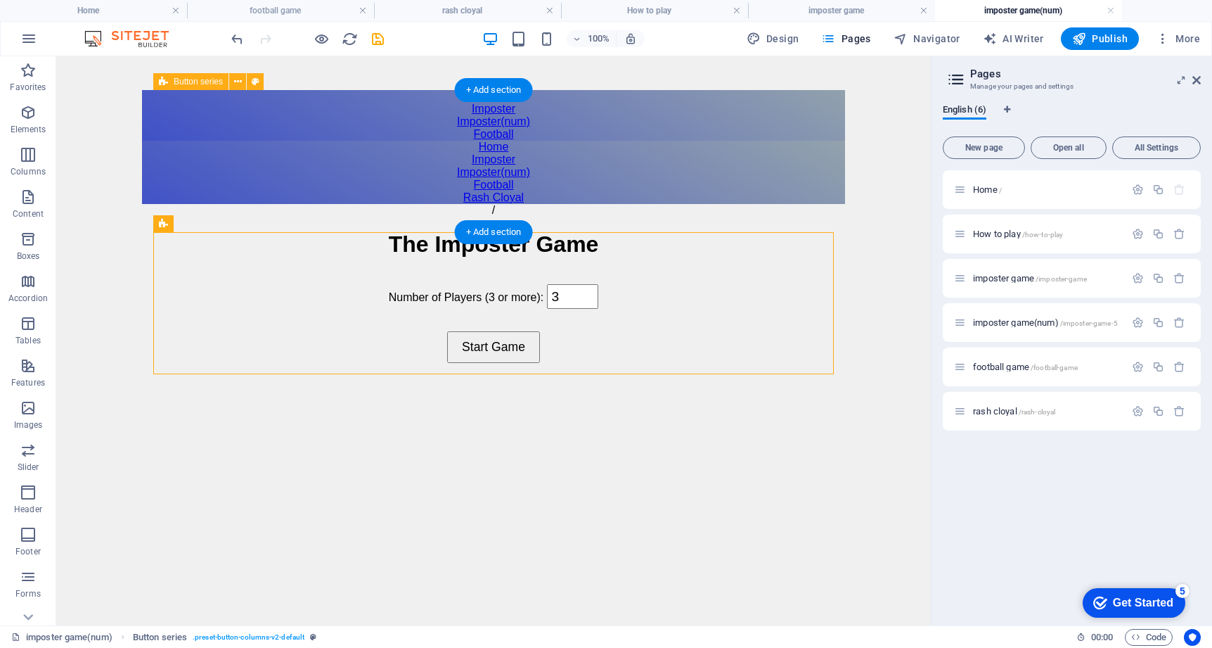
click at [733, 138] on div "Home Imposter Imposter(num) Football" at bounding box center [493, 115] width 703 height 51
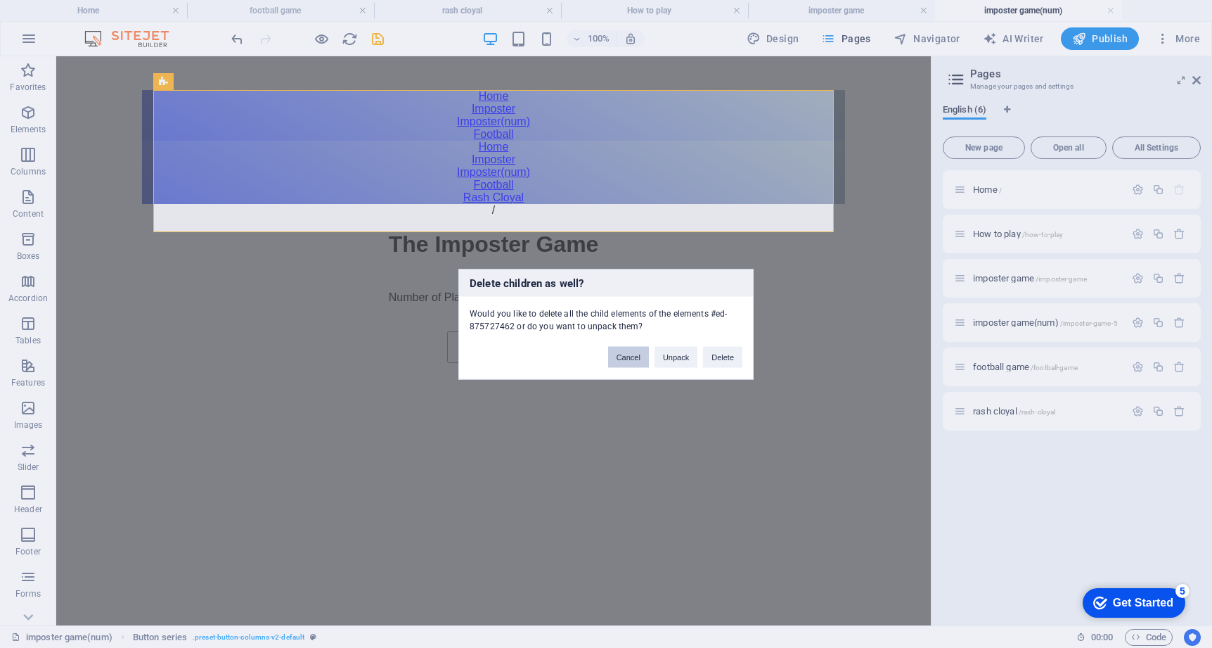
drag, startPoint x: 631, startPoint y: 352, endPoint x: 585, endPoint y: 296, distance: 72.9
click at [631, 352] on button "Cancel" at bounding box center [628, 356] width 41 height 21
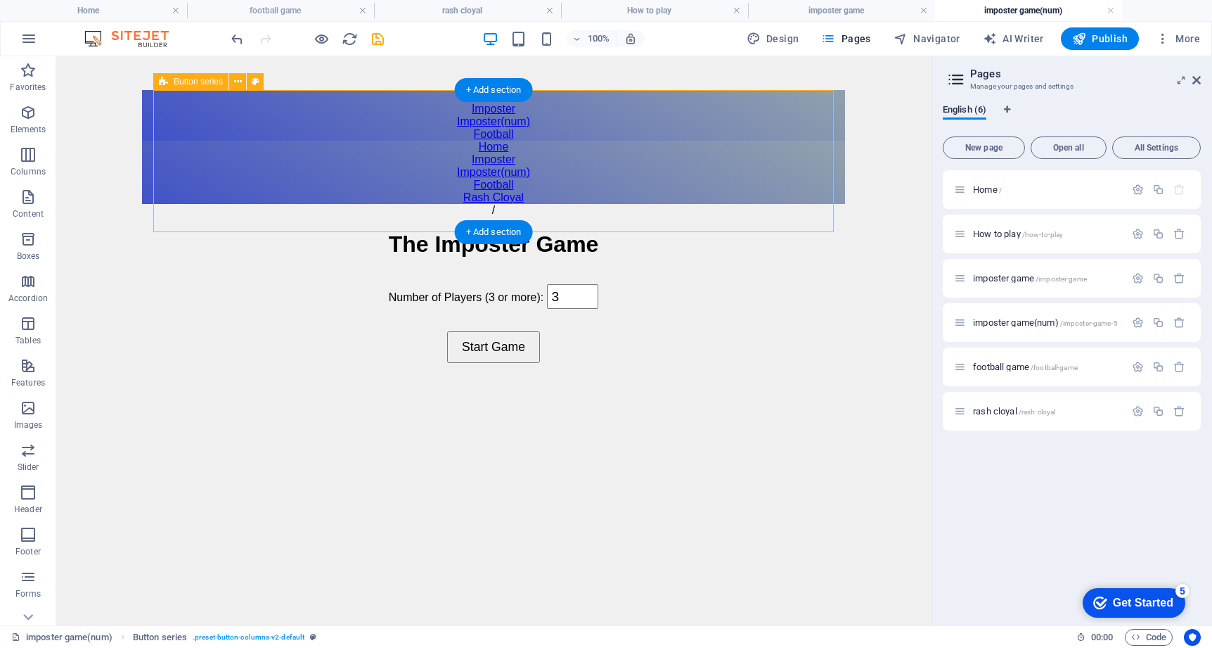
click at [787, 141] on div "Home Imposter Imposter(num) Football" at bounding box center [493, 115] width 703 height 51
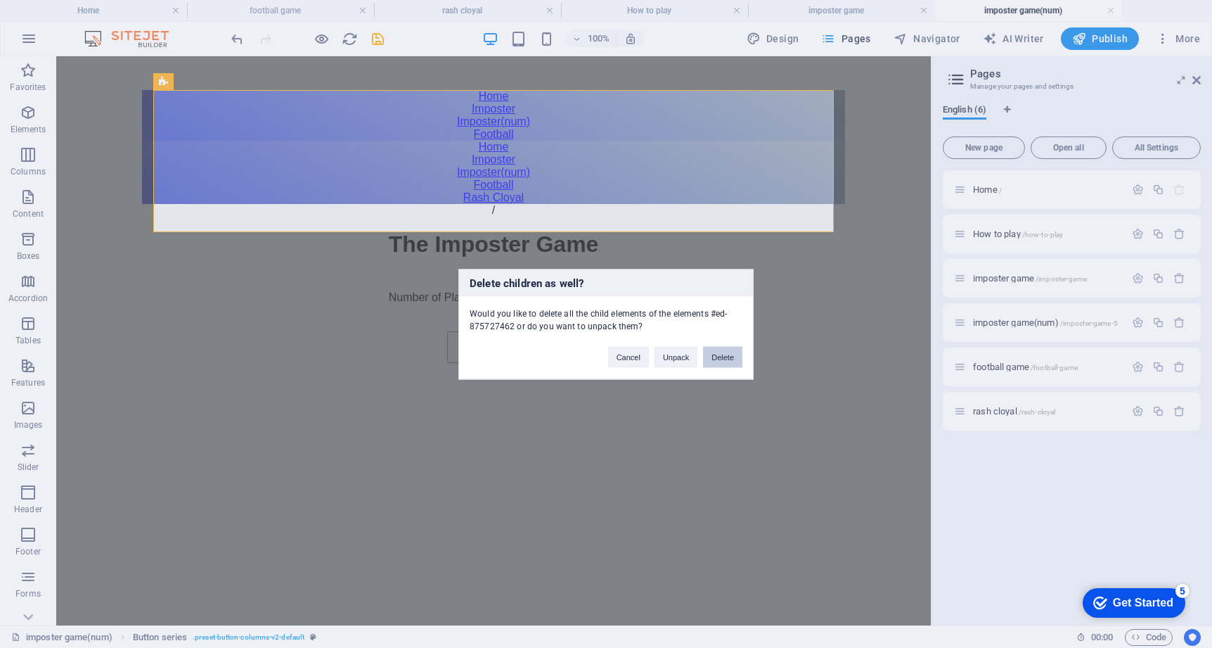
click at [723, 360] on button "Delete" at bounding box center [722, 356] width 39 height 21
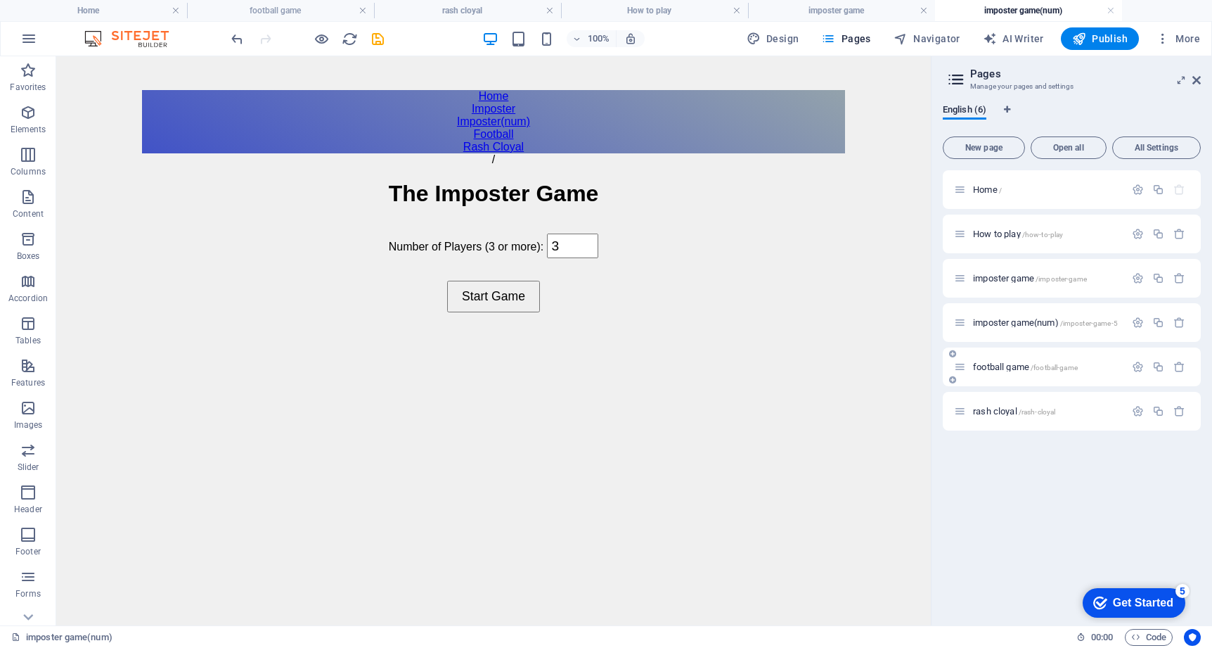
click at [1003, 364] on span "football game /football-game" at bounding box center [1025, 366] width 105 height 11
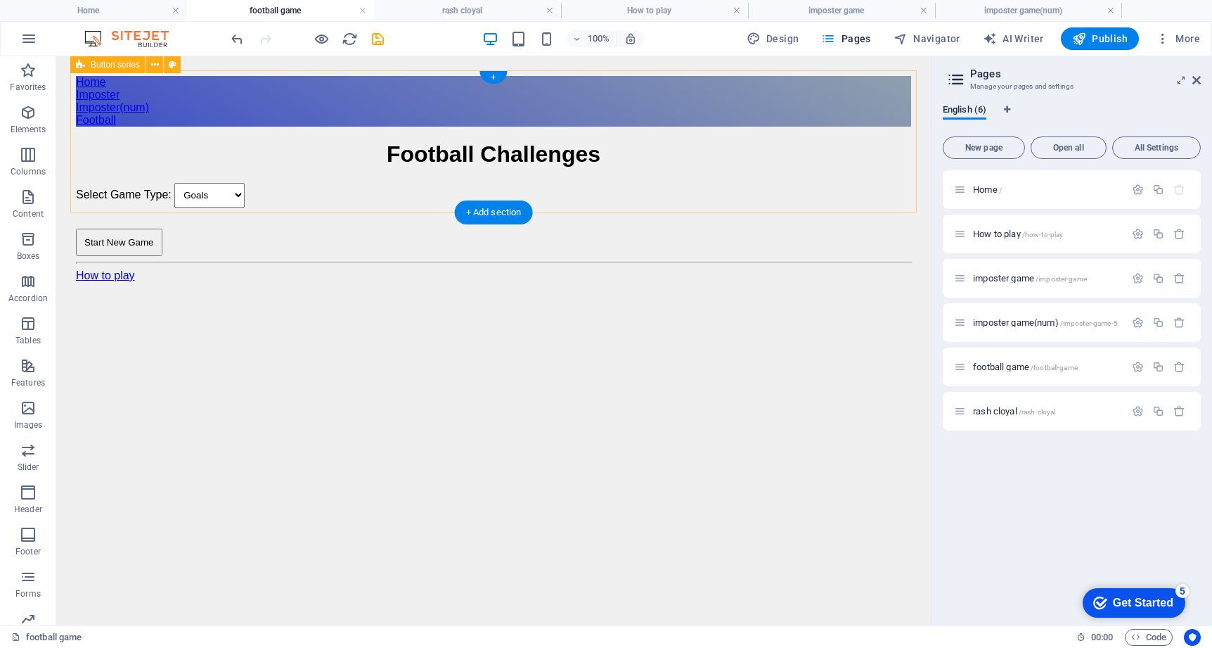
click at [759, 127] on div "Home Imposter Imposter(num) Football" at bounding box center [493, 101] width 835 height 51
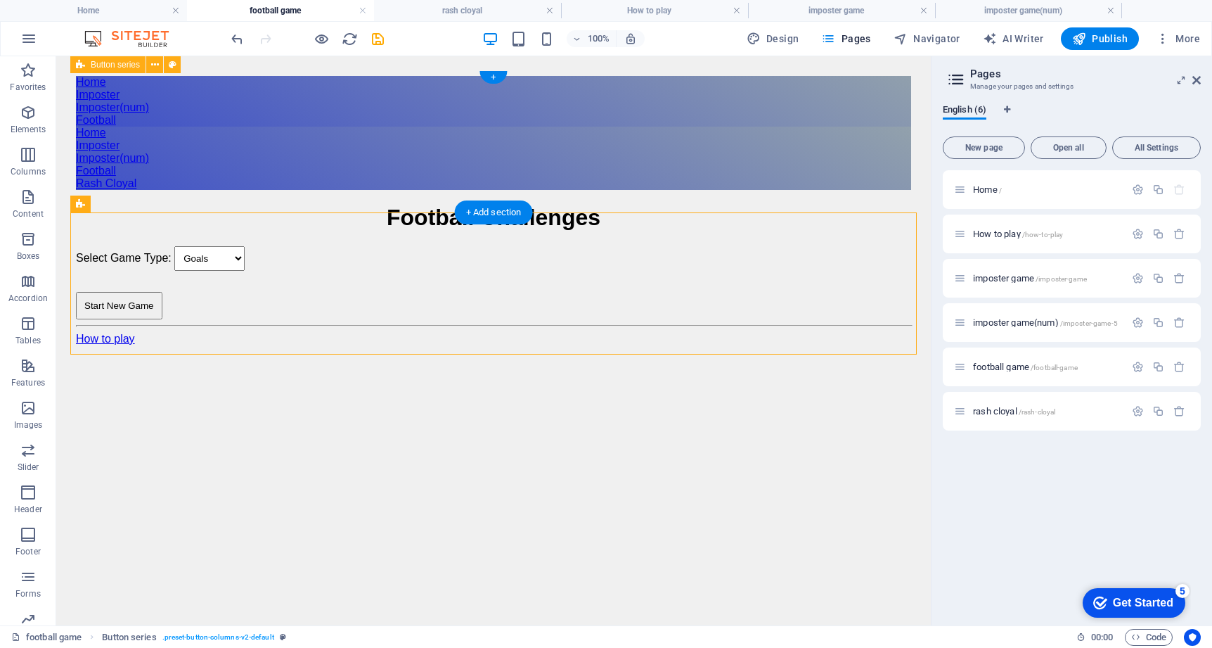
click at [759, 127] on div "Home Imposter Imposter(num) Football" at bounding box center [493, 101] width 835 height 51
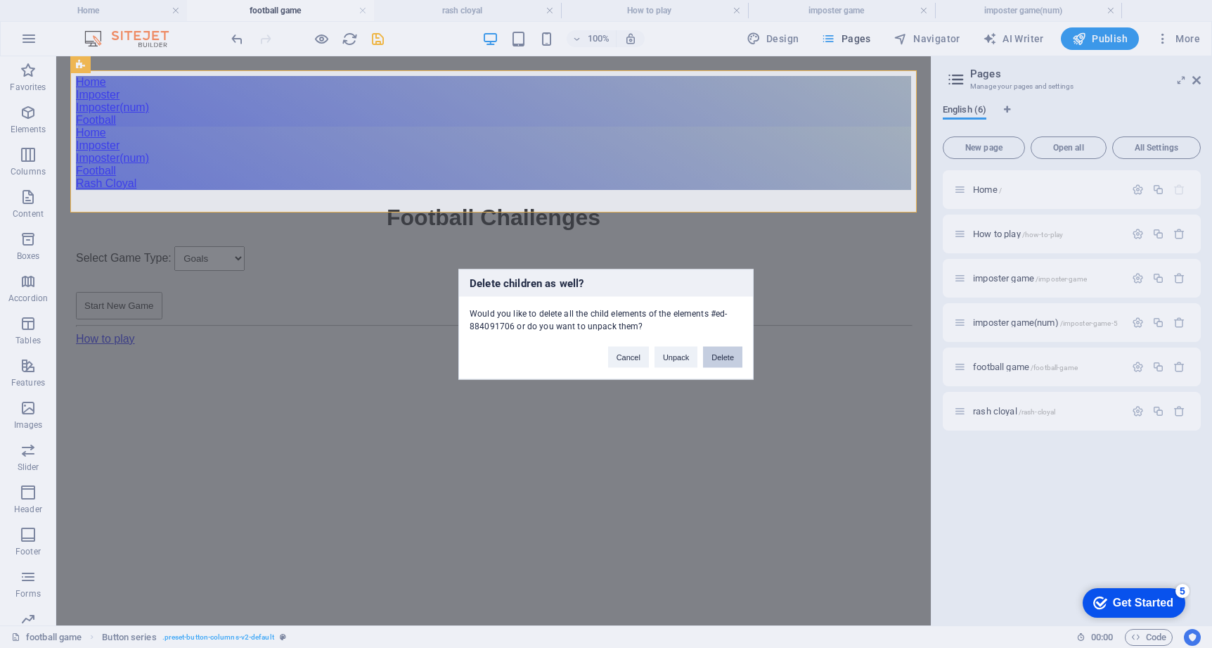
drag, startPoint x: 723, startPoint y: 356, endPoint x: 805, endPoint y: 314, distance: 92.4
click at [723, 356] on button "Delete" at bounding box center [722, 356] width 39 height 21
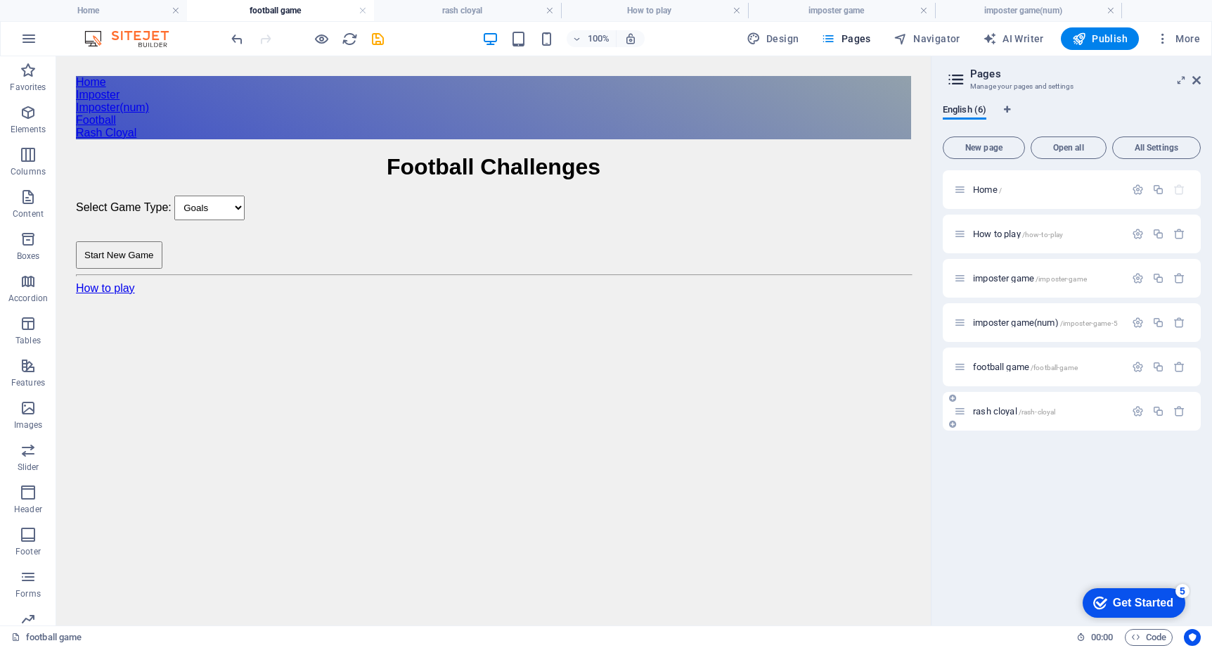
click at [991, 412] on span "rash cloyal /rash-cloyal" at bounding box center [1014, 411] width 82 height 11
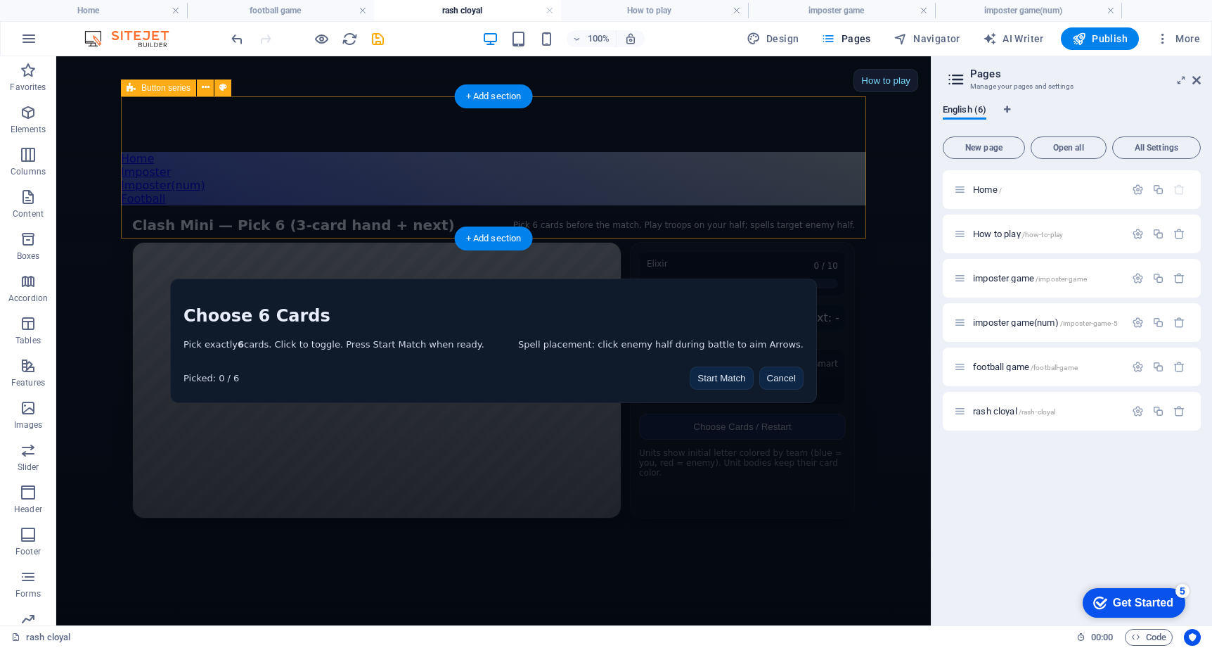
click at [785, 186] on div "Home Imposter Imposter(num) Football" at bounding box center [493, 178] width 745 height 53
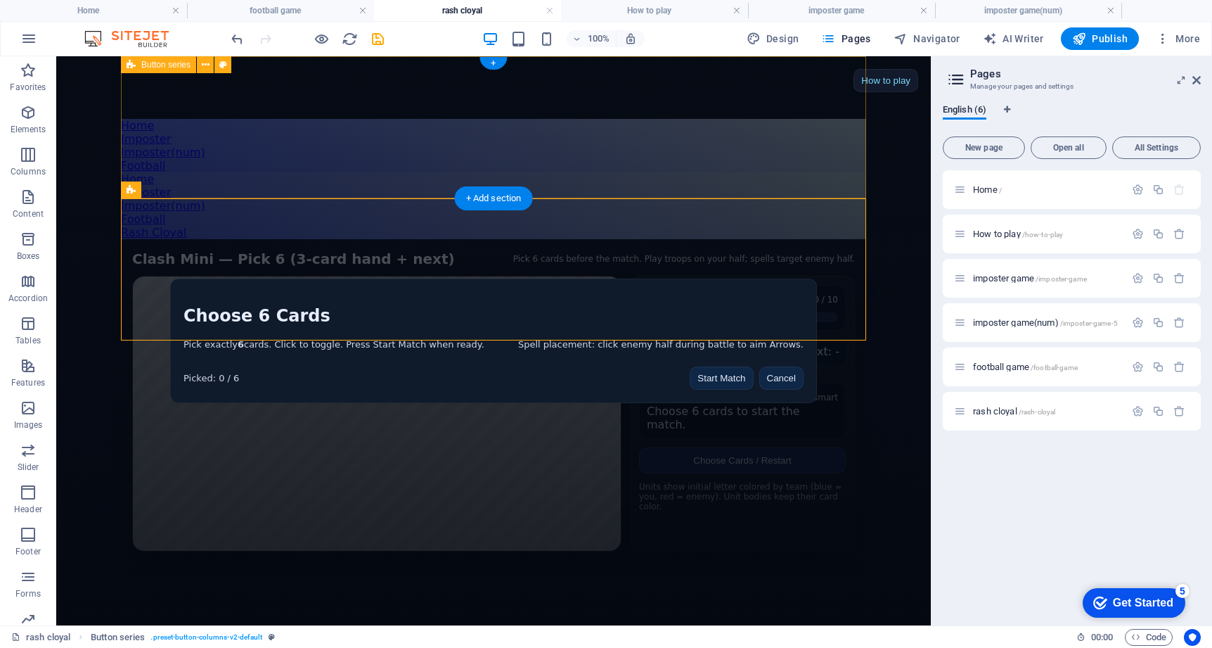
click at [780, 165] on div "Home Imposter Imposter(num) Football" at bounding box center [493, 145] width 745 height 53
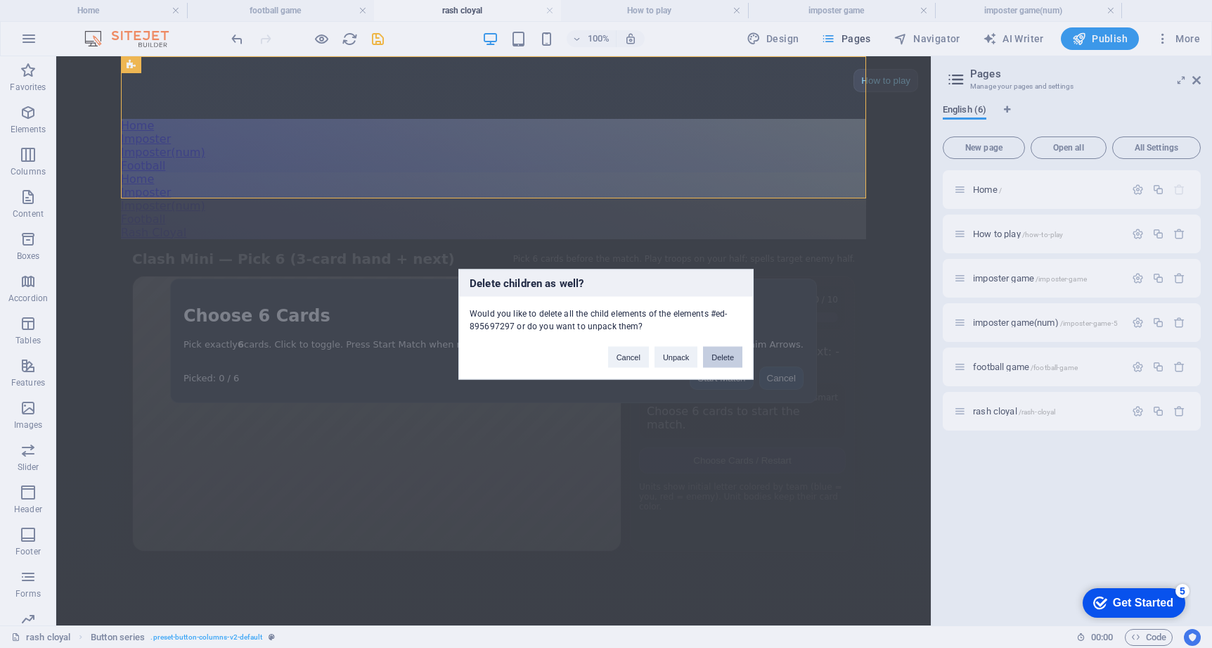
click at [718, 357] on button "Delete" at bounding box center [722, 356] width 39 height 21
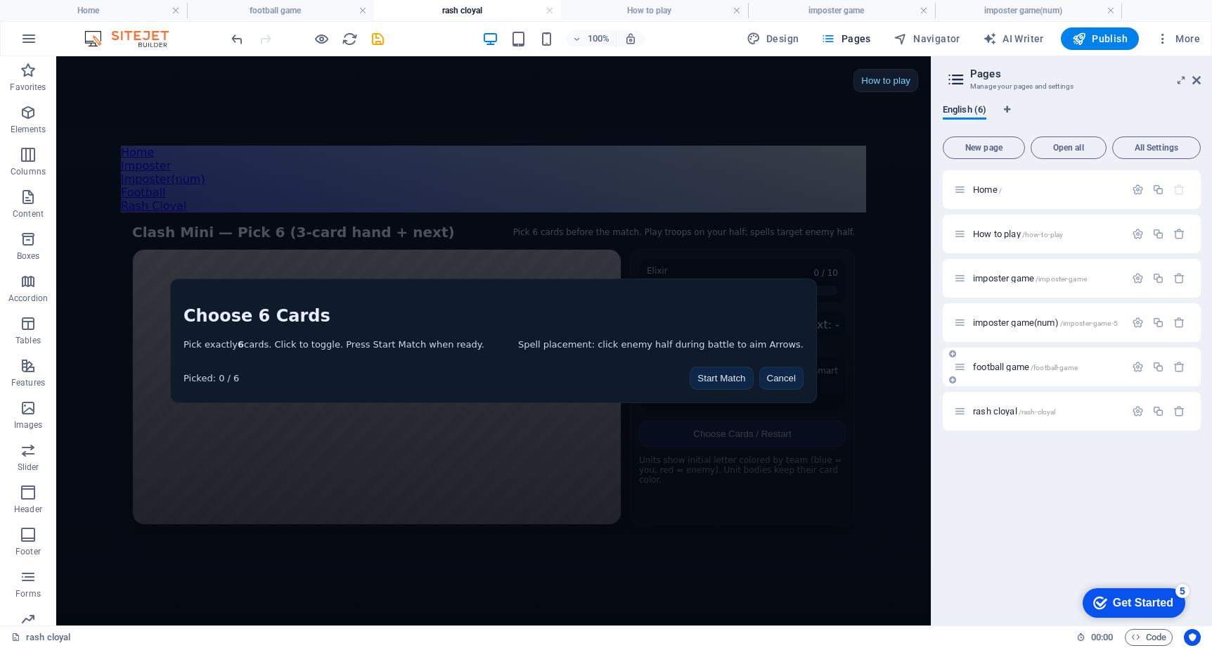
click at [990, 368] on span "football game /football-game" at bounding box center [1025, 366] width 105 height 11
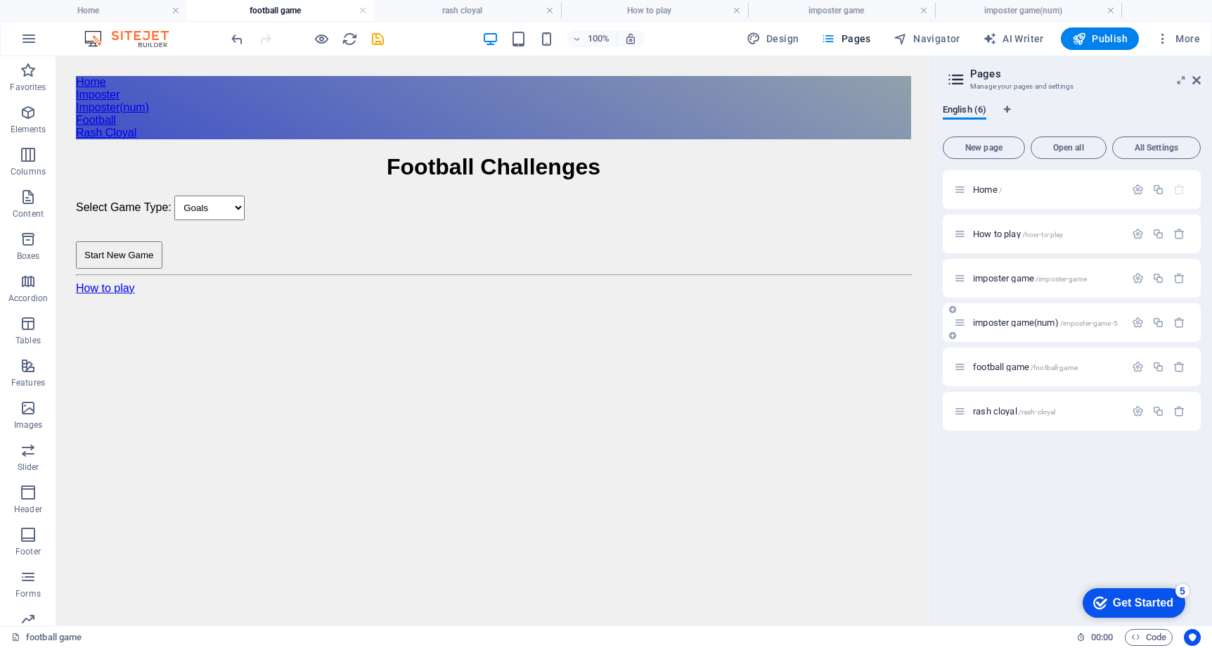
click at [998, 315] on div "imposter game(num) /imposter-game-5" at bounding box center [1039, 322] width 171 height 16
click at [996, 328] on div "imposter game(num) /imposter-game-5" at bounding box center [1039, 322] width 171 height 16
click at [139, 8] on h4 "Home" at bounding box center [93, 10] width 187 height 15
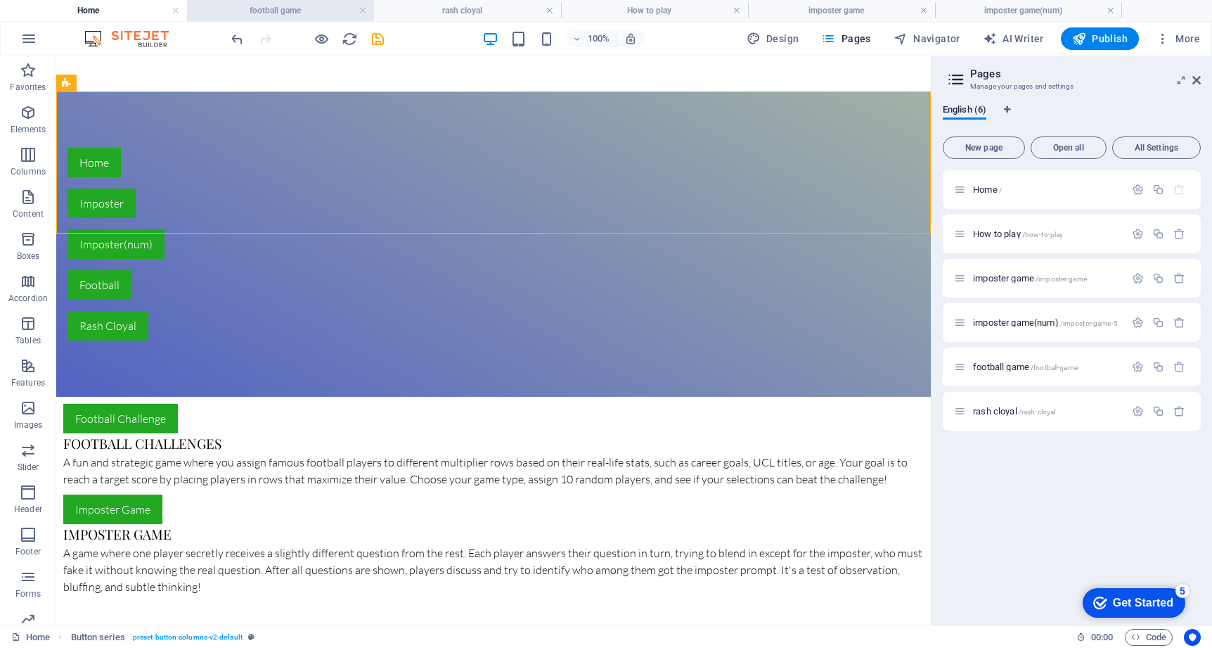
click at [243, 14] on h4 "football game" at bounding box center [280, 10] width 187 height 15
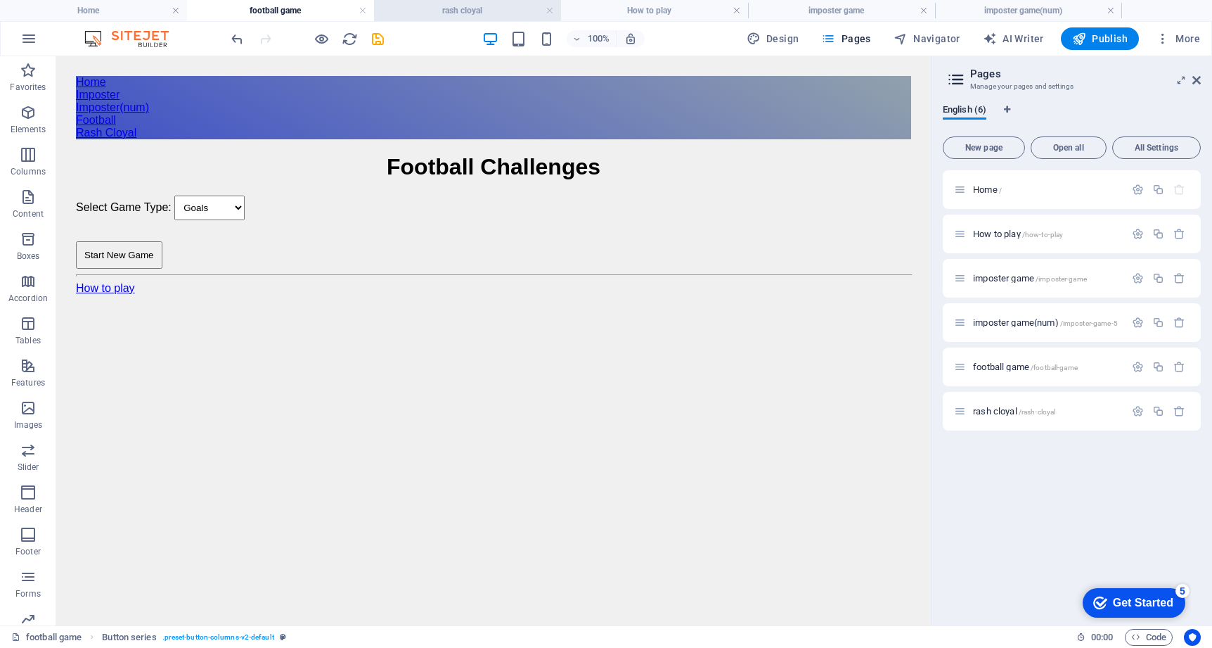
click at [468, 13] on h4 "rash cloyal" at bounding box center [467, 10] width 187 height 15
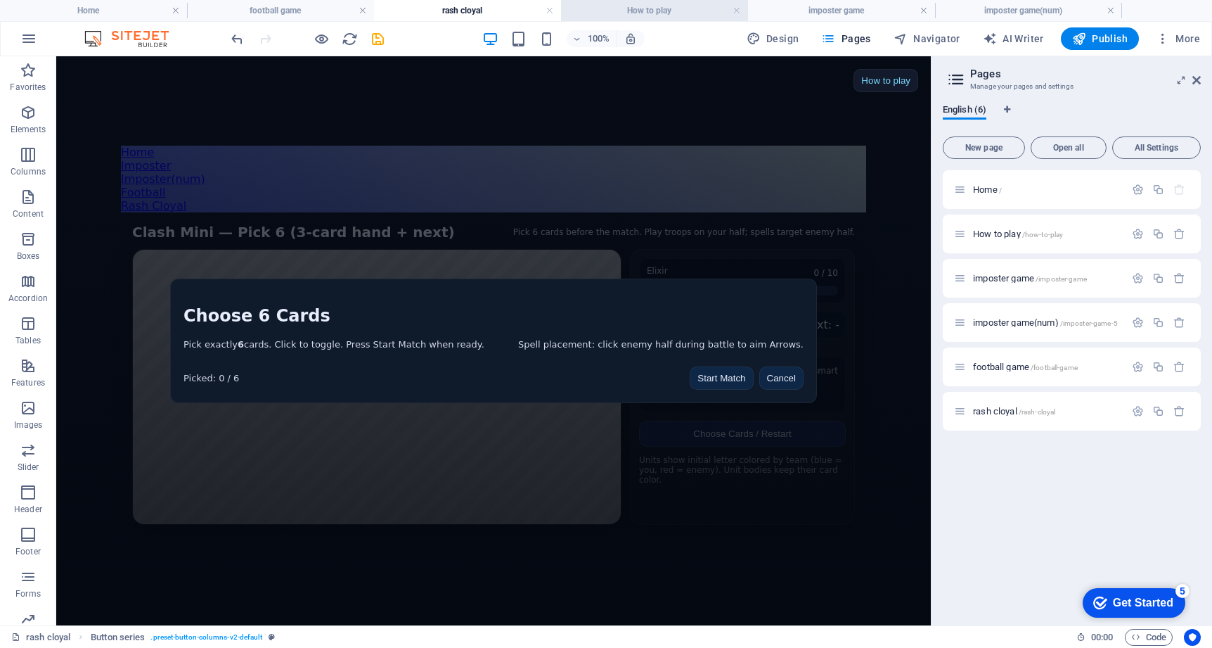
click at [628, 17] on h4 "How to play" at bounding box center [654, 10] width 187 height 15
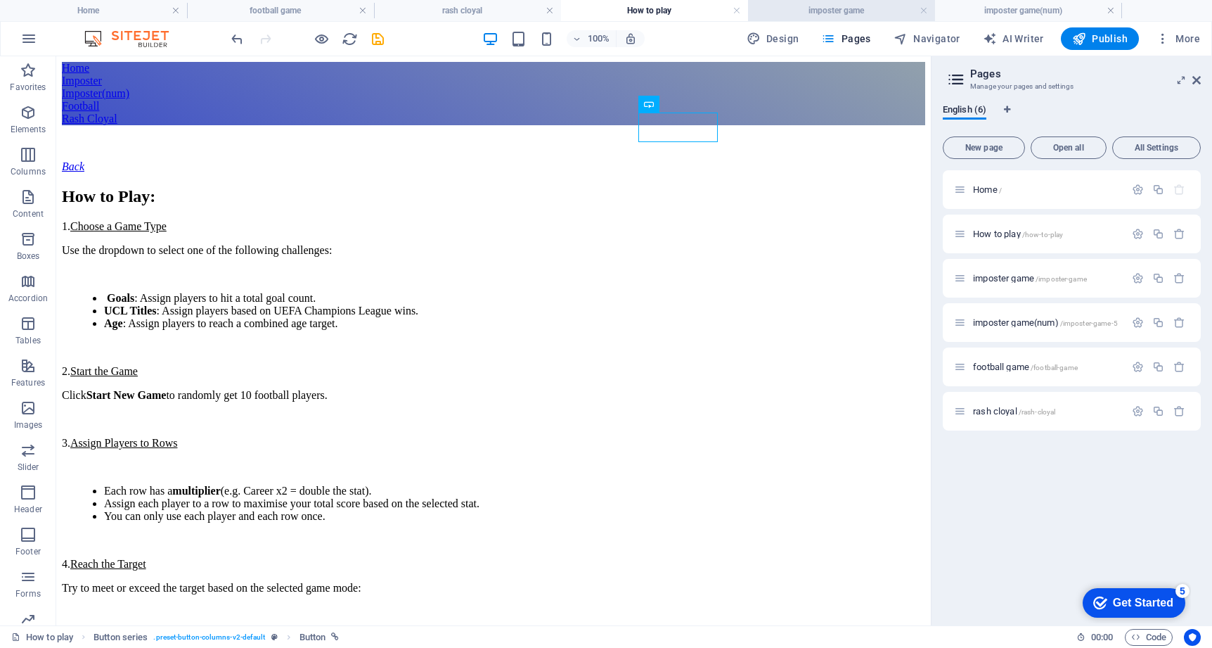
click at [799, 20] on li "imposter game" at bounding box center [841, 10] width 187 height 21
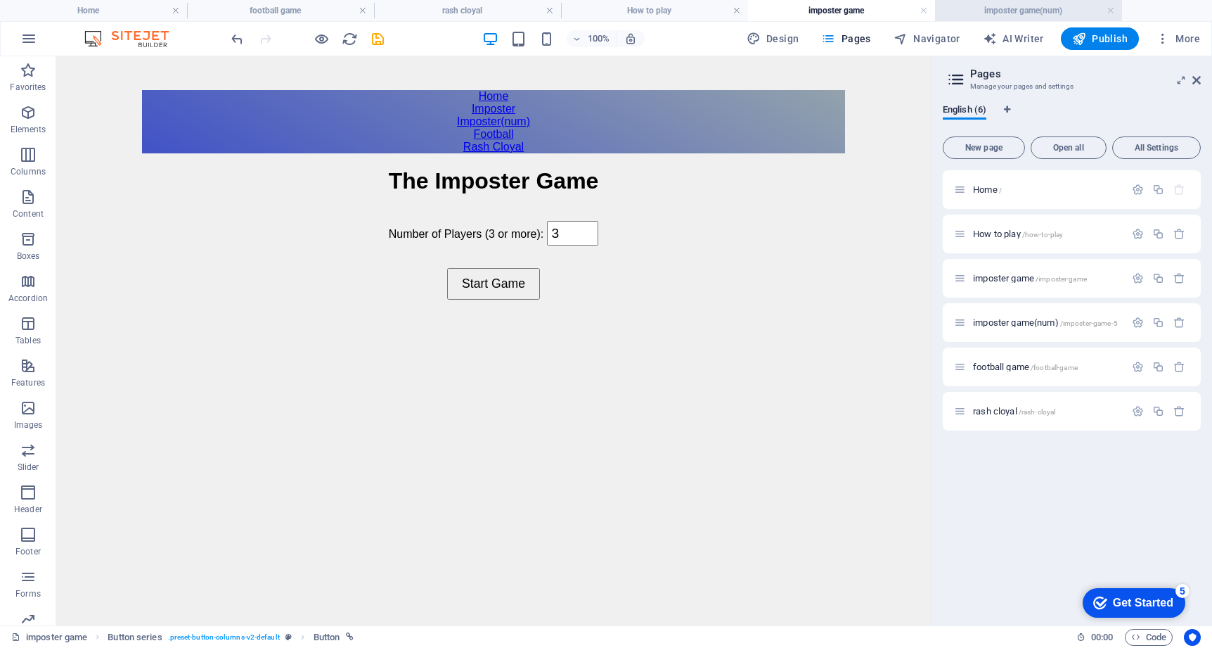
click at [999, 20] on li "imposter game(num)" at bounding box center [1028, 10] width 187 height 21
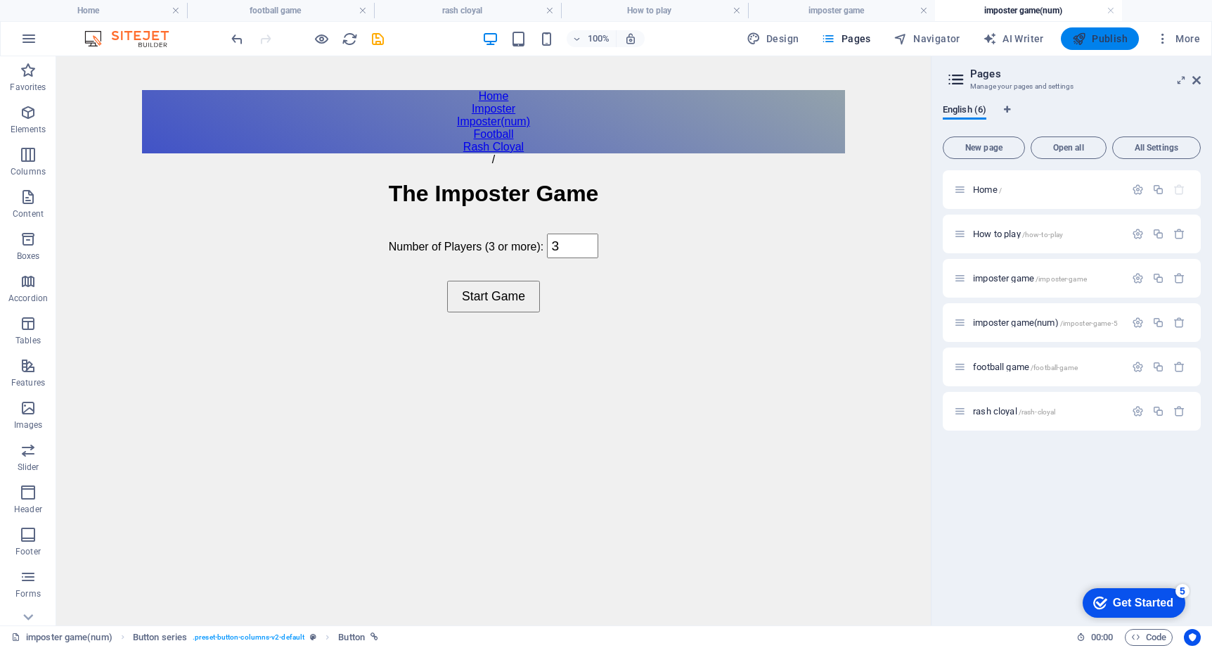
click at [1110, 36] on span "Publish" at bounding box center [1100, 39] width 56 height 14
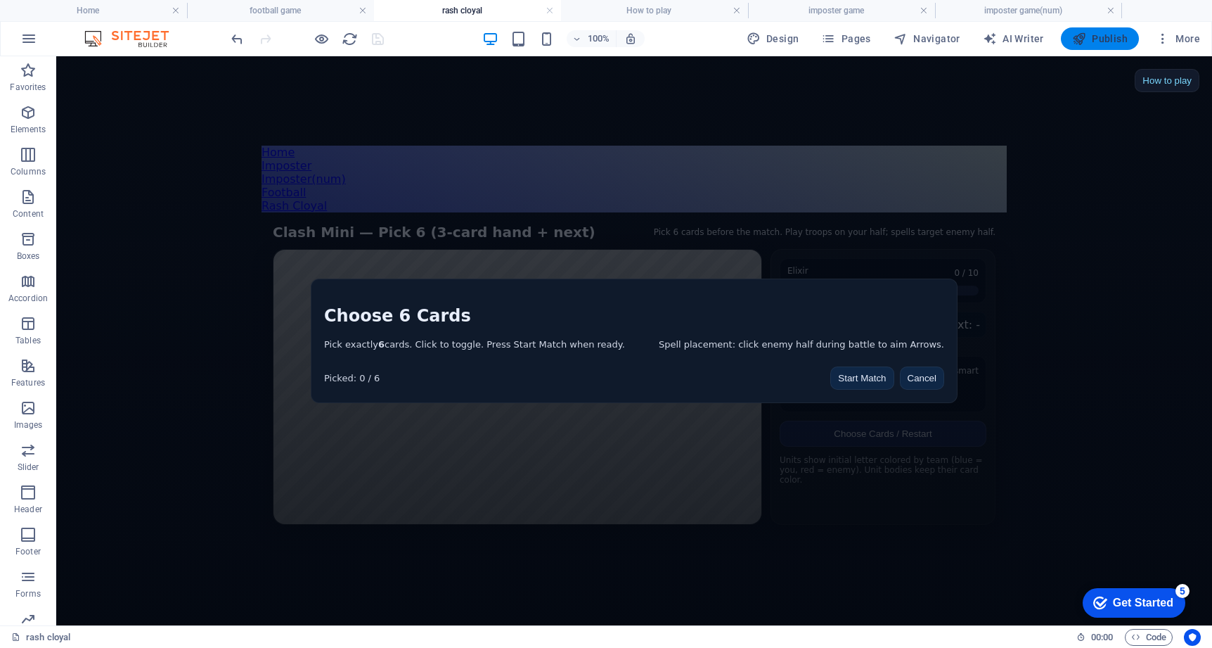
click at [1099, 43] on span "Publish" at bounding box center [1100, 39] width 56 height 14
click at [1100, 39] on span "Publish" at bounding box center [1100, 39] width 56 height 14
